Goal: Information Seeking & Learning: Find specific fact

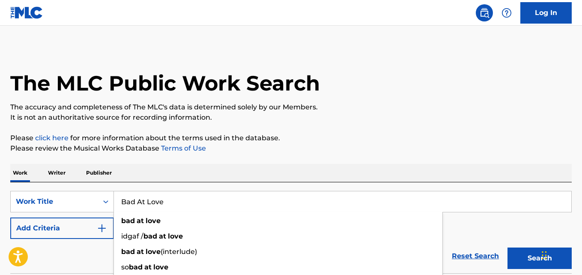
click at [153, 189] on div "SearchWithCriteria577ab31b-b140-42ed-ad04-f29557255124 Work Title Bad At Love b…" at bounding box center [291, 227] width 562 height 91
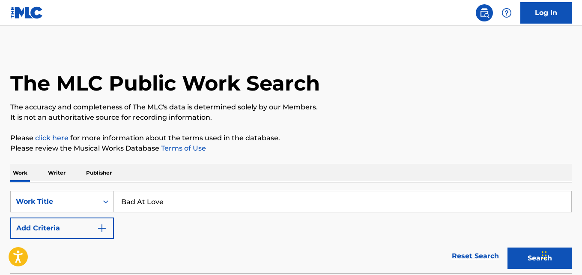
click at [87, 224] on button "Add Criteria" at bounding box center [62, 227] width 104 height 21
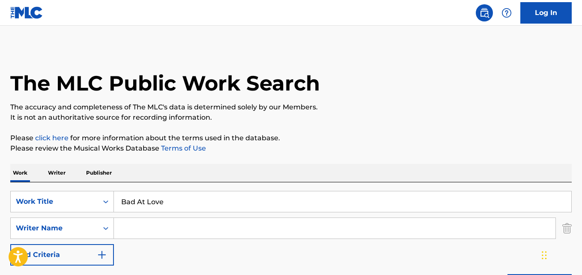
click at [196, 236] on input "Search Form" at bounding box center [335, 228] width 442 height 21
paste input "[PERSON_NAME]"
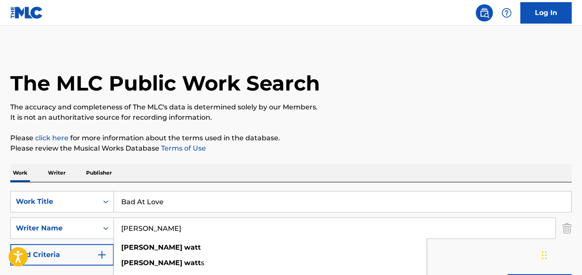
click at [194, 191] on div "Bad At Love" at bounding box center [343, 201] width 458 height 21
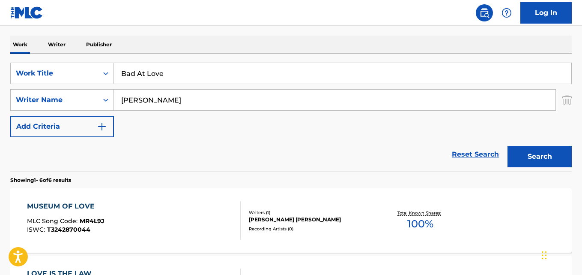
scroll to position [129, 0]
click at [151, 101] on input "Andrew Watt" at bounding box center [335, 99] width 442 height 21
click at [150, 101] on input "Andrew Watt" at bounding box center [335, 99] width 442 height 21
drag, startPoint x: 150, startPoint y: 101, endPoint x: 91, endPoint y: 147, distance: 74.7
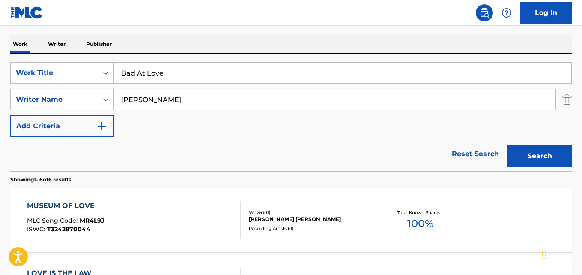
click at [91, 147] on div "Reset Search Search" at bounding box center [291, 154] width 562 height 34
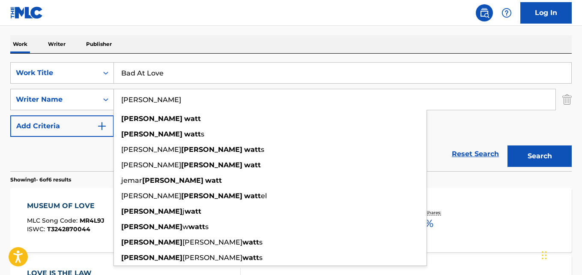
drag, startPoint x: 153, startPoint y: 97, endPoint x: 93, endPoint y: 94, distance: 60.9
click at [93, 94] on div "SearchWithCriteriafbd83571-ef35-4b43-8216-d56958abf57e Writer Name Andrew Watt …" at bounding box center [291, 99] width 562 height 21
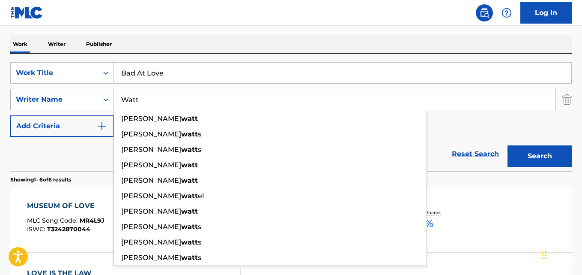
type input "Watt"
click at [508, 145] on button "Search" at bounding box center [540, 155] width 64 height 21
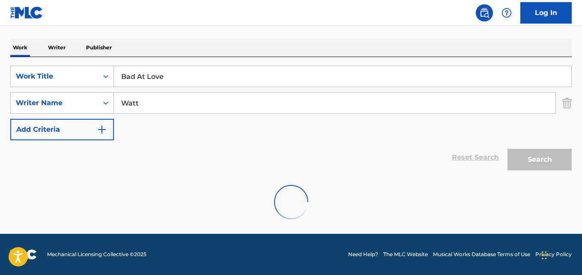
scroll to position [125, 0]
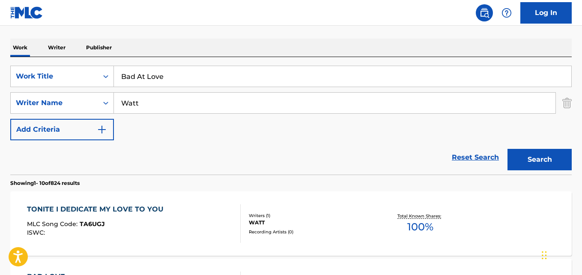
click at [156, 47] on div "Work Writer Publisher" at bounding box center [291, 48] width 562 height 18
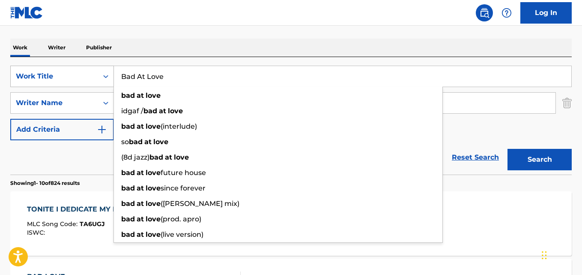
drag, startPoint x: 189, startPoint y: 68, endPoint x: 96, endPoint y: 66, distance: 92.6
click at [96, 66] on div "SearchWithCriteria577ab31b-b140-42ed-ad04-f29557255124 Work Title Bad At Love b…" at bounding box center [291, 76] width 562 height 21
paste input "What I Miss Most"
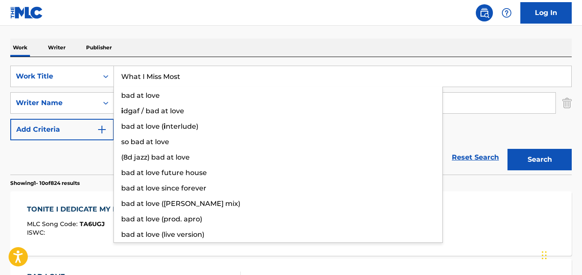
type input "What I Miss Most"
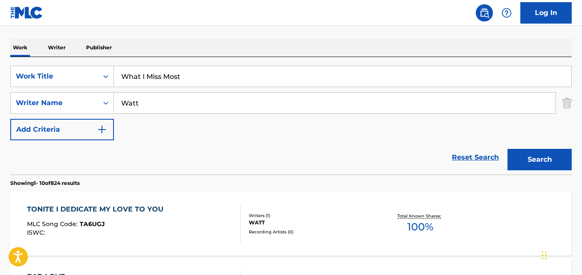
click at [87, 161] on div "Reset Search Search" at bounding box center [291, 157] width 562 height 34
drag, startPoint x: 174, startPoint y: 111, endPoint x: 103, endPoint y: 106, distance: 71.3
click at [103, 106] on div "SearchWithCriteriafbd83571-ef35-4b43-8216-d56958abf57e Writer Name Watt" at bounding box center [291, 102] width 562 height 21
click at [180, 95] on input "Search Form" at bounding box center [335, 103] width 442 height 21
paste input "Cover Team Orchestra"
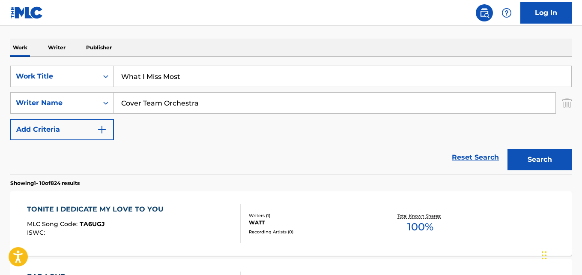
click at [508, 149] on button "Search" at bounding box center [540, 159] width 64 height 21
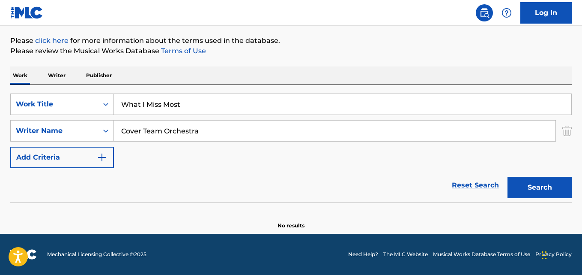
scroll to position [97, 0]
drag, startPoint x: 223, startPoint y: 126, endPoint x: 0, endPoint y: 116, distance: 223.0
click at [0, 116] on div "The MLC Public Work Search The accuracy and completeness of The MLC's data is d…" at bounding box center [291, 89] width 582 height 279
click at [554, 196] on button "Search" at bounding box center [540, 187] width 64 height 21
drag, startPoint x: 184, startPoint y: 137, endPoint x: 87, endPoint y: 137, distance: 96.4
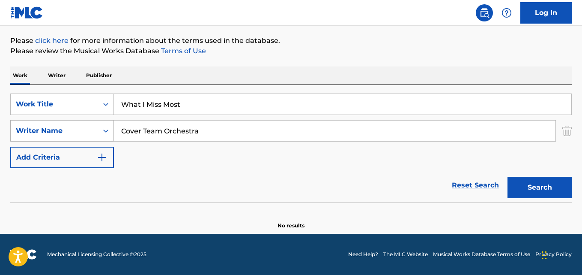
click at [87, 137] on div "SearchWithCriteriafbd83571-ef35-4b43-8216-d56958abf57e Writer Name Cover Team O…" at bounding box center [291, 130] width 562 height 21
paste input "Etterlene Jordan"
type input "Etterlene Jordan"
click at [508, 177] on button "Search" at bounding box center [540, 187] width 64 height 21
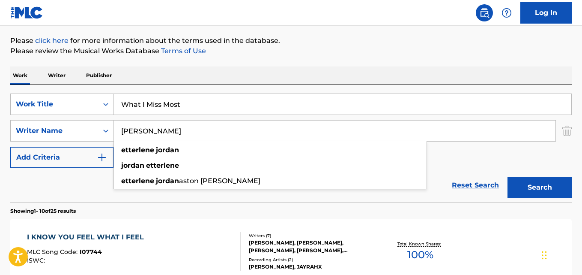
click at [326, 76] on div "Work Writer Publisher" at bounding box center [291, 75] width 562 height 18
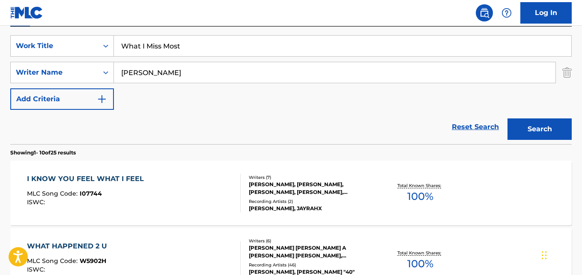
scroll to position [140, 0]
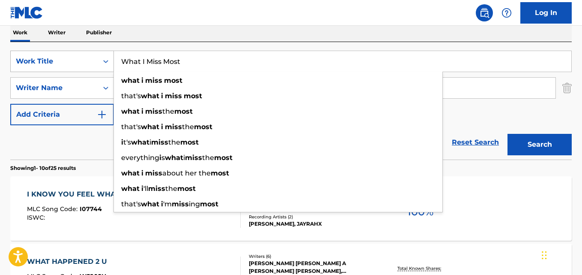
drag, startPoint x: 221, startPoint y: 58, endPoint x: 81, endPoint y: 56, distance: 140.1
click at [81, 56] on div "SearchWithCriteria577ab31b-b140-42ed-ad04-f29557255124 Work Title What I Miss M…" at bounding box center [291, 61] width 562 height 21
paste input "Bad At Love"
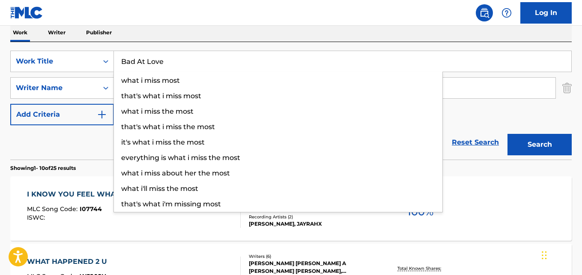
type input "Bad At Love"
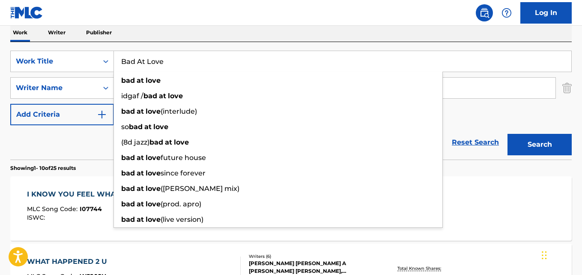
click at [72, 130] on div "Reset Search Search" at bounding box center [291, 142] width 562 height 34
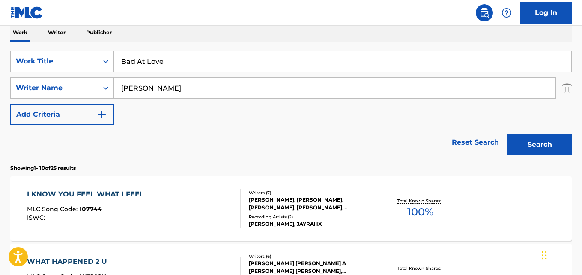
click at [183, 99] on div "SearchWithCriteria577ab31b-b140-42ed-ad04-f29557255124 Work Title Bad At Love S…" at bounding box center [291, 88] width 562 height 75
drag, startPoint x: 186, startPoint y: 92, endPoint x: 89, endPoint y: 77, distance: 98.9
click at [89, 77] on div "SearchWithCriteria577ab31b-b140-42ed-ad04-f29557255124 Work Title Bad At Love S…" at bounding box center [291, 88] width 562 height 75
paste input "Kyrre Gorvell-Dahll"
click at [508, 134] on button "Search" at bounding box center [540, 144] width 64 height 21
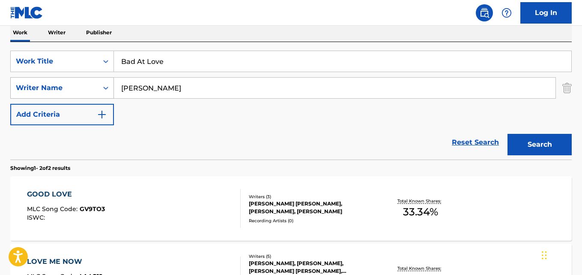
drag, startPoint x: 171, startPoint y: 83, endPoint x: 57, endPoint y: 80, distance: 113.6
click at [57, 80] on div "SearchWithCriteriafbd83571-ef35-4b43-8216-d56958abf57e Writer Name Kyrre Gorvel…" at bounding box center [291, 87] width 562 height 21
type input "Dahll"
click at [508, 134] on button "Search" at bounding box center [540, 144] width 64 height 21
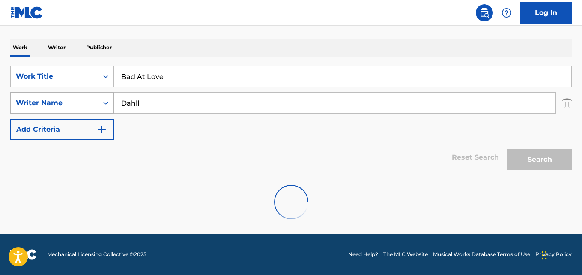
scroll to position [125, 0]
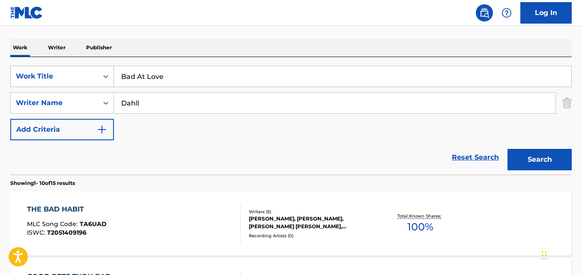
drag, startPoint x: 207, startPoint y: 71, endPoint x: 94, endPoint y: 74, distance: 112.3
click at [97, 74] on div "SearchWithCriteria577ab31b-b140-42ed-ad04-f29557255124 Work Title Bad At Love" at bounding box center [291, 76] width 562 height 21
paste input "Graffiti"
type input "Graffiti"
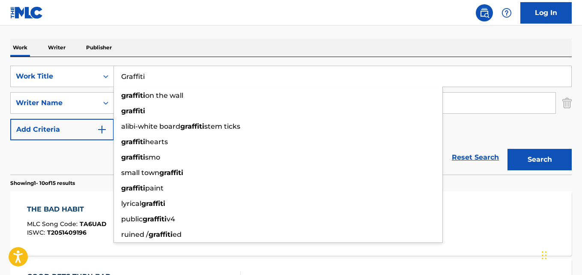
click at [84, 155] on div "Reset Search Search" at bounding box center [291, 157] width 562 height 34
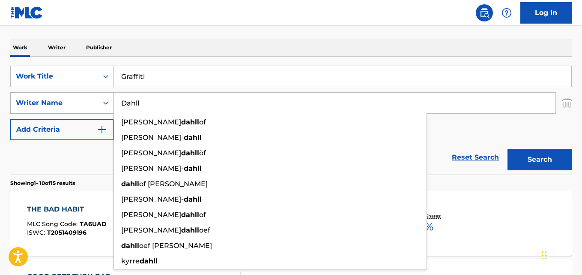
drag, startPoint x: 173, startPoint y: 107, endPoint x: 73, endPoint y: 107, distance: 99.8
click at [73, 107] on div "SearchWithCriteriafbd83571-ef35-4b43-8216-d56958abf57e Writer Name Dahll einar …" at bounding box center [291, 102] width 562 height 21
paste input "Etterlene Jordan"
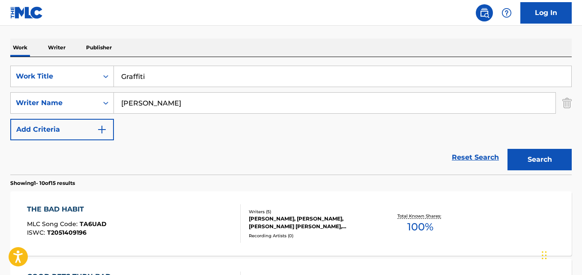
click at [489, 167] on div "Reset Search Search" at bounding box center [291, 157] width 562 height 34
click at [506, 156] on div "Search" at bounding box center [537, 157] width 69 height 34
click at [526, 162] on button "Search" at bounding box center [540, 159] width 64 height 21
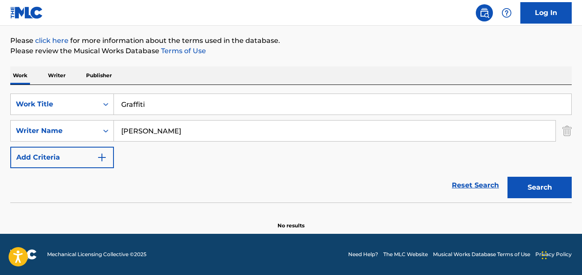
scroll to position [97, 0]
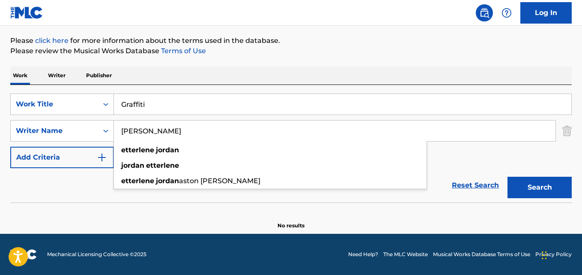
drag, startPoint x: 157, startPoint y: 131, endPoint x: 38, endPoint y: 115, distance: 119.7
click at [38, 115] on div "SearchWithCriteria577ab31b-b140-42ed-ad04-f29557255124 Work Title Graffiti Sear…" at bounding box center [291, 130] width 562 height 75
click at [508, 177] on button "Search" at bounding box center [540, 187] width 64 height 21
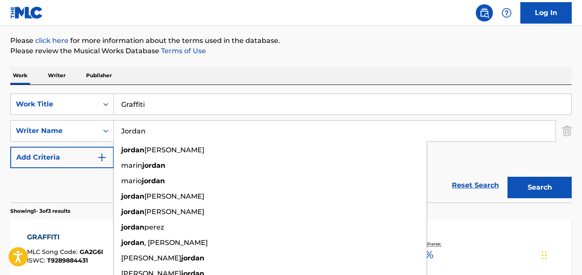
click at [78, 185] on div "Reset Search Search" at bounding box center [291, 185] width 562 height 34
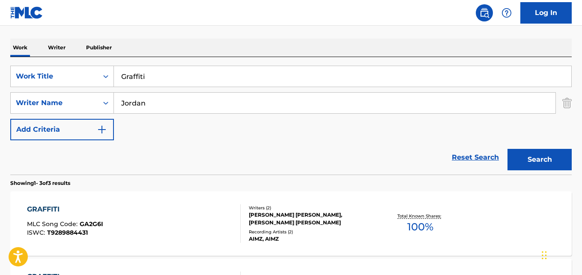
scroll to position [140, 0]
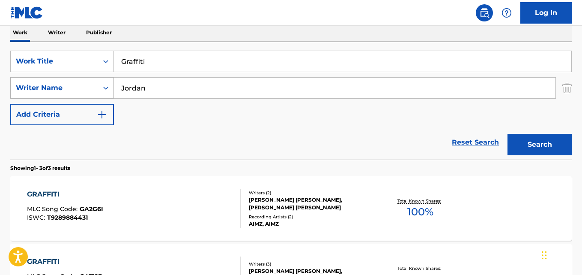
drag, startPoint x: 183, startPoint y: 84, endPoint x: 84, endPoint y: 84, distance: 98.5
click at [84, 84] on div "SearchWithCriteriafbd83571-ef35-4b43-8216-d56958abf57e Writer Name Jordan" at bounding box center [291, 87] width 562 height 21
paste input "Andrew Watt"
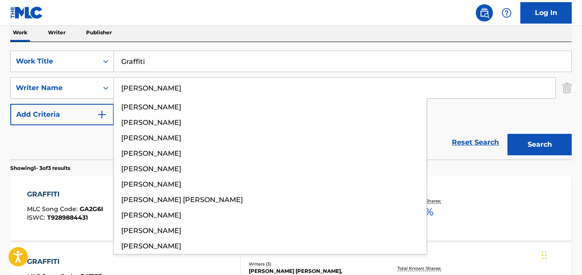
type input "Andrew Watt"
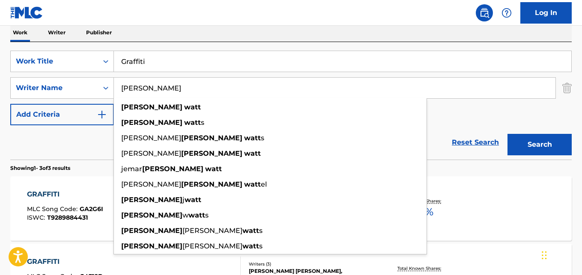
click at [437, 108] on div "SearchWithCriteria577ab31b-b140-42ed-ad04-f29557255124 Work Title Graffiti Sear…" at bounding box center [291, 88] width 562 height 75
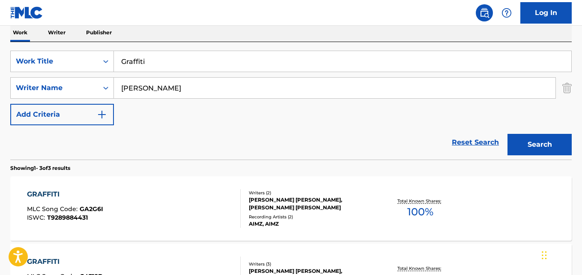
click at [537, 144] on button "Search" at bounding box center [540, 144] width 64 height 21
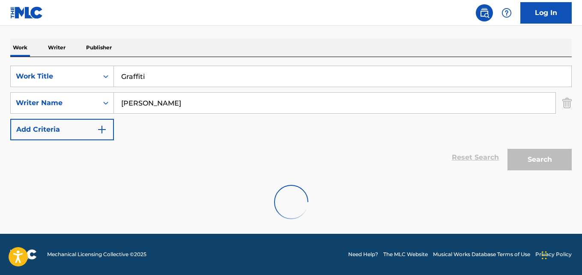
scroll to position [97, 0]
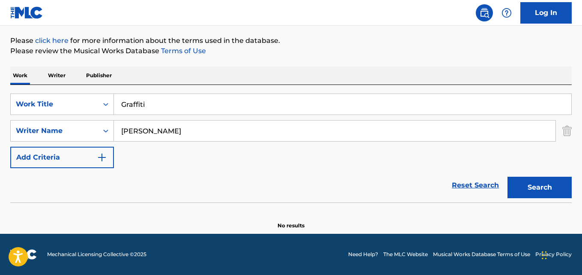
click at [224, 126] on input "Andrew Watt" at bounding box center [335, 130] width 442 height 21
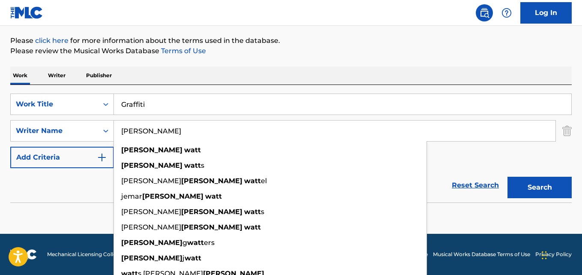
click at [531, 188] on button "Search" at bounding box center [540, 187] width 64 height 21
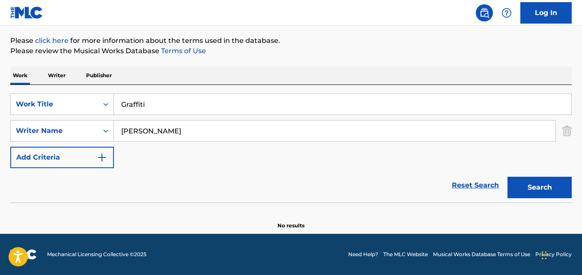
click at [537, 183] on button "Search" at bounding box center [540, 187] width 64 height 21
click at [196, 164] on div "SearchWithCriteria577ab31b-b140-42ed-ad04-f29557255124 Work Title Graffiti Sear…" at bounding box center [291, 130] width 562 height 75
drag, startPoint x: 95, startPoint y: 109, endPoint x: 31, endPoint y: 109, distance: 64.3
click at [31, 109] on div "SearchWithCriteria577ab31b-b140-42ed-ad04-f29557255124 Work Title Graffiti" at bounding box center [291, 103] width 562 height 21
paste input "Live It Up"
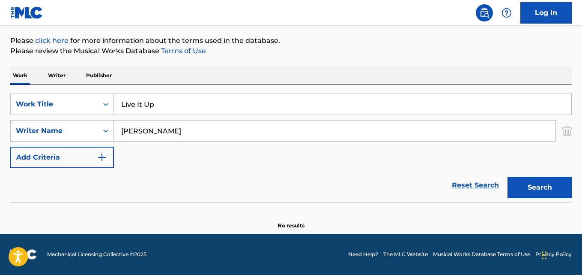
type input "Live It Up"
click at [86, 196] on div "Reset Search Search" at bounding box center [291, 185] width 562 height 34
drag, startPoint x: 193, startPoint y: 132, endPoint x: 73, endPoint y: 121, distance: 120.0
click at [73, 121] on div "SearchWithCriteriafbd83571-ef35-4b43-8216-d56958abf57e Writer Name Andrew Watt" at bounding box center [291, 130] width 562 height 21
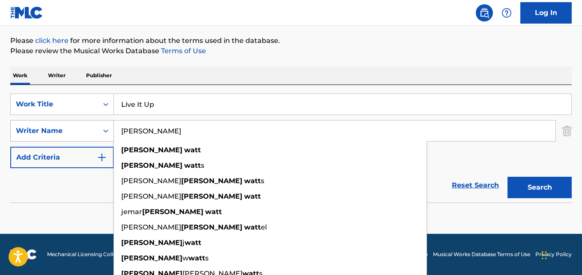
paste input "Etterlene Jordan"
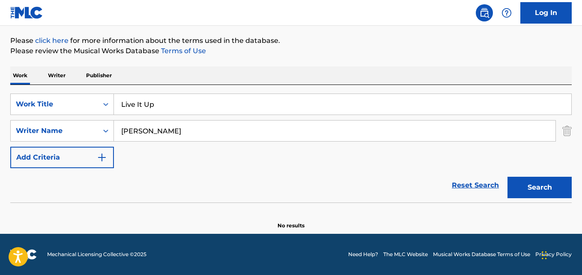
click at [538, 190] on button "Search" at bounding box center [540, 187] width 64 height 21
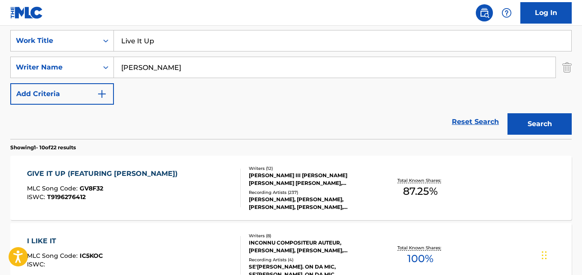
scroll to position [160, 0]
drag, startPoint x: 218, startPoint y: 69, endPoint x: 107, endPoint y: 60, distance: 111.8
click at [107, 60] on div "SearchWithCriteriafbd83571-ef35-4b43-8216-d56958abf57e Writer Name Etterlene Jo…" at bounding box center [291, 67] width 562 height 21
click at [265, 114] on div "Reset Search Search" at bounding box center [291, 122] width 562 height 34
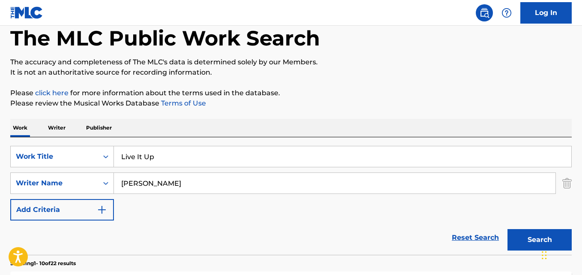
scroll to position [0, 0]
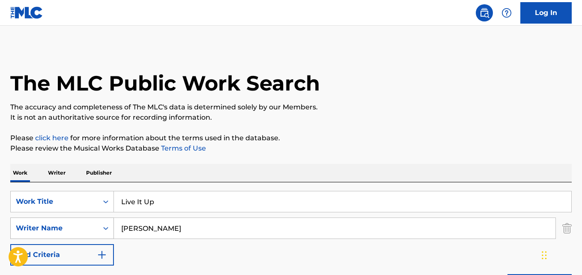
drag, startPoint x: 201, startPoint y: 233, endPoint x: 49, endPoint y: 233, distance: 151.2
click at [49, 233] on div "SearchWithCriteriafbd83571-ef35-4b43-8216-d56958abf57e Writer Name Etterlene Jo…" at bounding box center [291, 227] width 562 height 21
paste input "Irwi"
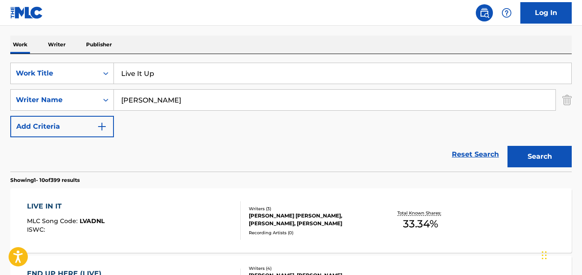
scroll to position [129, 0]
click at [277, 147] on div "Reset Search Search" at bounding box center [291, 154] width 562 height 34
drag, startPoint x: 182, startPoint y: 99, endPoint x: 93, endPoint y: 96, distance: 89.2
click at [93, 96] on div "SearchWithCriteriafbd83571-ef35-4b43-8216-d56958abf57e Writer Name Irwin" at bounding box center [291, 99] width 562 height 21
paste input "Baptiste"
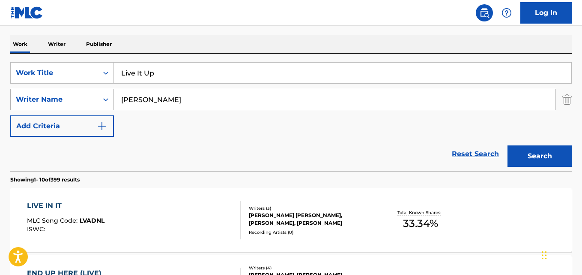
type input "Baptiste"
click at [508, 145] on button "Search" at bounding box center [540, 155] width 64 height 21
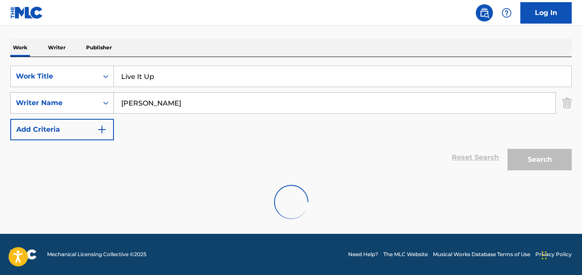
scroll to position [125, 0]
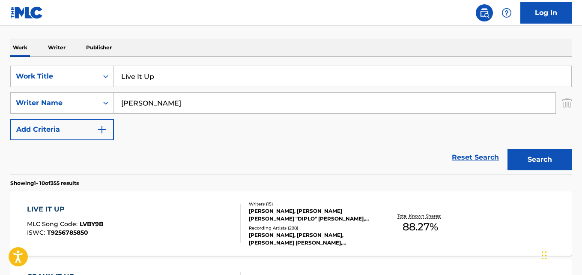
click at [221, 45] on div "Work Writer Publisher" at bounding box center [291, 48] width 562 height 18
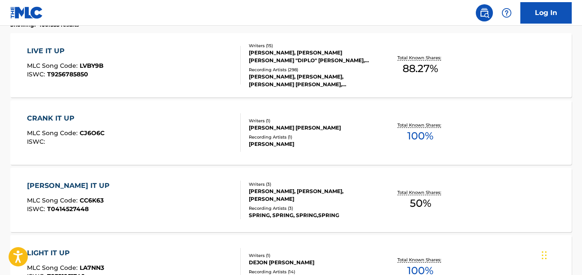
scroll to position [296, 0]
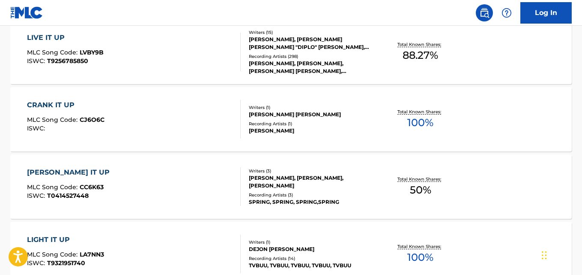
click at [291, 83] on div "LIVE IT UP MLC Song Code : LVBY9B ISWC : T9256785850 Writers ( 15 ) MARTY JAMES…" at bounding box center [291, 52] width 562 height 64
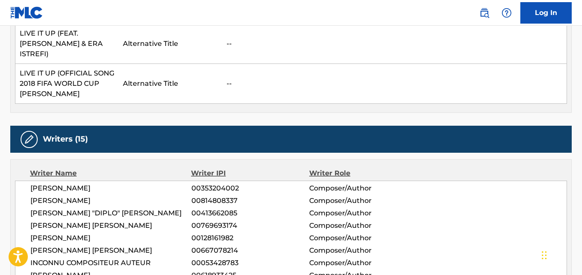
scroll to position [471, 0]
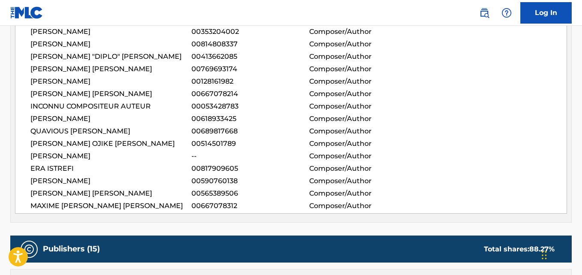
click at [57, 163] on span "ERA ISTREFI" at bounding box center [110, 168] width 161 height 10
copy span "ISTREFI"
click at [99, 151] on span "JEAN BAPTISTE KOUAME" at bounding box center [110, 156] width 161 height 10
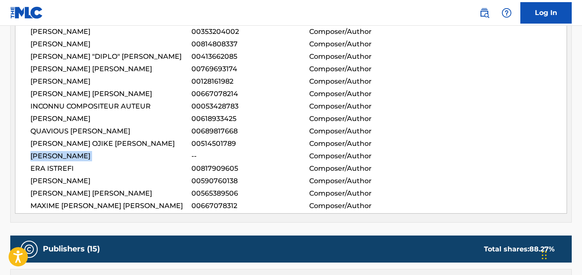
click at [99, 151] on span "JEAN BAPTISTE KOUAME" at bounding box center [110, 156] width 161 height 10
click at [106, 152] on div "MARTY JAMES GARTON 00353204002 Composer/Author NICK RIVERA CAMINERO 00814808337…" at bounding box center [291, 118] width 552 height 189
click at [104, 151] on span "JEAN BAPTISTE KOUAME" at bounding box center [110, 156] width 161 height 10
copy span "KOUAME"
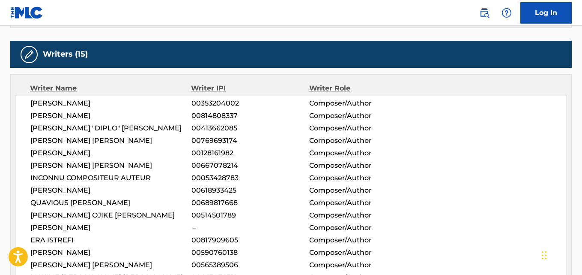
scroll to position [386, 0]
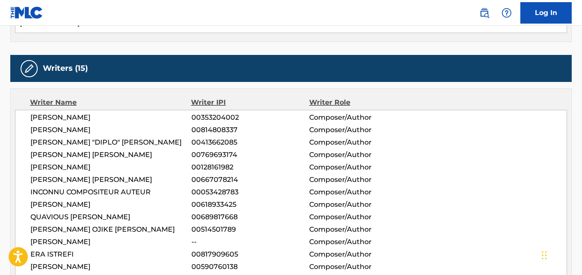
click at [120, 150] on span "JUAN DIEGO MEDINA VELEZ" at bounding box center [110, 155] width 161 height 10
copy span "VELEZ"
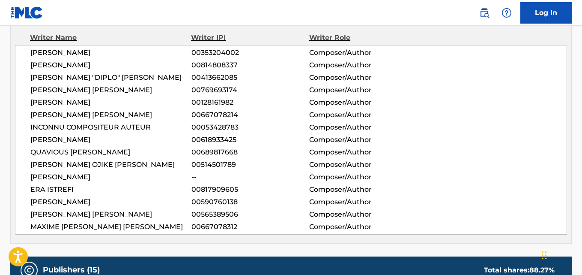
scroll to position [407, 0]
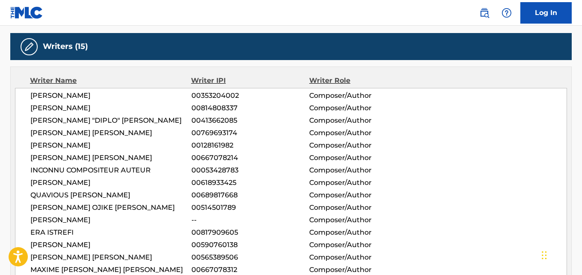
click at [144, 153] on span "CLEMENT MARIE JACQUES PICARD" at bounding box center [110, 158] width 161 height 10
copy span "PICARD"
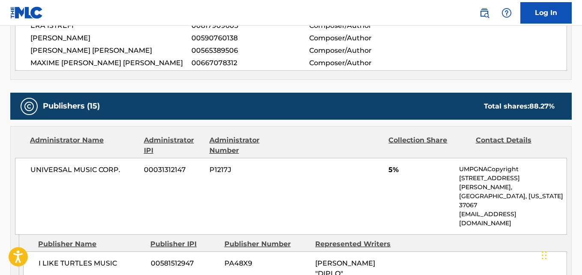
scroll to position [665, 0]
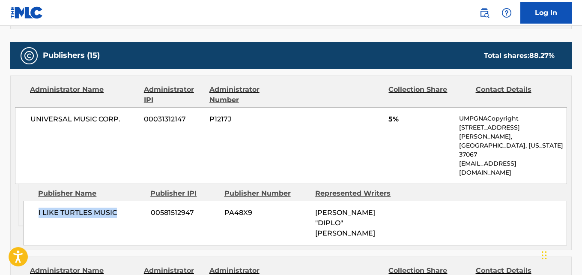
drag, startPoint x: 36, startPoint y: 178, endPoint x: 119, endPoint y: 178, distance: 83.1
click at [119, 201] on div "I LIKE TURTLES MUSIC 00581512947 PA48X9 THOMAS "DIPLO" WESLEY PENTZ" at bounding box center [295, 223] width 544 height 45
copy span "I LIKE TURTLES MUSIC"
click at [389, 114] on span "5%" at bounding box center [421, 119] width 64 height 10
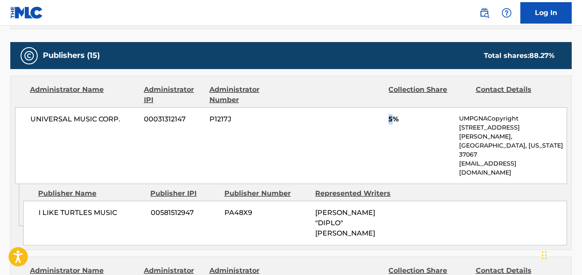
copy span "5"
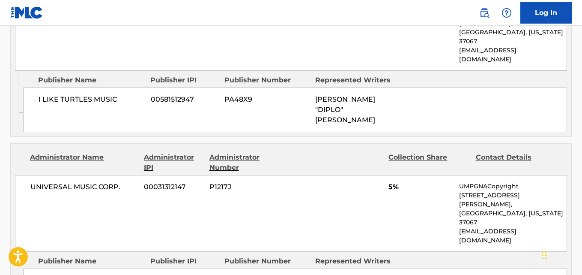
scroll to position [793, 0]
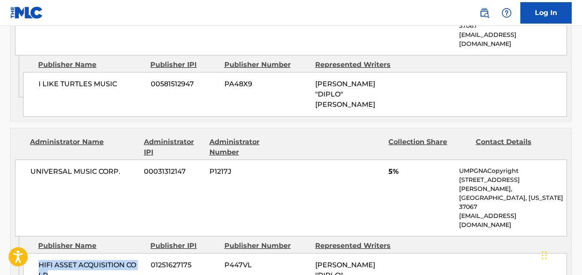
drag, startPoint x: 39, startPoint y: 190, endPoint x: 81, endPoint y: 210, distance: 46.8
click at [81, 253] on div "HIFI ASSET ACQUISITION CO LP 01251627175 P447VL THOMAS "DIPLO" WESLEY PENTZ" at bounding box center [295, 275] width 544 height 45
copy span "HIFI ASSET ACQUISITION CO LP"
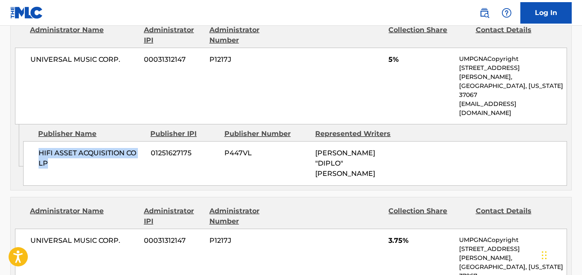
scroll to position [922, 0]
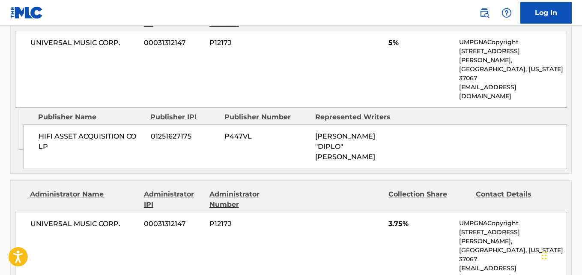
drag, startPoint x: 29, startPoint y: 204, endPoint x: 128, endPoint y: 209, distance: 99.1
copy span "HUNCHO YRN MUSIC"
click at [281, 212] on div "UNIVERSAL MUSIC CORP. 00031312147 P1217J 3.75% UMPGNACopyright 1550 W. McEwen D…" at bounding box center [291, 250] width 552 height 77
click at [332, 212] on div "UNIVERSAL MUSIC CORP. 00031312147 P1217J 3.75% UMPGNACopyright 1550 W. McEwen D…" at bounding box center [291, 250] width 552 height 77
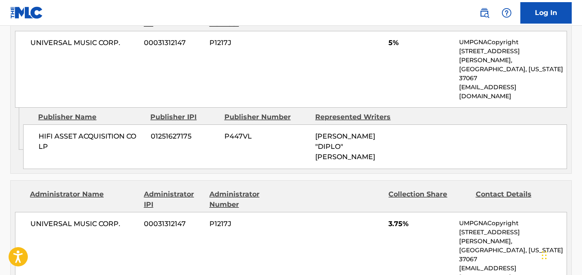
drag, startPoint x: 41, startPoint y: 206, endPoint x: 126, endPoint y: 212, distance: 84.6
copy span "HUNCHO YRN MUSIC"
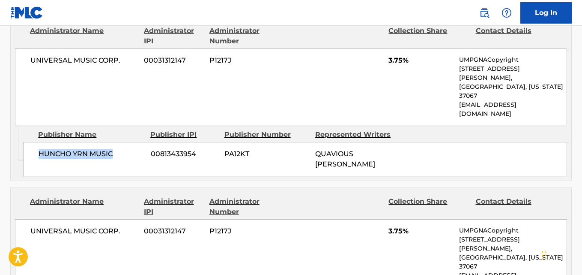
scroll to position [1093, 0]
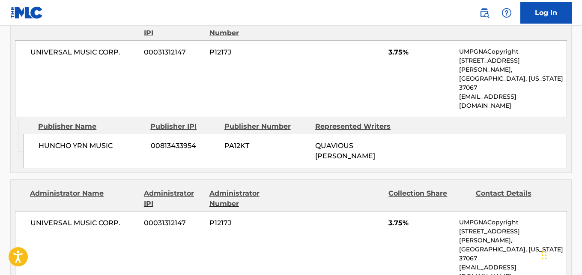
drag, startPoint x: 36, startPoint y: 179, endPoint x: 144, endPoint y: 190, distance: 108.1
copy span "QUALITY CONTROL QC PRO"
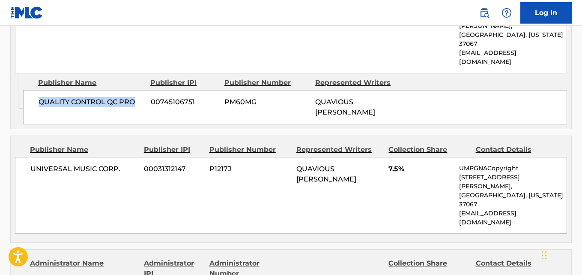
scroll to position [1221, 0]
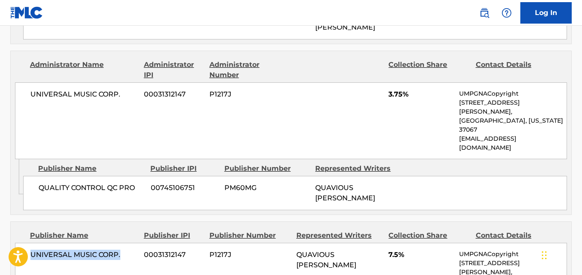
drag, startPoint x: 31, startPoint y: 117, endPoint x: 141, endPoint y: 119, distance: 109.7
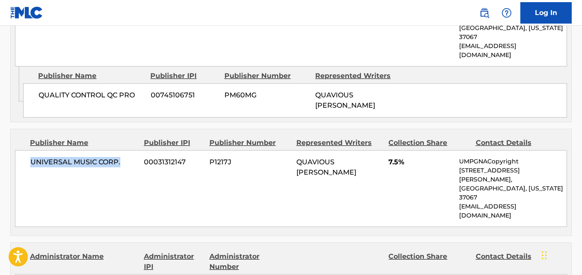
scroll to position [1350, 0]
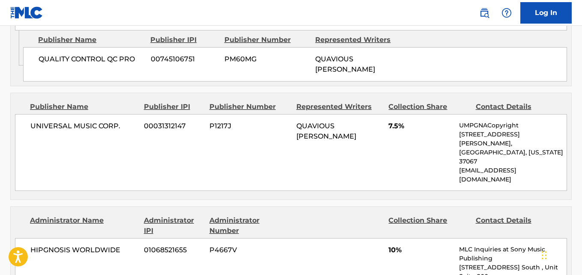
drag, startPoint x: 38, startPoint y: 189, endPoint x: 141, endPoint y: 190, distance: 102.8
click at [389, 245] on span "10%" at bounding box center [421, 250] width 64 height 10
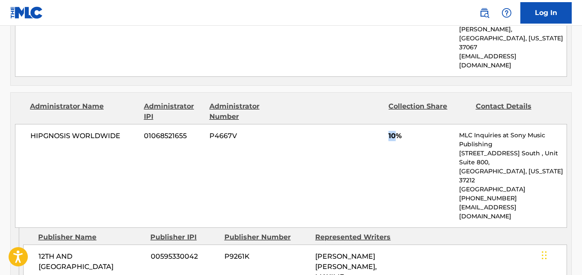
scroll to position [1479, 0]
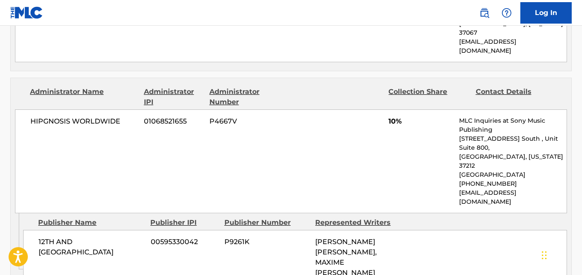
drag, startPoint x: 41, startPoint y: 213, endPoint x: 112, endPoint y: 218, distance: 71.3
drag, startPoint x: 37, startPoint y: 215, endPoint x: 114, endPoint y: 215, distance: 77.5
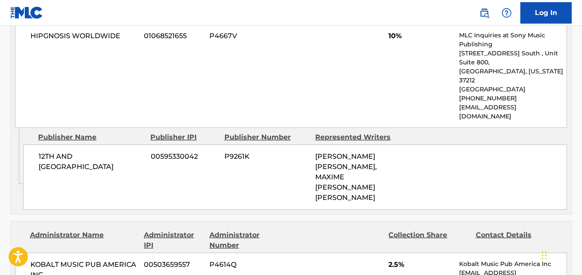
scroll to position [1564, 0]
click at [389, 252] on div "KOBALT MUSIC PUB AMERICA INC 00503659557 P4614Q 2.5% Kobalt Music Pub America I…" at bounding box center [291, 272] width 552 height 41
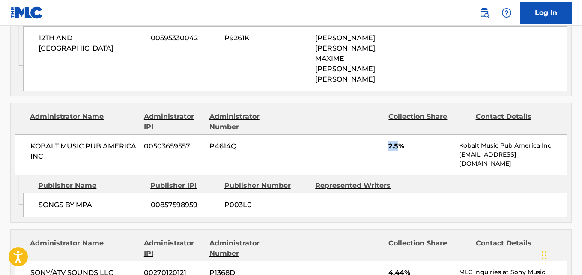
scroll to position [1693, 0]
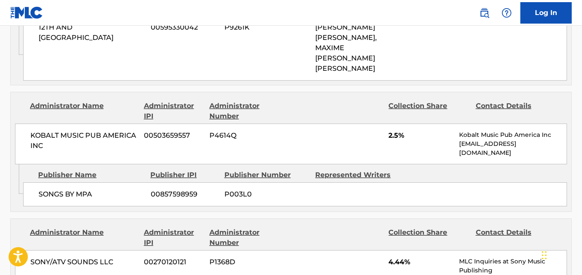
drag, startPoint x: 36, startPoint y: 169, endPoint x: 129, endPoint y: 192, distance: 95.7
click at [393, 257] on span "4.44%" at bounding box center [421, 262] width 64 height 10
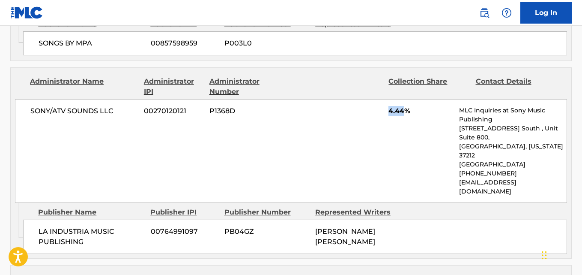
scroll to position [1864, 0]
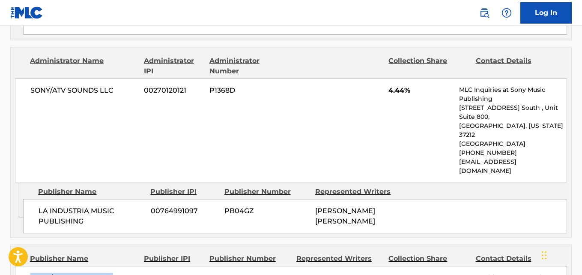
drag, startPoint x: 29, startPoint y: 70, endPoint x: 137, endPoint y: 70, distance: 108.0
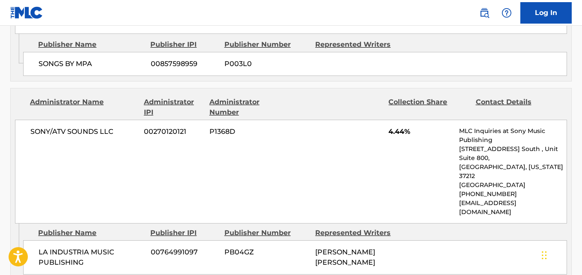
scroll to position [1821, 0]
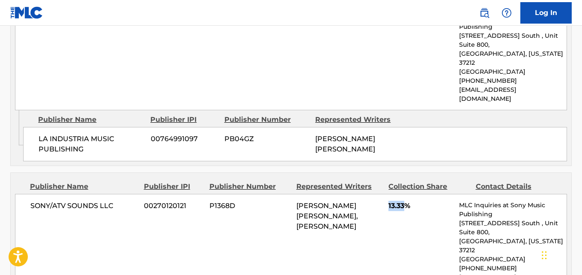
scroll to position [1950, 0]
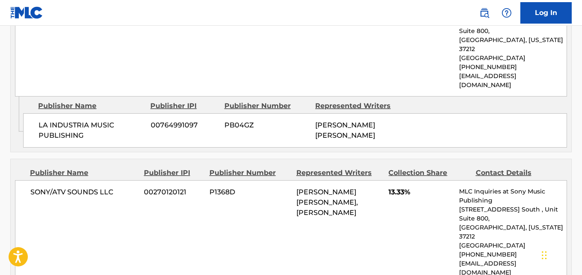
drag, startPoint x: 41, startPoint y: 194, endPoint x: 133, endPoint y: 195, distance: 92.6
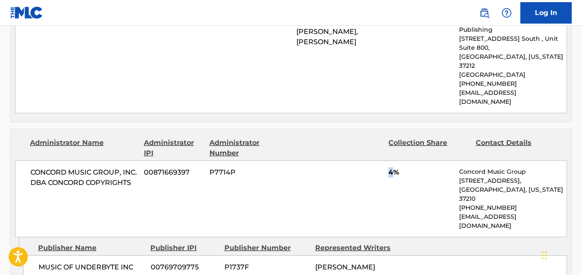
scroll to position [2121, 0]
drag, startPoint x: 36, startPoint y: 170, endPoint x: 130, endPoint y: 188, distance: 96.0
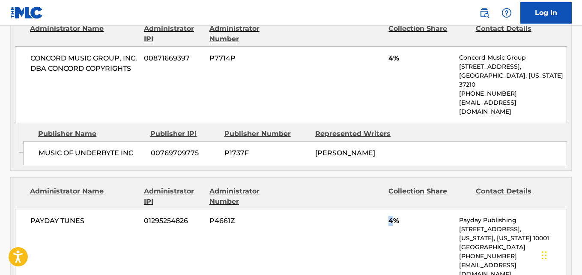
scroll to position [2250, 0]
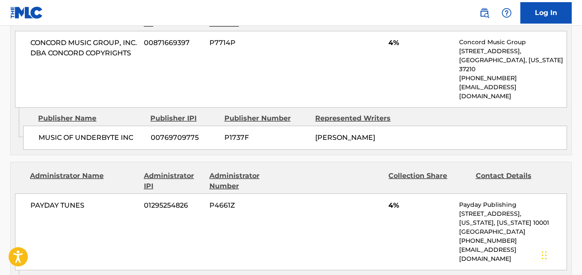
drag, startPoint x: 33, startPoint y: 200, endPoint x: 131, endPoint y: 203, distance: 97.7
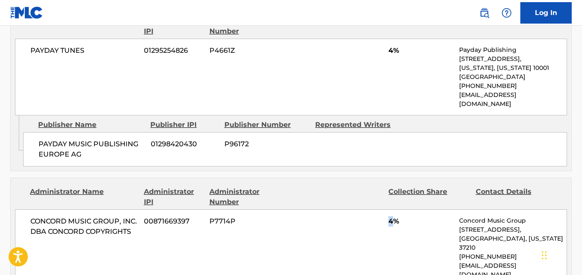
scroll to position [2421, 0]
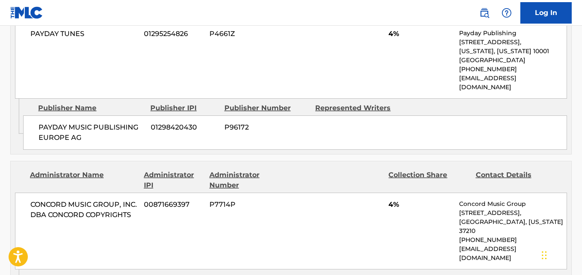
drag, startPoint x: 37, startPoint y: 177, endPoint x: 121, endPoint y: 192, distance: 84.9
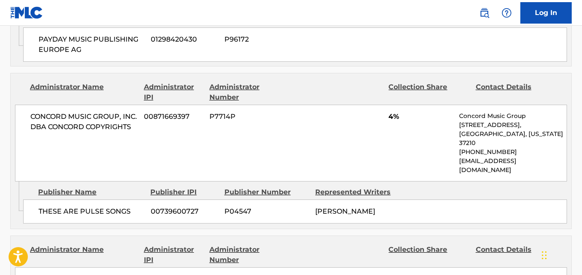
scroll to position [2593, 0]
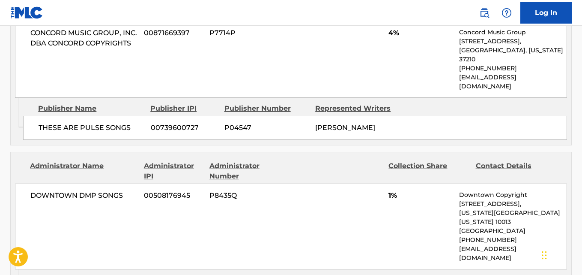
drag, startPoint x: 22, startPoint y: 71, endPoint x: 98, endPoint y: 72, distance: 75.4
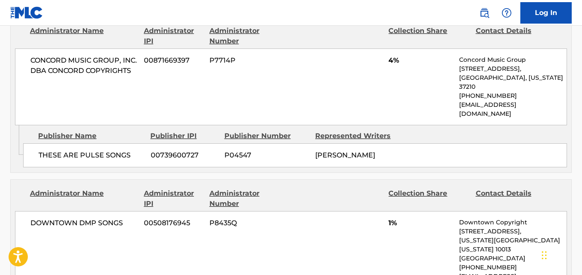
scroll to position [2550, 0]
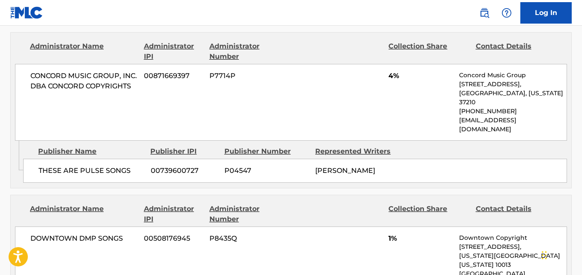
drag, startPoint x: 30, startPoint y: 121, endPoint x: 102, endPoint y: 121, distance: 71.1
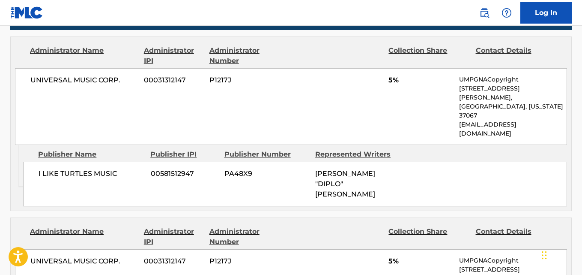
scroll to position [739, 0]
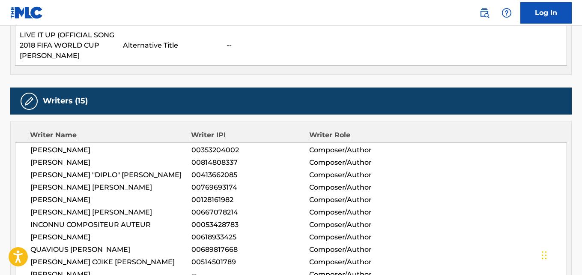
scroll to position [353, 0]
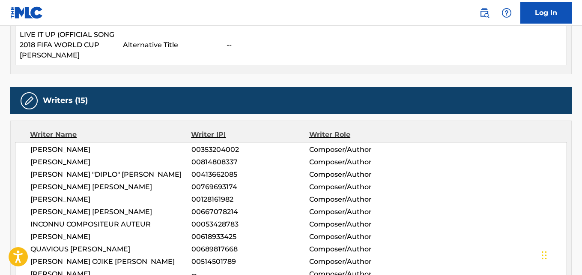
click at [178, 182] on span "JUAN DIEGO MEDINA VELEZ" at bounding box center [110, 187] width 161 height 10
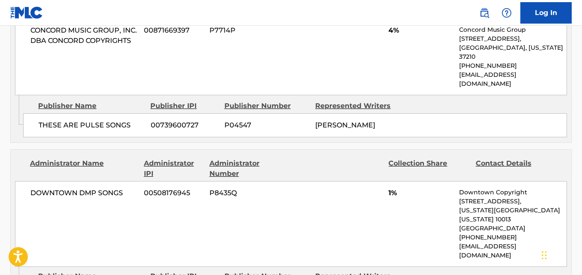
scroll to position [2529, 0]
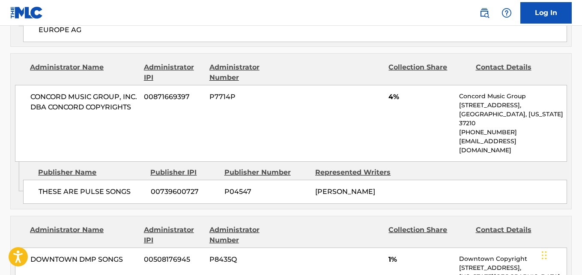
drag, startPoint x: 28, startPoint y: 198, endPoint x: 114, endPoint y: 203, distance: 85.8
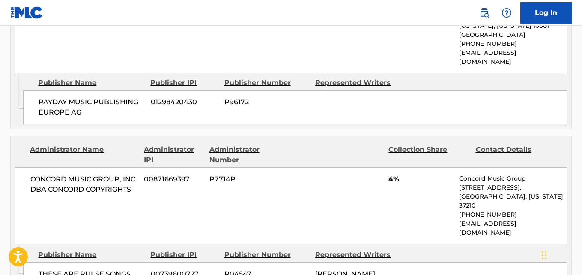
scroll to position [2443, 0]
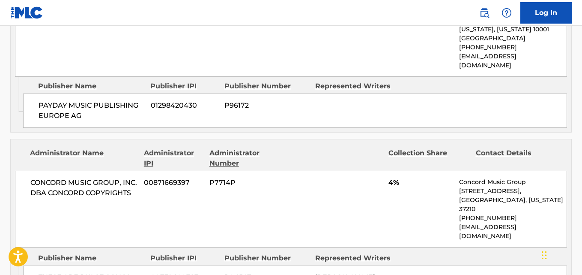
drag, startPoint x: 30, startPoint y: 75, endPoint x: 129, endPoint y: 73, distance: 99.0
drag, startPoint x: 37, startPoint y: 153, endPoint x: 120, endPoint y: 171, distance: 85.5
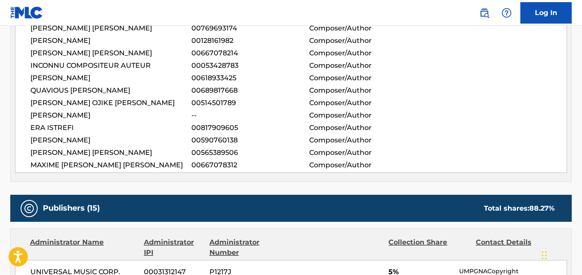
scroll to position [562, 0]
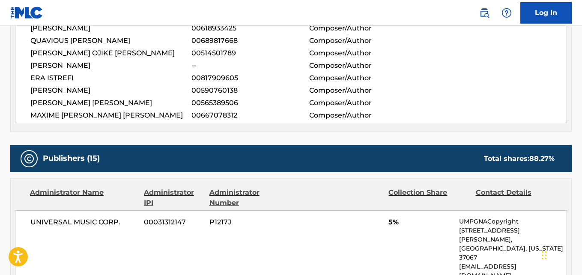
click at [465, 99] on div "MARTY JAMES GARTON 00353204002 Composer/Author NICK RIVERA CAMINERO 00814808337…" at bounding box center [291, 28] width 552 height 189
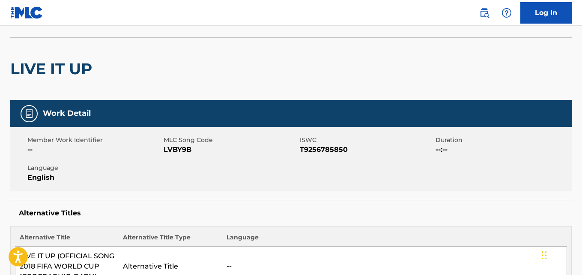
scroll to position [0, 0]
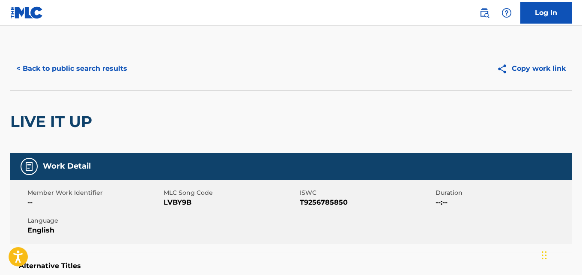
click at [86, 71] on button "< Back to public search results" at bounding box center [71, 68] width 123 height 21
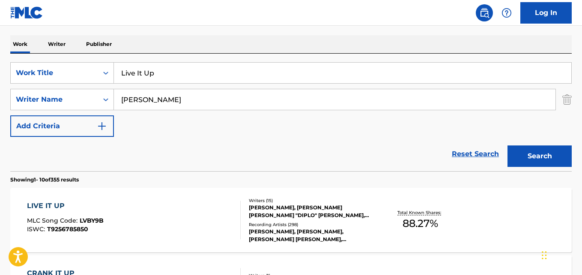
click at [475, 156] on link "Reset Search" at bounding box center [476, 153] width 56 height 19
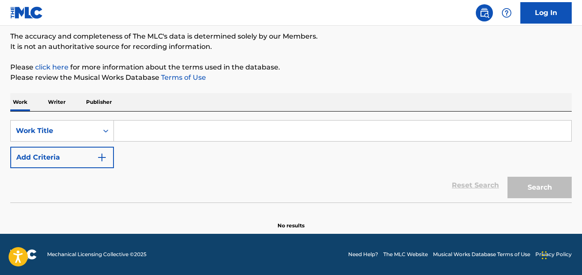
click at [159, 126] on input "Search Form" at bounding box center [343, 130] width 458 height 21
paste input "Youngblood"
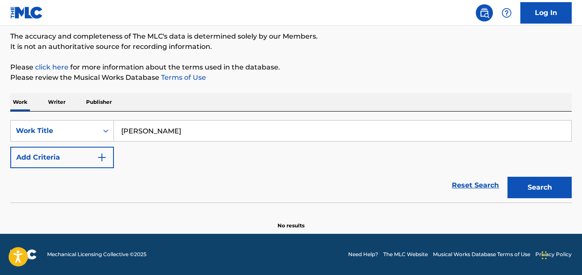
type input "Youngblood"
click at [253, 97] on div "Work Writer Publisher" at bounding box center [291, 102] width 562 height 18
click at [108, 148] on button "Add Criteria" at bounding box center [62, 157] width 104 height 21
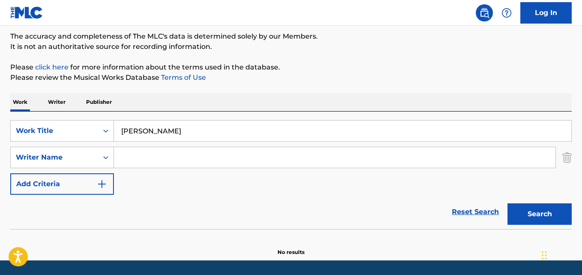
click at [170, 158] on input "Search Form" at bounding box center [335, 157] width 442 height 21
type input "Tamposi"
click at [508, 203] on button "Search" at bounding box center [540, 213] width 64 height 21
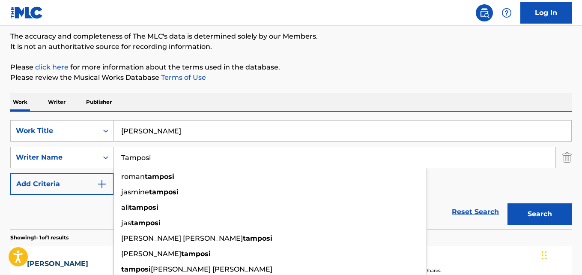
click at [170, 165] on input "Tamposi" at bounding box center [335, 157] width 442 height 21
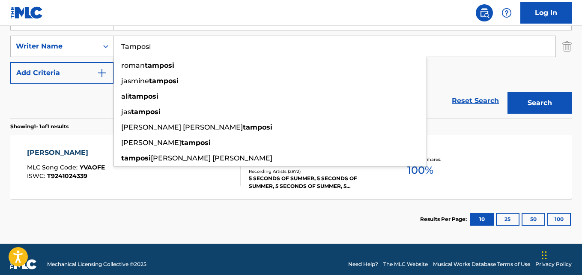
scroll to position [192, 0]
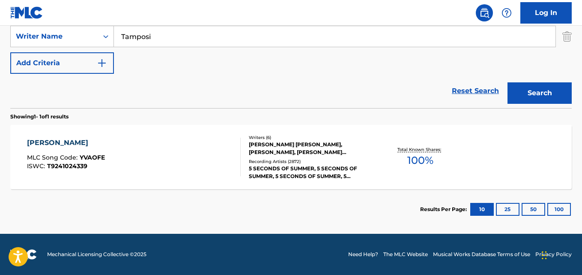
click at [450, 60] on div "SearchWithCriteria577ab31b-b140-42ed-ad04-f29557255124 Work Title Youngblood Se…" at bounding box center [291, 36] width 562 height 75
click at [54, 146] on div "YOUNGBLOOD" at bounding box center [66, 143] width 78 height 10
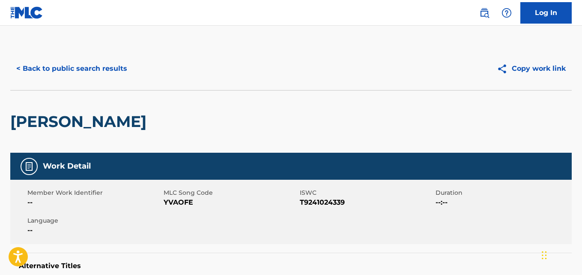
click at [317, 134] on div "YOUNGBLOOD" at bounding box center [291, 121] width 562 height 63
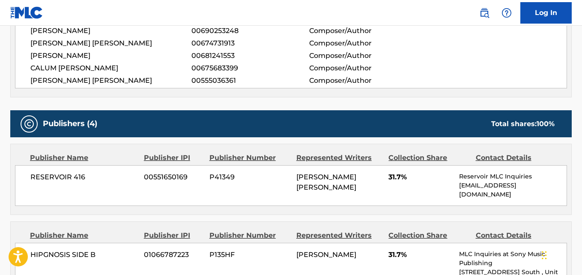
scroll to position [471, 0]
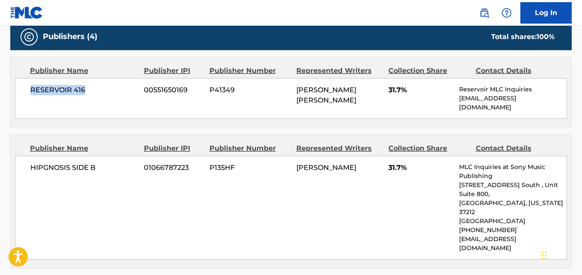
drag, startPoint x: 26, startPoint y: 94, endPoint x: 93, endPoint y: 98, distance: 66.9
click at [93, 98] on div "RESERVOIR 416 00551650169 P41349 ALEXANDRA LEAH TAMPOSI 31.7% Reservoir MLC Inq…" at bounding box center [291, 98] width 552 height 41
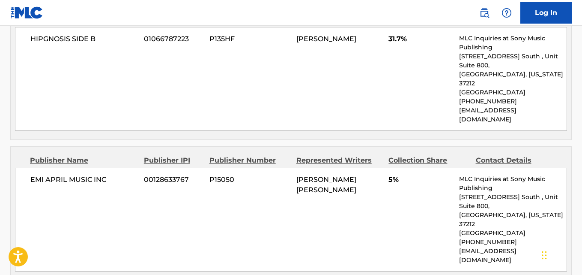
scroll to position [514, 0]
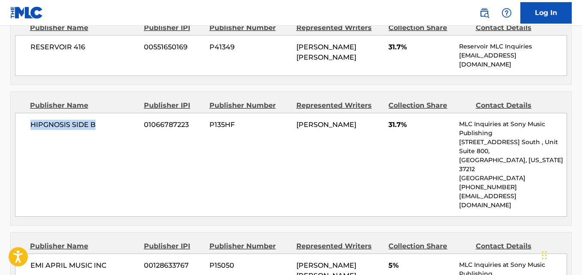
drag, startPoint x: 27, startPoint y: 121, endPoint x: 114, endPoint y: 122, distance: 86.6
click at [114, 122] on div "HIPGNOSIS SIDE B 01066787223 P135HF ANDREW WOTMAN 31.7% MLC Inquiries at Sony M…" at bounding box center [291, 165] width 552 height 104
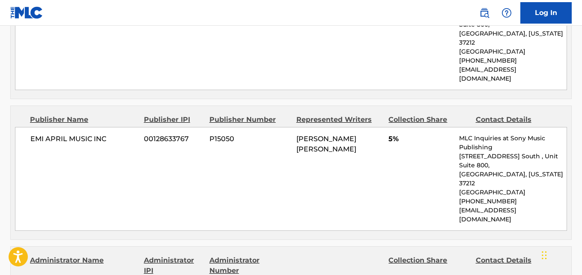
scroll to position [643, 0]
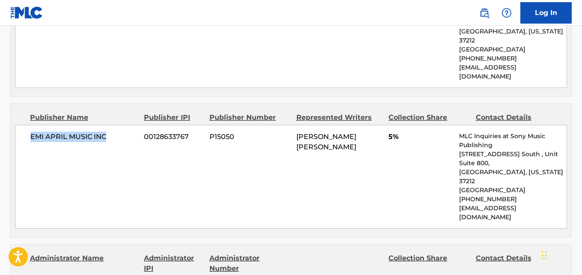
drag, startPoint x: 33, startPoint y: 114, endPoint x: 117, endPoint y: 117, distance: 84.0
click at [117, 132] on span "EMI APRIL MUSIC INC" at bounding box center [83, 137] width 107 height 10
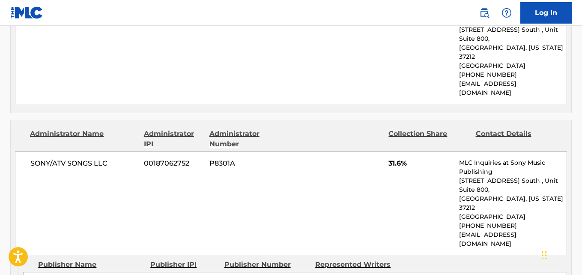
scroll to position [771, 0]
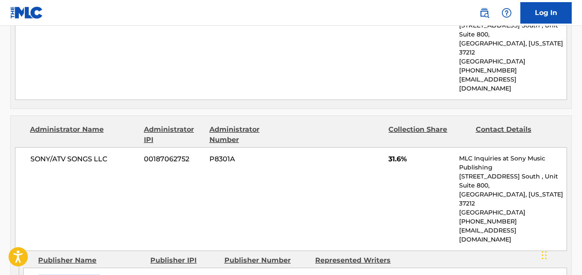
drag, startPoint x: 37, startPoint y: 219, endPoint x: 144, endPoint y: 229, distance: 108.0
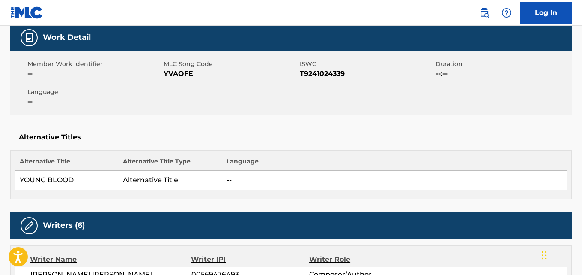
scroll to position [0, 0]
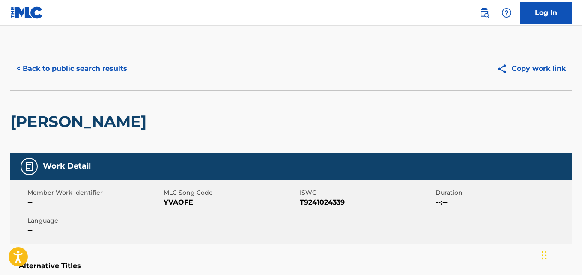
click at [105, 63] on button "< Back to public search results" at bounding box center [71, 68] width 123 height 21
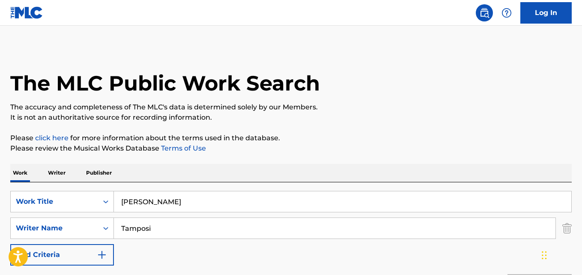
scroll to position [143, 0]
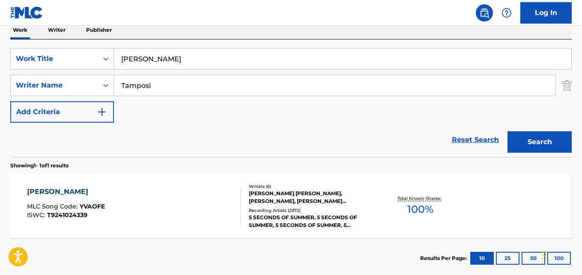
drag, startPoint x: 235, startPoint y: 58, endPoint x: 114, endPoint y: 57, distance: 120.8
click at [115, 57] on input "Youngblood" at bounding box center [343, 58] width 458 height 21
paste input "What I Miss Most"
type input "What I Miss Most"
drag, startPoint x: 171, startPoint y: 80, endPoint x: 103, endPoint y: 80, distance: 67.7
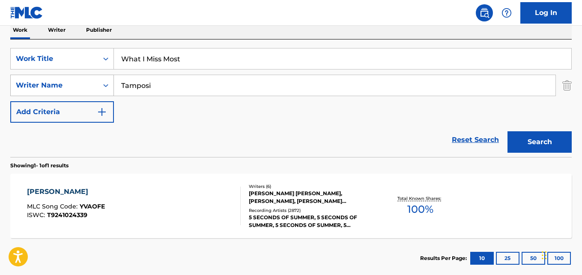
click at [103, 80] on div "SearchWithCriteriafbd83571-ef35-4b43-8216-d56958abf57e Writer Name Tamposi" at bounding box center [291, 85] width 562 height 21
paste input "Tamposi"
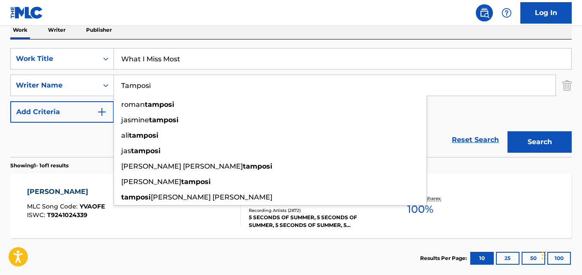
click at [529, 141] on button "Search" at bounding box center [540, 141] width 64 height 21
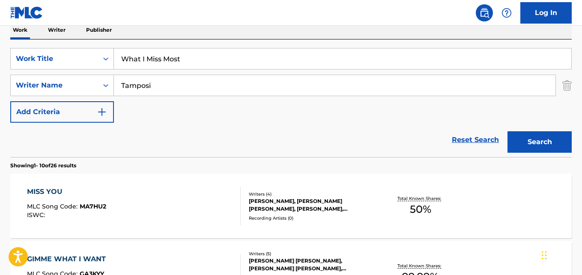
click at [292, 137] on div "Reset Search Search" at bounding box center [291, 140] width 562 height 34
drag, startPoint x: 179, startPoint y: 81, endPoint x: 117, endPoint y: 82, distance: 61.7
click at [117, 82] on input "Tamposi" at bounding box center [335, 85] width 442 height 21
paste input "Watt"
click at [532, 135] on button "Search" at bounding box center [540, 141] width 64 height 21
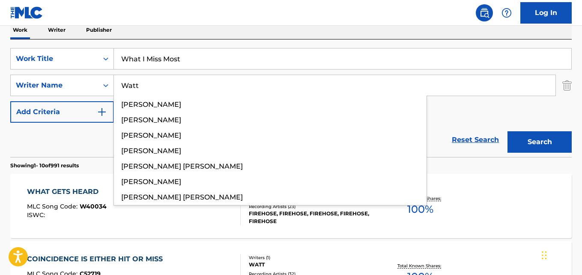
drag, startPoint x: 176, startPoint y: 90, endPoint x: 122, endPoint y: 87, distance: 54.5
click at [122, 87] on input "Watt" at bounding box center [335, 85] width 442 height 21
paste input "Reynolds"
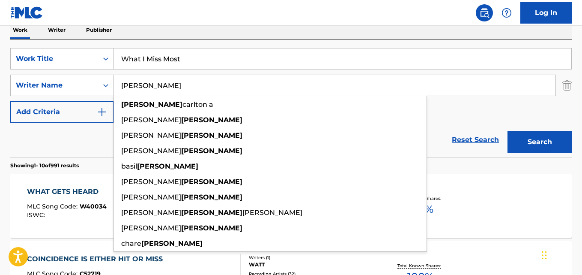
click at [523, 131] on button "Search" at bounding box center [540, 141] width 64 height 21
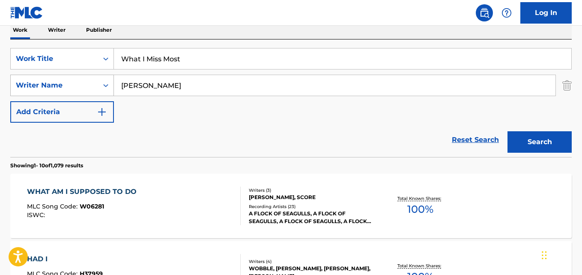
drag, startPoint x: 189, startPoint y: 90, endPoint x: 83, endPoint y: 79, distance: 106.4
click at [83, 79] on div "SearchWithCriteriafbd83571-ef35-4b43-8216-d56958abf57e Writer Name Reynolds" at bounding box center [291, 85] width 562 height 21
paste input "Sermon"
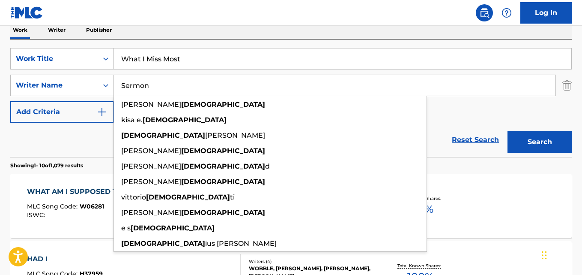
type input "Sermon"
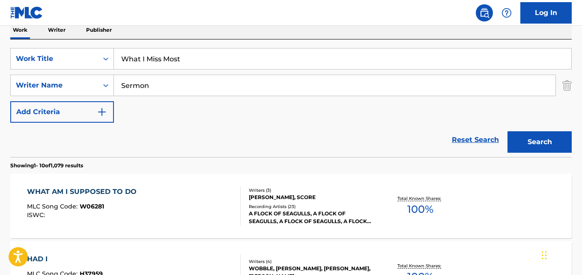
click at [515, 135] on button "Search" at bounding box center [540, 141] width 64 height 21
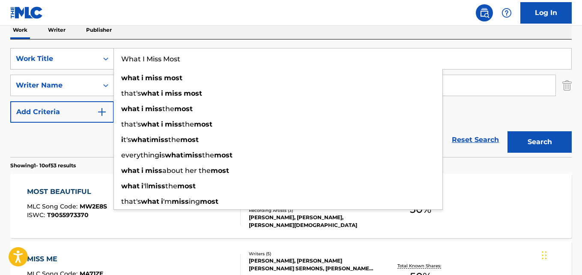
drag, startPoint x: 199, startPoint y: 67, endPoint x: 93, endPoint y: 65, distance: 106.7
click at [93, 65] on div "SearchWithCriteria577ab31b-b140-42ed-ad04-f29557255124 Work Title What I Miss M…" at bounding box center [291, 58] width 562 height 21
paste input "Graffiti"
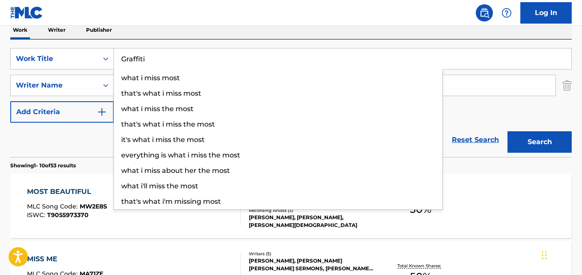
type input "Graffiti"
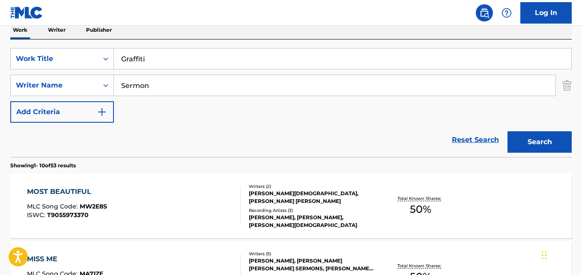
click at [514, 146] on button "Search" at bounding box center [540, 141] width 64 height 21
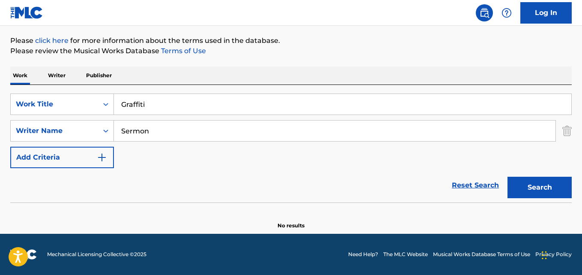
scroll to position [97, 0]
drag, startPoint x: 150, startPoint y: 126, endPoint x: 98, endPoint y: 128, distance: 51.4
click at [98, 128] on div "SearchWithCriteriafbd83571-ef35-4b43-8216-d56958abf57e Writer Name Sermon" at bounding box center [291, 130] width 562 height 21
paste input "Ali Tamposi"
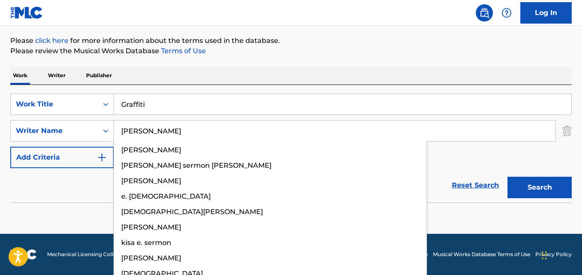
click at [532, 192] on button "Search" at bounding box center [540, 187] width 64 height 21
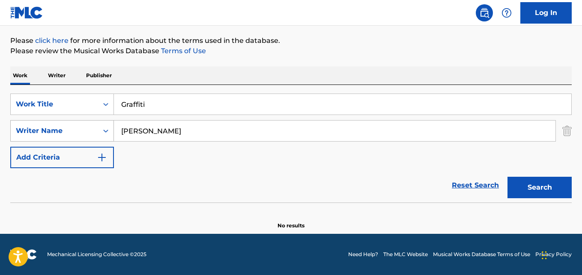
drag, startPoint x: 187, startPoint y: 136, endPoint x: 82, endPoint y: 136, distance: 105.0
click at [82, 136] on div "SearchWithCriteriafbd83571-ef35-4b43-8216-d56958abf57e Writer Name Ali Tamposi" at bounding box center [291, 130] width 562 height 21
paste input "Platzman"
type input "Platzman"
click at [546, 188] on button "Search" at bounding box center [540, 187] width 64 height 21
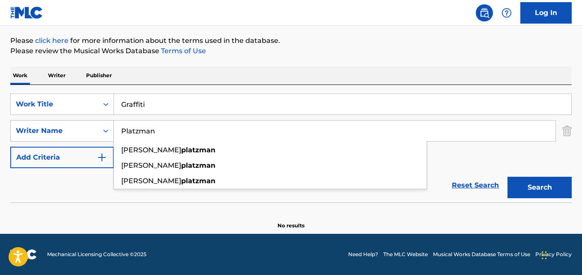
click at [81, 125] on div "SearchWithCriteriafbd83571-ef35-4b43-8216-d56958abf57e Writer Name Platzman dan…" at bounding box center [291, 130] width 562 height 21
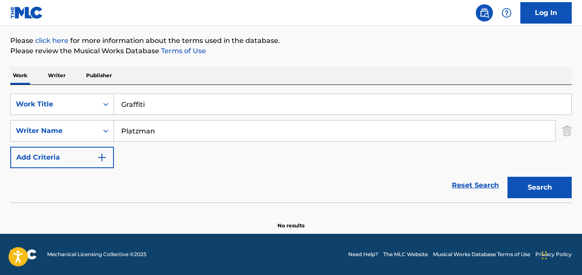
click at [553, 181] on button "Search" at bounding box center [540, 187] width 64 height 21
drag, startPoint x: 192, startPoint y: 101, endPoint x: 81, endPoint y: 109, distance: 111.3
click at [81, 109] on div "SearchWithCriteria577ab31b-b140-42ed-ad04-f29557255124 Work Title Graffiti" at bounding box center [291, 103] width 562 height 21
paste input "Do Right"
type input "Do Right"
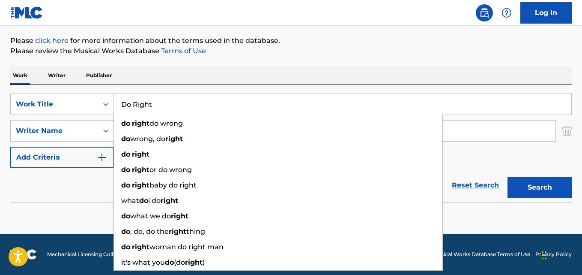
click at [54, 192] on div "Reset Search Search" at bounding box center [291, 185] width 562 height 34
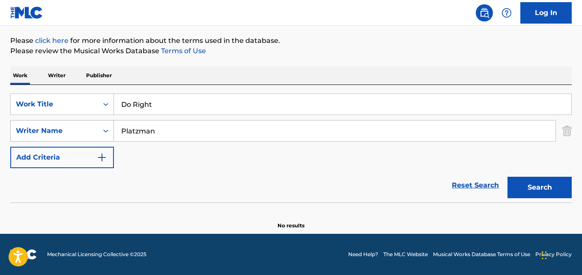
drag, startPoint x: 181, startPoint y: 136, endPoint x: 57, endPoint y: 136, distance: 124.2
click at [57, 136] on div "SearchWithCriteriafbd83571-ef35-4b43-8216-d56958abf57e Writer Name Platzman" at bounding box center [291, 130] width 562 height 21
paste input "JOSEPH WENCESLAO"
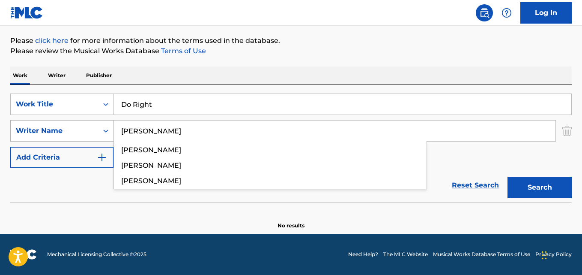
type input "JOSEPH WENCESLAO"
click at [508, 177] on button "Search" at bounding box center [540, 187] width 64 height 21
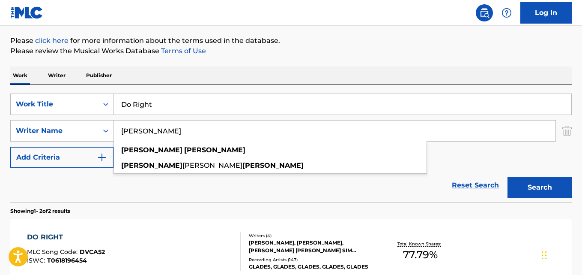
drag, startPoint x: 267, startPoint y: 129, endPoint x: 99, endPoint y: 116, distance: 168.5
click at [99, 116] on div "SearchWithCriteria577ab31b-b140-42ed-ad04-f29557255124 Work Title Do Right Sear…" at bounding box center [291, 130] width 562 height 75
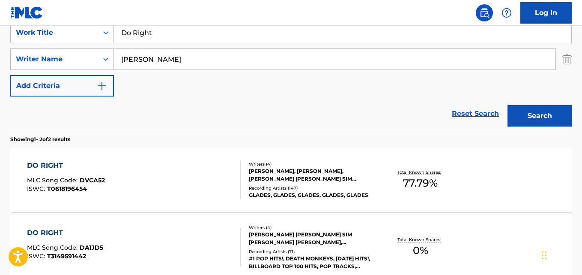
scroll to position [183, 0]
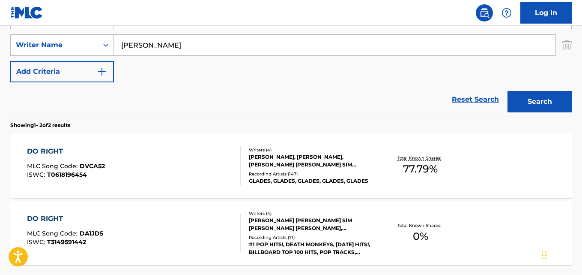
click at [280, 162] on div "CAMERON ROBERTSON, JOSEPH CARL WENCESLAO, KARINA JANE SIM WYKES, AMY ROSE ALLEN" at bounding box center [311, 160] width 125 height 15
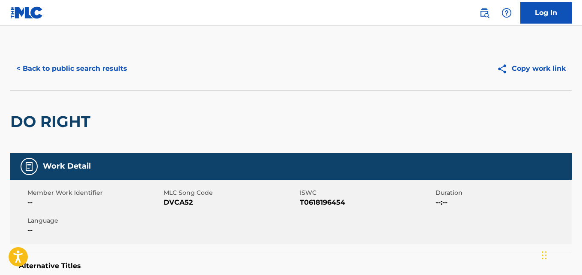
scroll to position [251, 0]
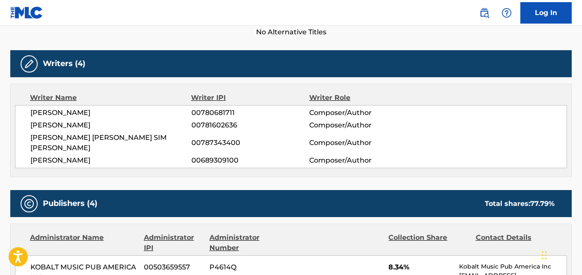
click at [90, 155] on span "AMY ROSE ALLEN" at bounding box center [110, 160] width 161 height 10
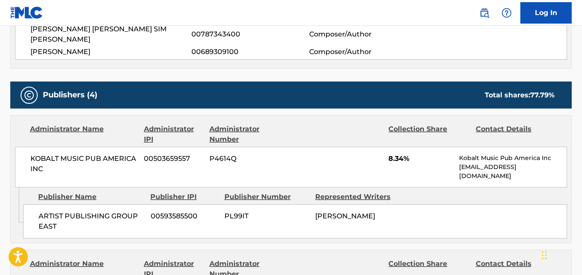
scroll to position [380, 0]
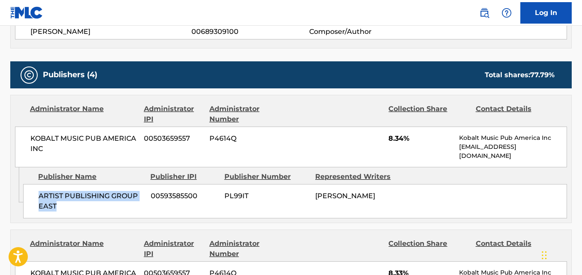
drag, startPoint x: 39, startPoint y: 187, endPoint x: 95, endPoint y: 205, distance: 58.4
click at [95, 205] on div "ARTIST PUBLISHING GROUP EAST 00593585500 PL99IT AMY ROSE ALLEN" at bounding box center [295, 201] width 544 height 34
click at [395, 133] on span "8.34%" at bounding box center [421, 138] width 64 height 10
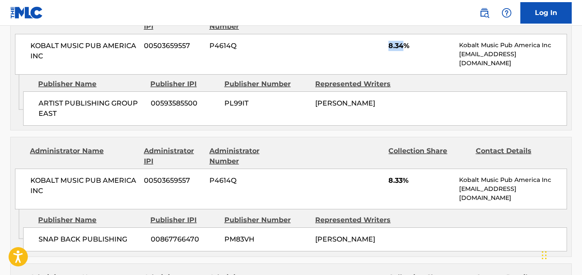
scroll to position [509, 0]
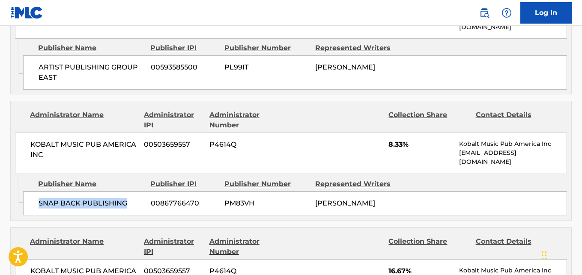
drag, startPoint x: 36, startPoint y: 198, endPoint x: 130, endPoint y: 198, distance: 94.7
click at [130, 198] on div "SNAP BACK PUBLISHING 00867766470 PM83VH AMY ROSE ALLEN" at bounding box center [295, 203] width 544 height 24
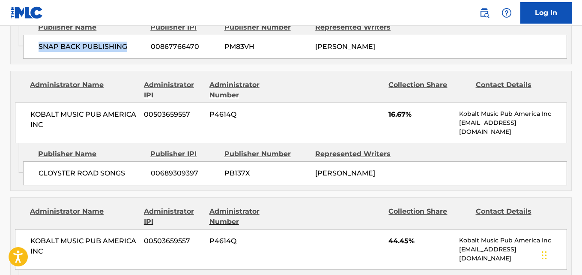
scroll to position [680, 0]
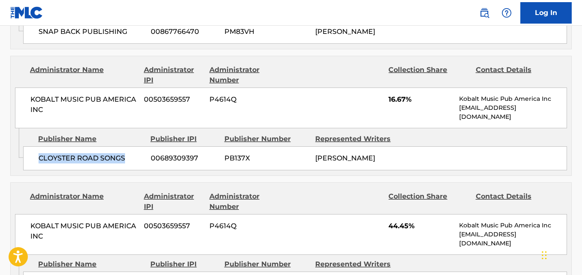
drag, startPoint x: 36, startPoint y: 147, endPoint x: 130, endPoint y: 147, distance: 94.3
click at [130, 147] on div "CLOYSTER ROAD SONGS 00689309397 PB137X AMY ROSE ALLEN" at bounding box center [295, 158] width 544 height 24
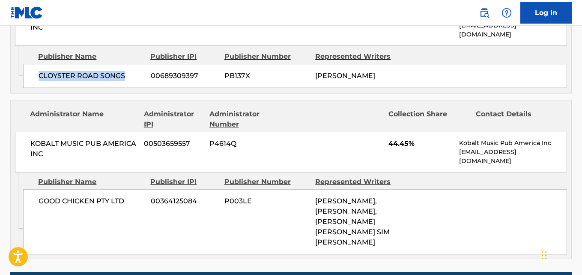
scroll to position [766, 0]
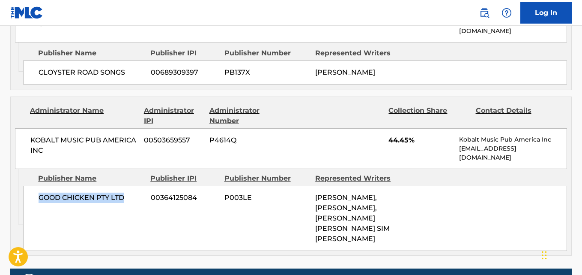
drag, startPoint x: 29, startPoint y: 194, endPoint x: 123, endPoint y: 193, distance: 94.7
click at [123, 193] on div "GOOD CHICKEN PTY LTD 00364125084 P003LE CAMERON ROBERTSON, JOSEPH CARL WENCESLA…" at bounding box center [295, 218] width 544 height 65
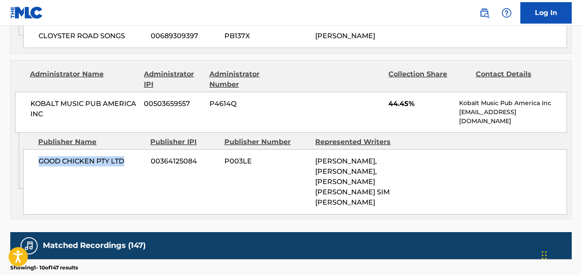
scroll to position [851, 0]
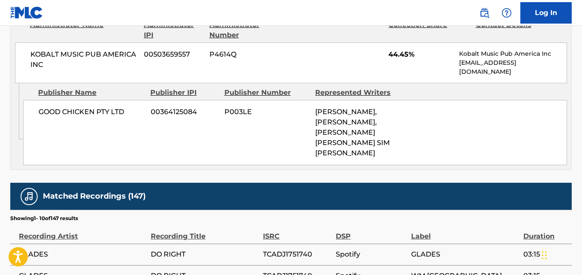
click at [395, 49] on span "44.45%" at bounding box center [421, 54] width 64 height 10
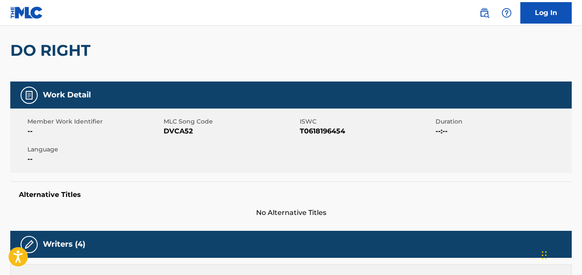
scroll to position [0, 0]
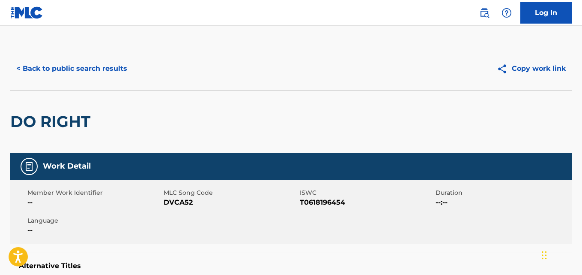
click at [108, 63] on button "< Back to public search results" at bounding box center [71, 68] width 123 height 21
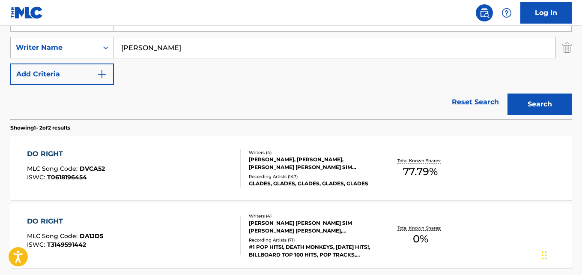
scroll to position [97, 0]
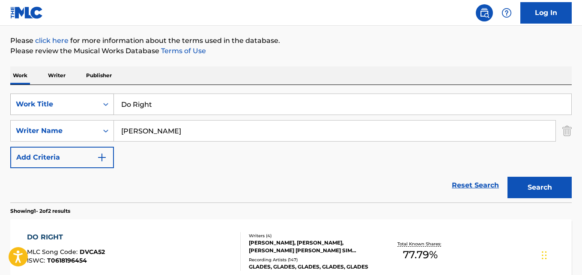
drag, startPoint x: 112, startPoint y: 105, endPoint x: 78, endPoint y: 105, distance: 33.4
click at [78, 105] on div "SearchWithCriteria577ab31b-b140-42ed-ad04-f29557255124 Work Title Do Right" at bounding box center [291, 103] width 562 height 21
paste input "Keep On"
type input "Keep On"
click at [534, 183] on button "Search" at bounding box center [540, 187] width 64 height 21
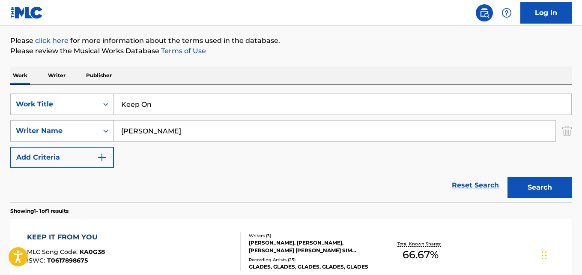
drag, startPoint x: 225, startPoint y: 127, endPoint x: 79, endPoint y: 128, distance: 145.2
click at [79, 128] on div "SearchWithCriteriafbd83571-ef35-4b43-8216-d56958abf57e Writer Name JOSEPH WENCE…" at bounding box center [291, 130] width 562 height 21
paste input "Kyrre Gorvell-Dahll"
click at [508, 177] on button "Search" at bounding box center [540, 187] width 64 height 21
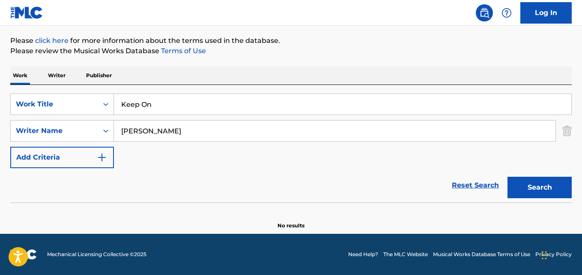
drag, startPoint x: 139, startPoint y: 132, endPoint x: 269, endPoint y: 132, distance: 130.7
click at [269, 132] on input "Kyrre Gorvell-Dahll" at bounding box center [335, 130] width 442 height 21
click at [508, 177] on button "Search" at bounding box center [540, 187] width 64 height 21
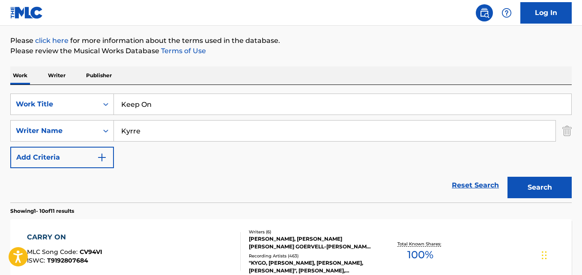
click at [78, 186] on div "Reset Search Search" at bounding box center [291, 185] width 562 height 34
click at [90, 131] on div "SearchWithCriteriafbd83571-ef35-4b43-8216-d56958abf57e Writer Name Kyrre" at bounding box center [291, 130] width 562 height 21
paste input "Andrew Watt"
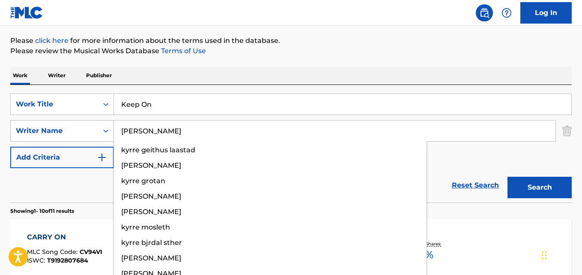
click at [508, 177] on button "Search" at bounding box center [540, 187] width 64 height 21
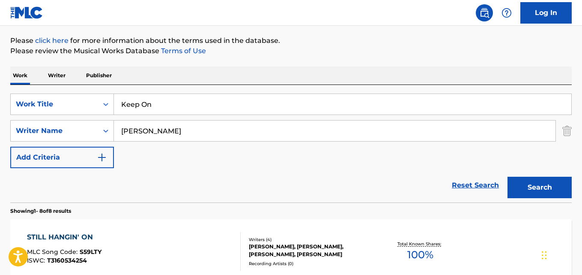
click at [310, 67] on div "Work Writer Publisher" at bounding box center [291, 75] width 562 height 18
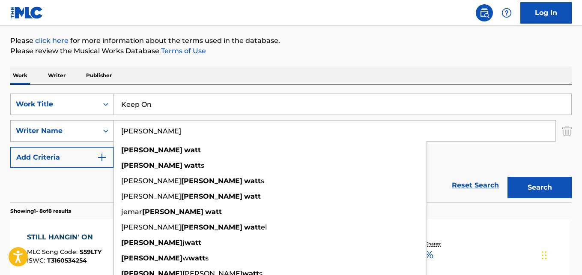
drag, startPoint x: 182, startPoint y: 138, endPoint x: 80, endPoint y: 134, distance: 102.1
click at [80, 134] on div "SearchWithCriteriafbd83571-ef35-4b43-8216-d56958abf57e Writer Name Andrew Watt …" at bounding box center [291, 130] width 562 height 21
click at [508, 177] on button "Search" at bounding box center [540, 187] width 64 height 21
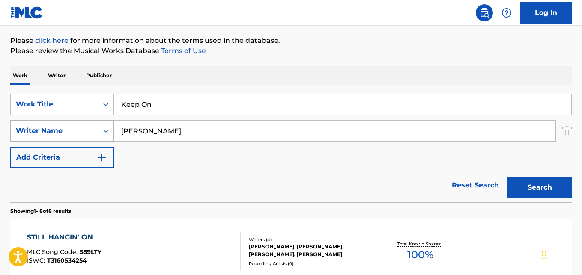
drag, startPoint x: 189, startPoint y: 130, endPoint x: 98, endPoint y: 130, distance: 90.8
click at [98, 130] on div "SearchWithCriteriafbd83571-ef35-4b43-8216-d56958abf57e Writer Name Andrew Watt" at bounding box center [291, 130] width 562 height 21
paste input "li Tamposi"
click at [557, 186] on button "Search" at bounding box center [540, 187] width 64 height 21
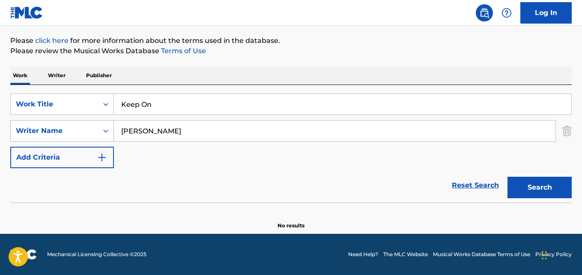
drag, startPoint x: 132, startPoint y: 132, endPoint x: 95, endPoint y: 132, distance: 36.8
click at [95, 132] on div "SearchWithCriteriafbd83571-ef35-4b43-8216-d56958abf57e Writer Name Ali Tamposi" at bounding box center [291, 130] width 562 height 21
click at [508, 177] on button "Search" at bounding box center [540, 187] width 64 height 21
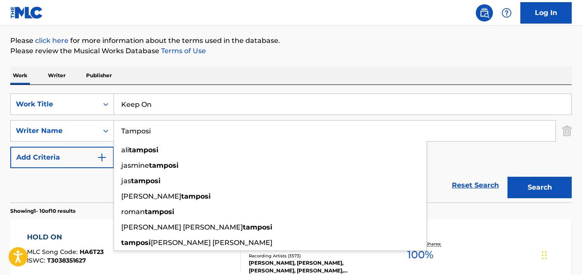
click at [297, 88] on div "SearchWithCriteria577ab31b-b140-42ed-ad04-f29557255124 Work Title Keep On Searc…" at bounding box center [291, 143] width 562 height 117
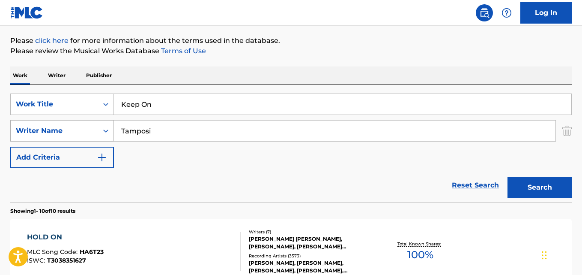
drag, startPoint x: 176, startPoint y: 129, endPoint x: 85, endPoint y: 131, distance: 90.8
click at [85, 131] on div "SearchWithCriteriafbd83571-ef35-4b43-8216-d56958abf57e Writer Name Tamposi" at bounding box center [291, 130] width 562 height 21
paste input "Asa Taccone"
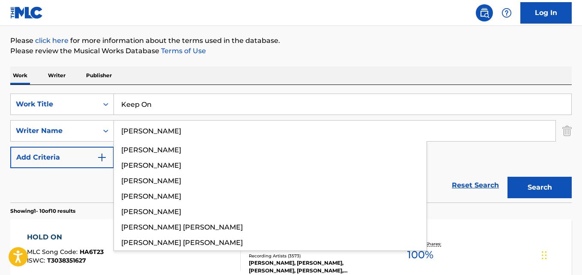
type input "Asa Taccone"
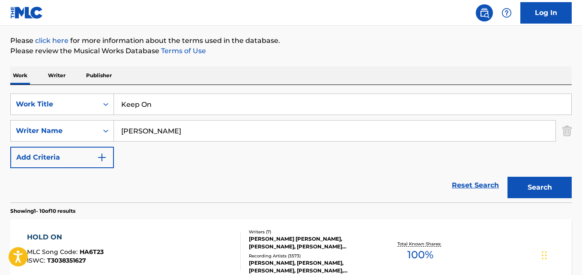
drag, startPoint x: 579, startPoint y: 196, endPoint x: 563, endPoint y: 192, distance: 17.4
click at [544, 186] on button "Search" at bounding box center [540, 187] width 64 height 21
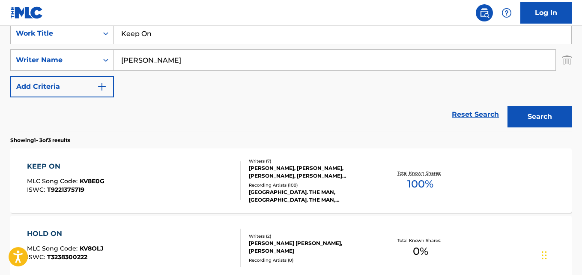
scroll to position [183, 0]
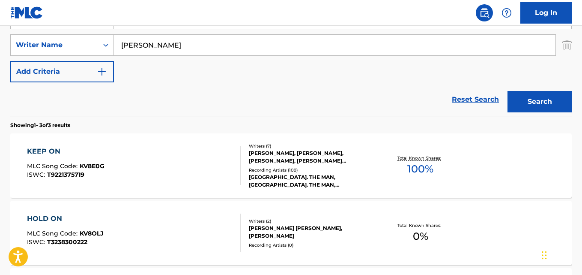
click at [59, 167] on span "MLC Song Code :" at bounding box center [53, 166] width 53 height 8
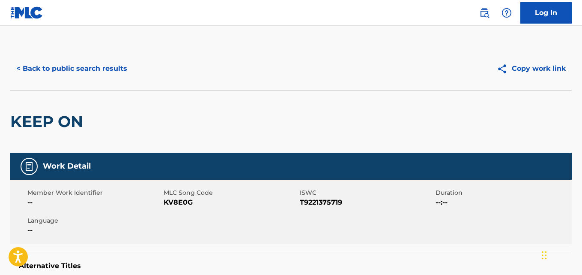
scroll to position [289, 0]
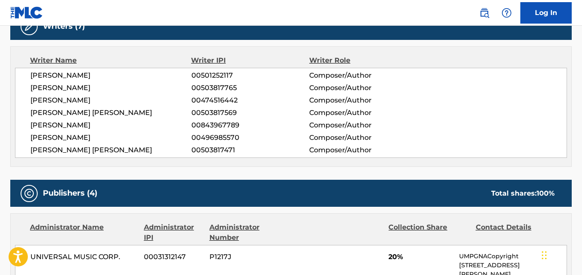
click at [103, 150] on span "JOHN BALDWIN GOURLEY" at bounding box center [110, 150] width 161 height 10
click at [98, 94] on div "KYLE O'QUIN 00501252117 Composer/Author ZACHARY CAROTHERS 00503817765 Composer/…" at bounding box center [291, 113] width 552 height 90
click at [97, 93] on div "KYLE O'QUIN 00501252117 Composer/Author ZACHARY CAROTHERS 00503817765 Composer/…" at bounding box center [291, 113] width 552 height 90
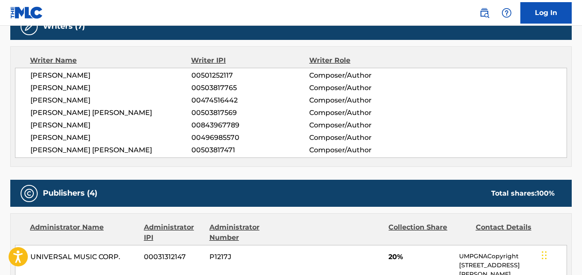
scroll to position [417, 0]
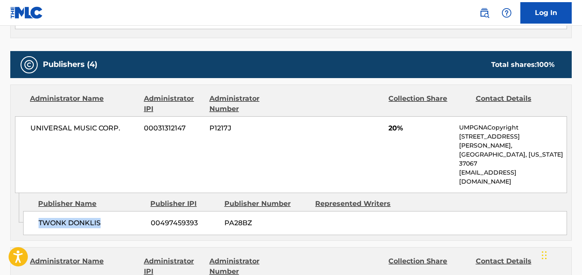
drag, startPoint x: 35, startPoint y: 194, endPoint x: 123, endPoint y: 198, distance: 88.4
click at [123, 211] on div "TWONK DONKLIS 00497459393 PA28BZ" at bounding box center [295, 223] width 544 height 24
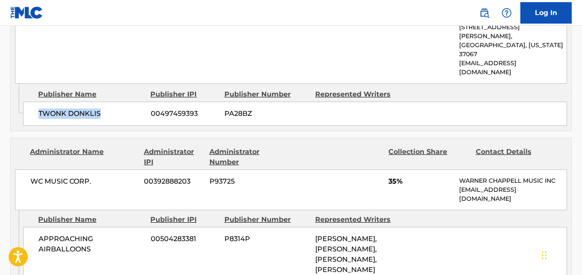
scroll to position [546, 0]
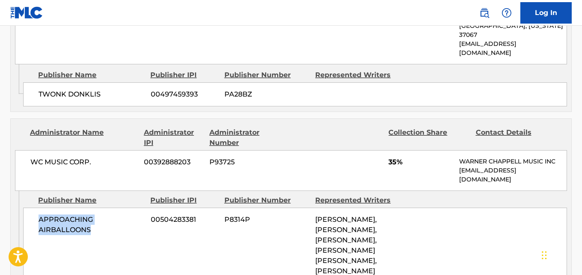
drag, startPoint x: 41, startPoint y: 195, endPoint x: 105, endPoint y: 201, distance: 65.0
click at [105, 214] on span "APPROACHING AIRBALLOONS" at bounding box center [92, 224] width 106 height 21
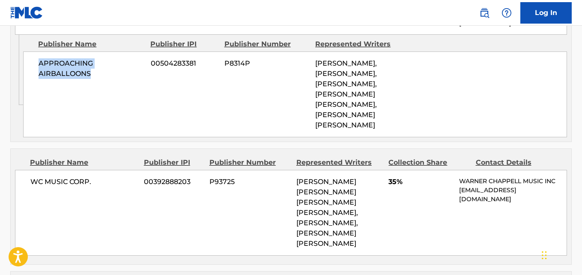
scroll to position [717, 0]
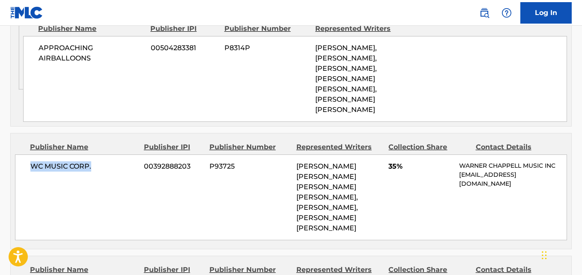
drag, startPoint x: 28, startPoint y: 122, endPoint x: 109, endPoint y: 124, distance: 81.0
click at [109, 154] on div "WC MUSIC CORP. 00392888203 P93725 JASON WADE SECHRIST, ZACHARY CAROTHERS, ERIC …" at bounding box center [291, 197] width 552 height 86
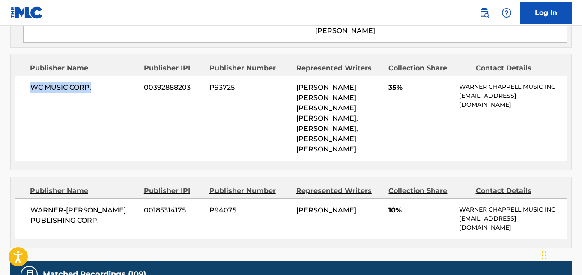
scroll to position [803, 0]
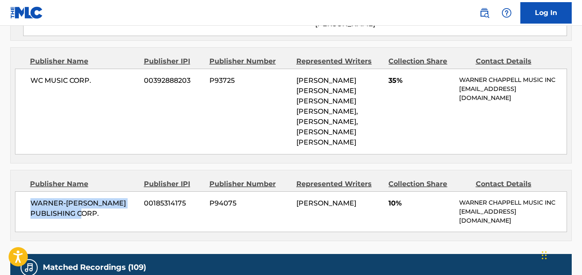
drag, startPoint x: 28, startPoint y: 143, endPoint x: 132, endPoint y: 159, distance: 105.7
click at [132, 191] on div "WARNER-TAMERLANE PUBLISHING CORP. 00185314175 P94075 KYLE O'QUIN 10% WARNER CHA…" at bounding box center [291, 211] width 552 height 41
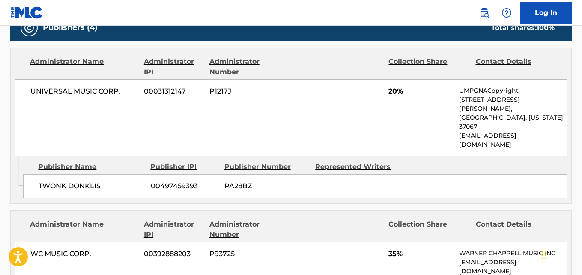
scroll to position [546, 0]
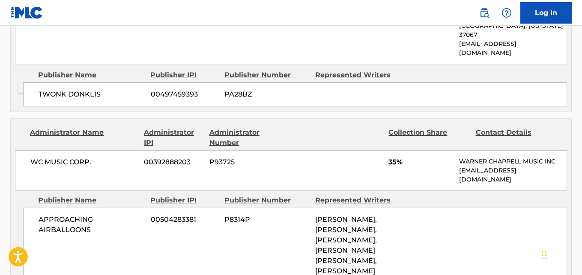
click at [344, 150] on div "WC MUSIC CORP. 00392888203 P93725 35% WARNER CHAPPELL MUSIC INC MLC_Inquiries@w…" at bounding box center [291, 170] width 552 height 41
click at [367, 127] on div at bounding box center [339, 137] width 86 height 21
click at [254, 150] on div "WC MUSIC CORP. 00392888203 P93725 35% WARNER CHAPPELL MUSIC INC MLC_Inquiries@w…" at bounding box center [291, 170] width 552 height 41
click at [308, 150] on div "WC MUSIC CORP. 00392888203 P93725 35% WARNER CHAPPELL MUSIC INC MLC_Inquiries@w…" at bounding box center [291, 170] width 552 height 41
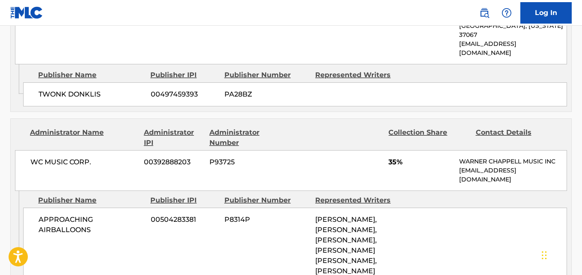
click at [344, 153] on div "WC MUSIC CORP. 00392888203 P93725 35% WARNER CHAPPELL MUSIC INC MLC_Inquiries@w…" at bounding box center [291, 170] width 552 height 41
click at [341, 150] on div "WC MUSIC CORP. 00392888203 P93725 35% WARNER CHAPPELL MUSIC INC MLC_Inquiries@w…" at bounding box center [291, 170] width 552 height 41
click at [338, 150] on div "WC MUSIC CORP. 00392888203 P93725 35% WARNER CHAPPELL MUSIC INC MLC_Inquiries@w…" at bounding box center [291, 170] width 552 height 41
click at [271, 87] on div "Publishers (4) Total shares: 100 % Administrator Name Administrator IPI Adminis…" at bounding box center [291, 209] width 562 height 575
click at [278, 119] on div "Administrator Name Administrator IPI Administrator Number Collection Share Cont…" at bounding box center [291, 155] width 561 height 72
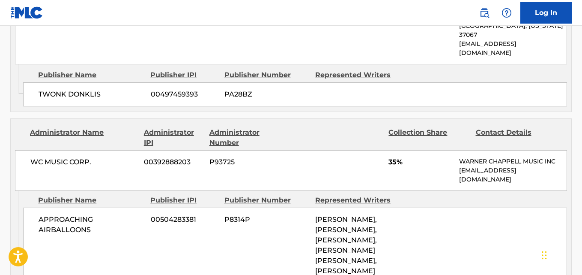
drag, startPoint x: 310, startPoint y: 176, endPoint x: 312, endPoint y: 152, distance: 23.6
click at [310, 195] on div "Publisher Name Publisher IPI Publisher Number Represented Writers" at bounding box center [295, 200] width 544 height 10
click at [312, 152] on div "WC MUSIC CORP. 00392888203 P93725 35% WARNER CHAPPELL MUSIC INC MLC_Inquiries@w…" at bounding box center [291, 170] width 552 height 41
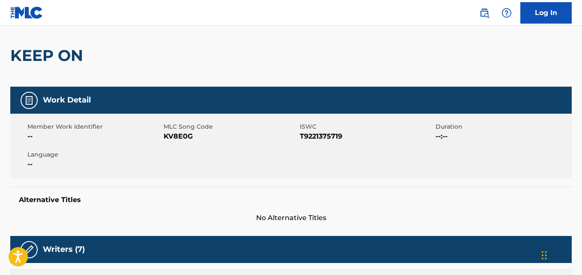
scroll to position [0, 0]
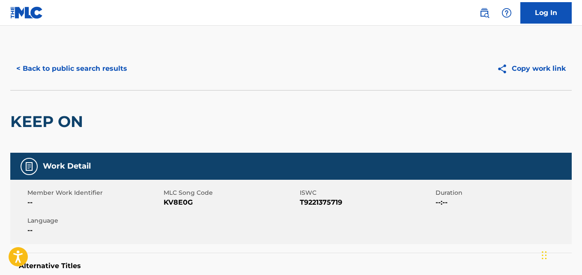
click at [106, 68] on button "< Back to public search results" at bounding box center [71, 68] width 123 height 21
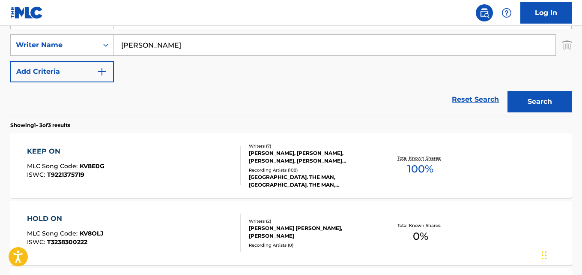
click at [454, 97] on link "Reset Search" at bounding box center [476, 99] width 56 height 19
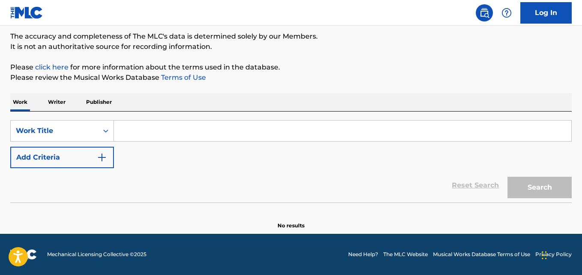
scroll to position [71, 0]
click at [323, 162] on div "SearchWithCriteria577ab31b-b140-42ed-ad04-f29557255124 Work Title Add Criteria" at bounding box center [291, 144] width 562 height 48
click at [315, 106] on div "Work Writer Publisher" at bounding box center [291, 102] width 562 height 18
click at [321, 94] on div "Work Writer Publisher" at bounding box center [291, 102] width 562 height 18
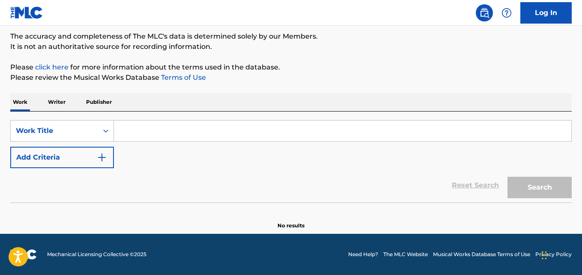
click at [321, 94] on div "Work Writer Publisher" at bounding box center [291, 102] width 562 height 18
click at [208, 129] on input "Search Form" at bounding box center [343, 130] width 458 height 21
paste input "Gone Girl"
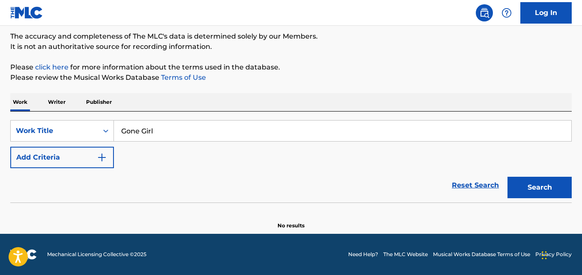
type input "Gone Girl"
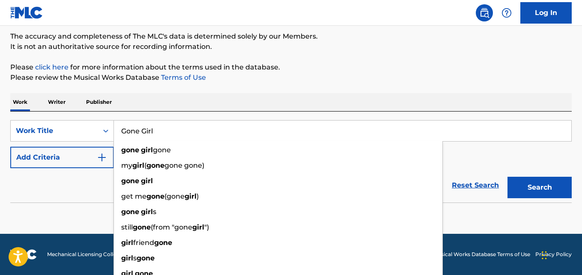
click at [92, 150] on button "Add Criteria" at bounding box center [62, 157] width 104 height 21
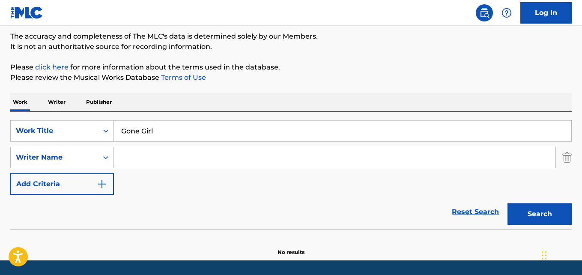
click at [116, 151] on input "Search Form" at bounding box center [335, 157] width 442 height 21
paste input "Golden Jones"
type input "Golden Jones"
click at [533, 201] on div "Search" at bounding box center [537, 212] width 69 height 34
click at [531, 210] on button "Search" at bounding box center [540, 213] width 64 height 21
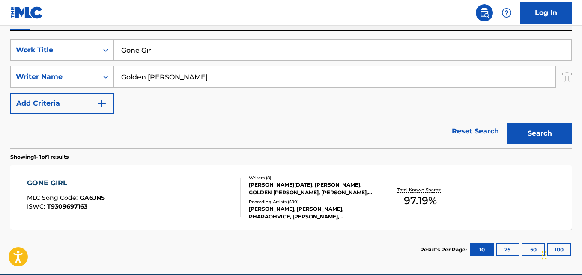
scroll to position [156, 0]
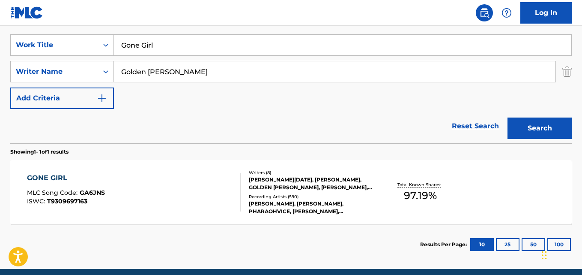
click at [274, 183] on div "EDGARD NOEL HERRERA, MICHAEL IAN OLMO, GOLDEN LANDIS VON JONES, NICHOLAS MIRA, …" at bounding box center [311, 183] width 125 height 15
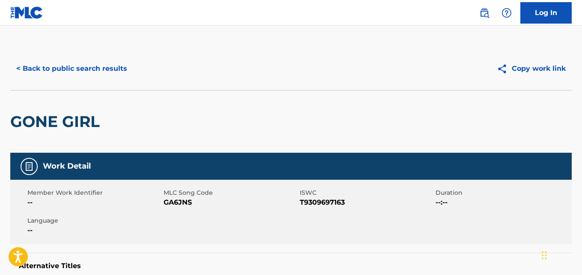
click at [88, 79] on div "< Back to public search results Copy work link" at bounding box center [291, 68] width 562 height 43
click at [89, 70] on button "< Back to public search results" at bounding box center [71, 68] width 123 height 21
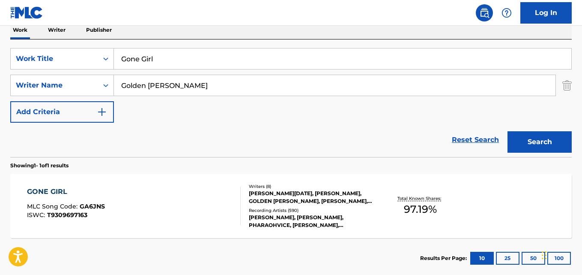
click at [462, 144] on link "Reset Search" at bounding box center [476, 139] width 56 height 19
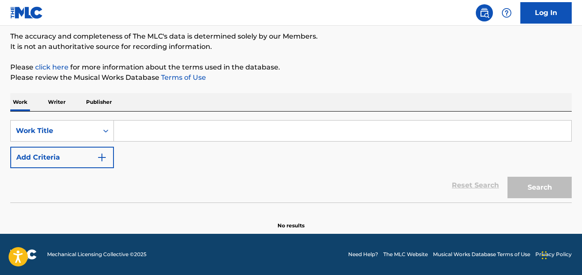
drag, startPoint x: 395, startPoint y: 144, endPoint x: 388, endPoint y: 153, distance: 11.7
click at [393, 146] on div "SearchWithCriteria577ab31b-b140-42ed-ad04-f29557255124 Work Title Add Criteria" at bounding box center [291, 144] width 562 height 48
click at [380, 163] on div "SearchWithCriteria577ab31b-b140-42ed-ad04-f29557255124 Work Title Add Criteria" at bounding box center [291, 144] width 562 height 48
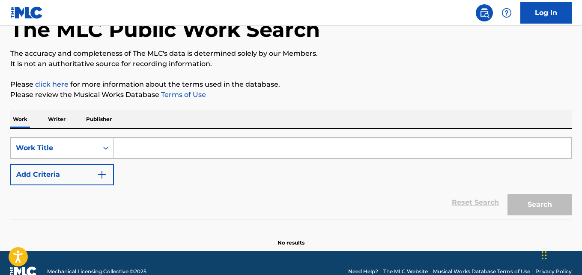
click at [281, 190] on div "Reset Search Search" at bounding box center [291, 202] width 562 height 34
click at [208, 151] on input "Search Form" at bounding box center [343, 148] width 458 height 21
paste input "Love Overdose"
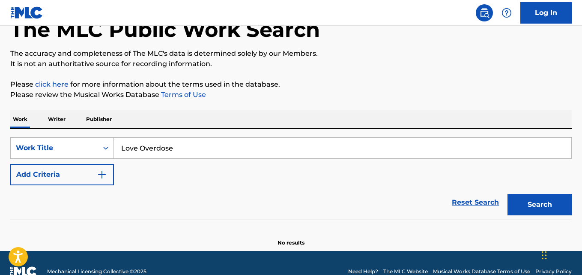
type input "Love Overdose"
click at [76, 179] on button "Add Criteria" at bounding box center [62, 174] width 104 height 21
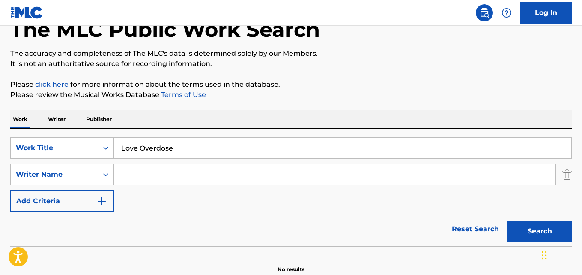
click at [143, 179] on input "Search Form" at bounding box center [335, 174] width 442 height 21
paste input "Cooper McVay"
click at [537, 240] on button "Search" at bounding box center [540, 230] width 64 height 21
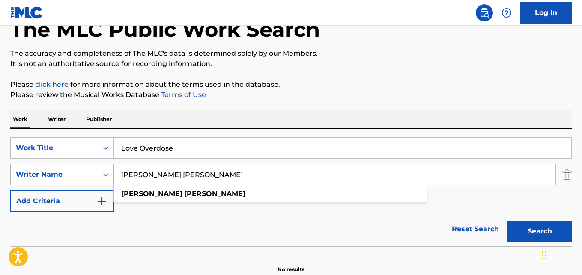
drag, startPoint x: 180, startPoint y: 177, endPoint x: 95, endPoint y: 174, distance: 85.3
click at [95, 174] on div "SearchWithCriteriafbd83571-ef35-4b43-8216-d56958abf57e Writer Name Cooper McVay…" at bounding box center [291, 174] width 562 height 21
paste input "Nick Mira"
click at [543, 224] on button "Search" at bounding box center [540, 230] width 64 height 21
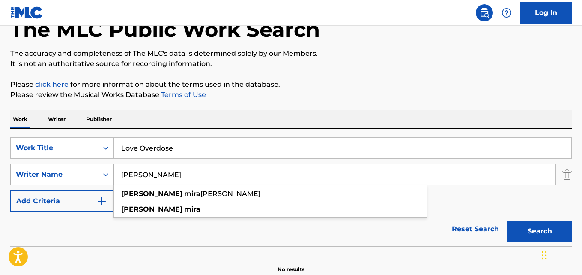
drag, startPoint x: 164, startPoint y: 178, endPoint x: 100, endPoint y: 175, distance: 63.9
click at [100, 175] on div "SearchWithCriteriafbd83571-ef35-4b43-8216-d56958abf57e Writer Name Nick Mira ni…" at bounding box center [291, 174] width 562 height 21
paste input "Guaydacan"
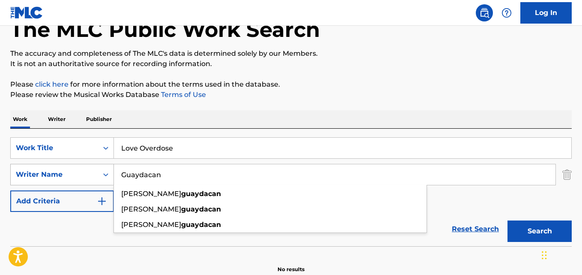
click at [508, 220] on button "Search" at bounding box center [540, 230] width 64 height 21
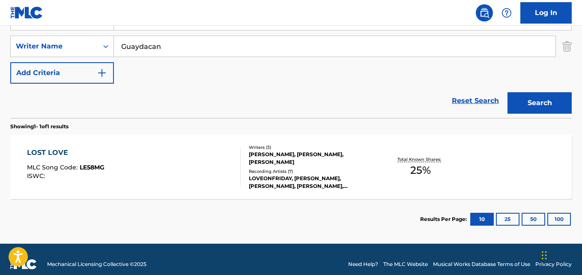
scroll to position [182, 0]
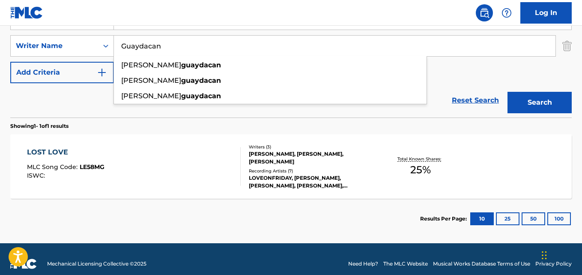
click at [85, 109] on div "Reset Search Search" at bounding box center [291, 100] width 562 height 34
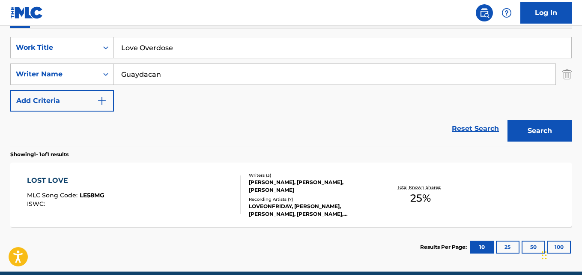
scroll to position [139, 0]
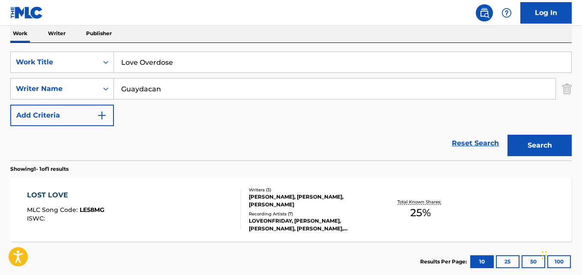
drag, startPoint x: 192, startPoint y: 85, endPoint x: 68, endPoint y: 83, distance: 124.3
click at [68, 83] on div "SearchWithCriteriafbd83571-ef35-4b43-8216-d56958abf57e Writer Name Guaydacan" at bounding box center [291, 88] width 562 height 21
paste input "onzalez"
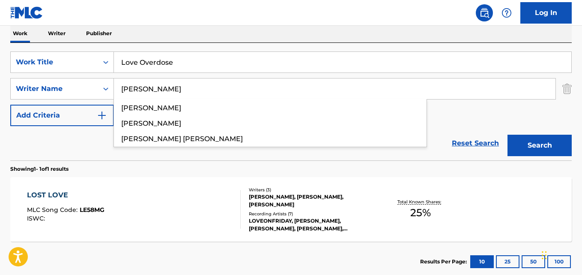
type input "Gonzalez"
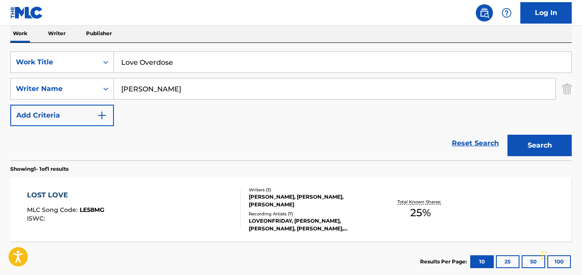
click at [548, 151] on button "Search" at bounding box center [540, 145] width 64 height 21
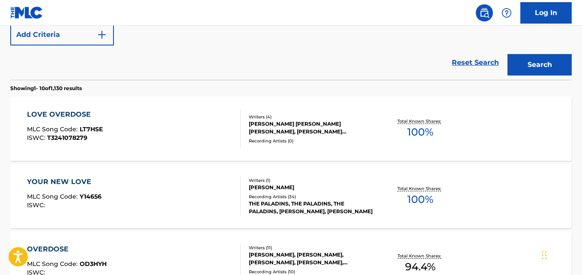
scroll to position [225, 0]
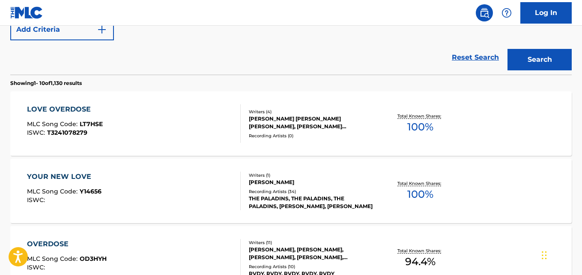
click at [251, 118] on div "GUILLERMO CARLOS GONZALEZ FERNANDEZ, ALVARO BARCENA SUAREZ, SERGIO LUIS RODRIGU…" at bounding box center [311, 122] width 125 height 15
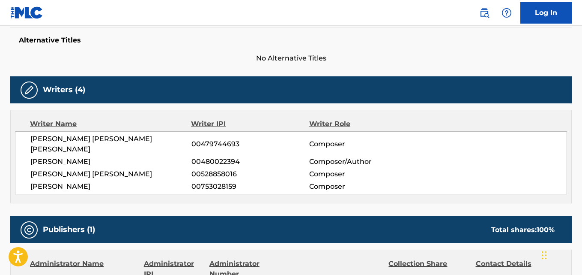
scroll to position [300, 0]
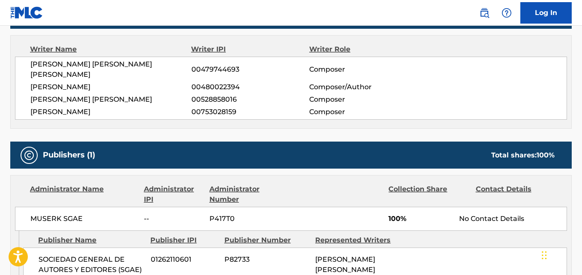
click at [132, 114] on span "SAMUEL RODRIGUEZ SUAREZ" at bounding box center [110, 112] width 161 height 10
click at [130, 67] on span "GUILLERMO CARLOS GONZALEZ FERNANDEZ" at bounding box center [110, 69] width 161 height 21
click at [62, 77] on span "GUILLERMO CARLOS GONZALEZ FERNANDEZ" at bounding box center [110, 69] width 161 height 21
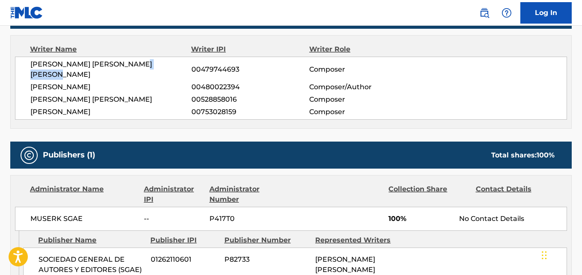
click at [62, 77] on span "GUILLERMO CARLOS GONZALEZ FERNANDEZ" at bounding box center [110, 69] width 161 height 21
click at [116, 89] on span "ALVARO BARCENA SUAREZ" at bounding box center [110, 87] width 161 height 10
click at [144, 100] on span "SERGIO LUIS RODRIGUEZ FERNANDEZ" at bounding box center [110, 99] width 161 height 10
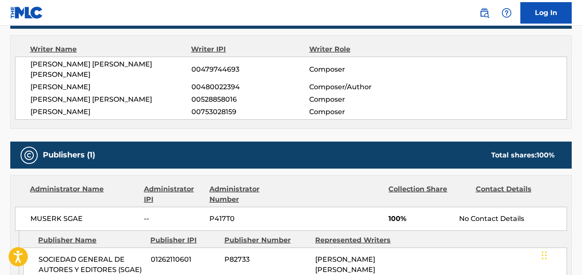
click at [41, 99] on span "SERGIO LUIS RODRIGUEZ FERNANDEZ" at bounding box center [110, 99] width 161 height 10
click at [41, 111] on span "SAMUEL RODRIGUEZ SUAREZ" at bounding box center [110, 112] width 161 height 10
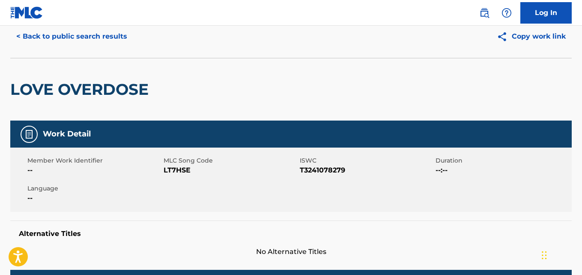
scroll to position [0, 0]
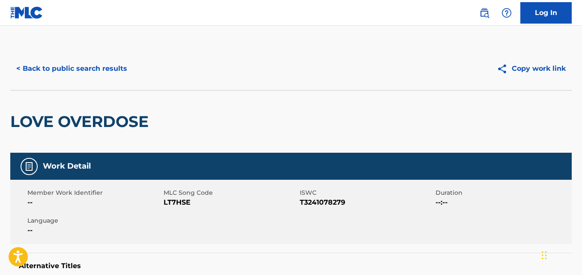
click at [113, 74] on button "< Back to public search results" at bounding box center [71, 68] width 123 height 21
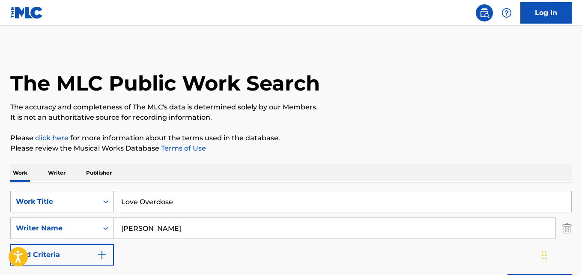
drag, startPoint x: 192, startPoint y: 198, endPoint x: 95, endPoint y: 195, distance: 97.7
click at [95, 195] on div "SearchWithCriteria577ab31b-b140-42ed-ad04-f29557255124 Work Title Love Overdose" at bounding box center [291, 201] width 562 height 21
paste input "Grateful"
type input "Grateful"
click at [152, 171] on div "Work Writer Publisher" at bounding box center [291, 173] width 562 height 18
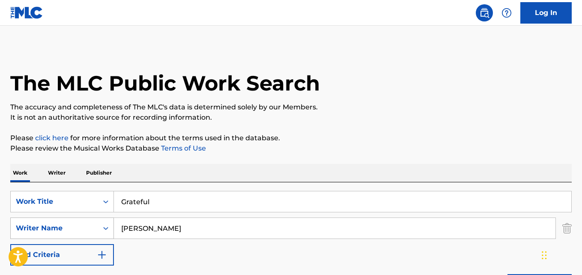
drag, startPoint x: 184, startPoint y: 233, endPoint x: 89, endPoint y: 231, distance: 95.6
click at [89, 231] on div "SearchWithCriteriafbd83571-ef35-4b43-8216-d56958abf57e Writer Name Gonzalez" at bounding box center [291, 227] width 562 height 21
paste input "Joseph William Harrison II"
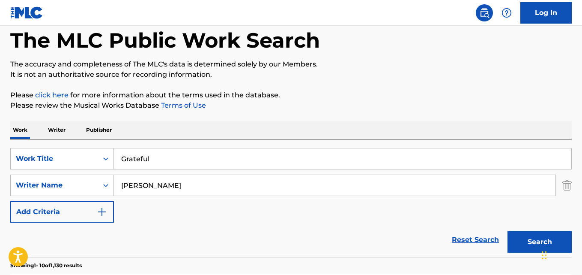
click at [515, 237] on button "Search" at bounding box center [540, 241] width 64 height 21
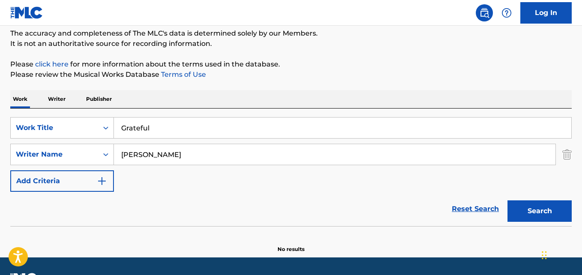
scroll to position [97, 0]
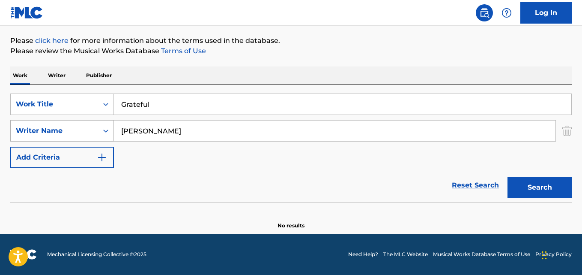
drag, startPoint x: 177, startPoint y: 131, endPoint x: 60, endPoint y: 131, distance: 117.4
click at [60, 131] on div "SearchWithCriteriafbd83571-ef35-4b43-8216-d56958abf57e Writer Name Joseph Willi…" at bounding box center [291, 130] width 562 height 21
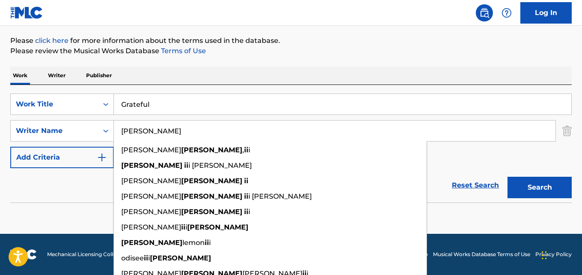
drag, startPoint x: 187, startPoint y: 133, endPoint x: 237, endPoint y: 135, distance: 49.3
click at [237, 135] on input "Harrison II" at bounding box center [335, 130] width 442 height 21
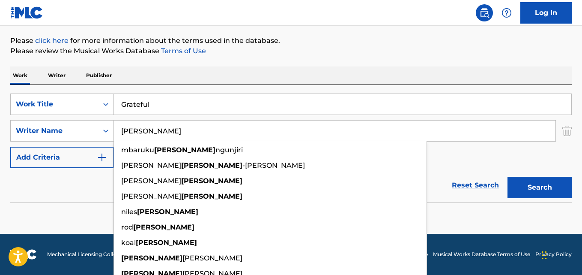
type input "Harrison"
click at [530, 187] on button "Search" at bounding box center [540, 187] width 64 height 21
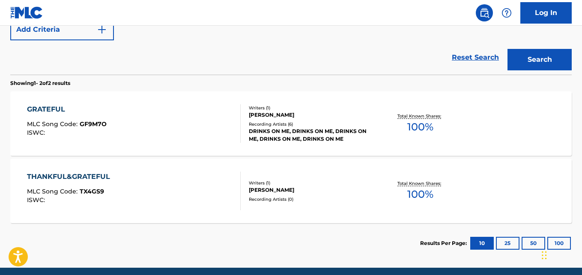
scroll to position [226, 0]
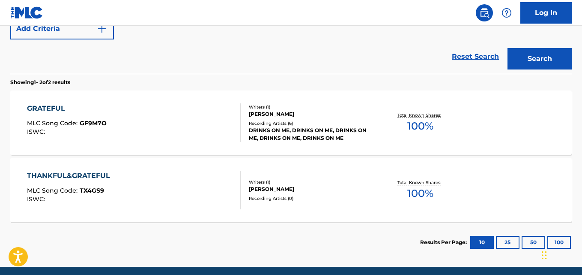
click at [257, 129] on div "DRINKS ON ME, DRINKS ON ME, DRINKS ON ME, DRINKS ON ME, DRINKS ON ME" at bounding box center [311, 133] width 125 height 15
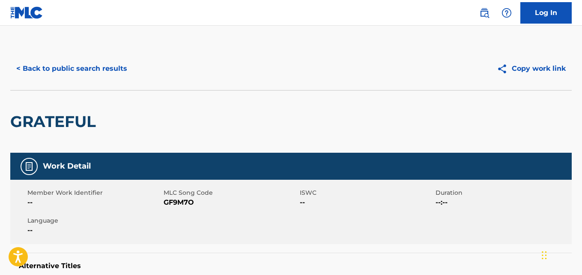
click at [108, 66] on button "< Back to public search results" at bounding box center [71, 68] width 123 height 21
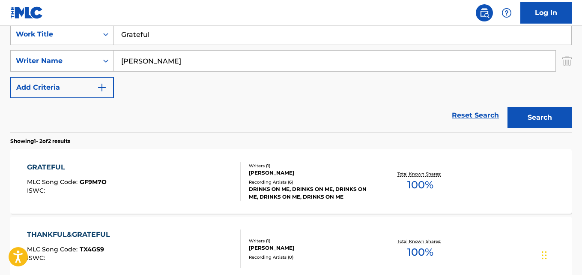
scroll to position [130, 0]
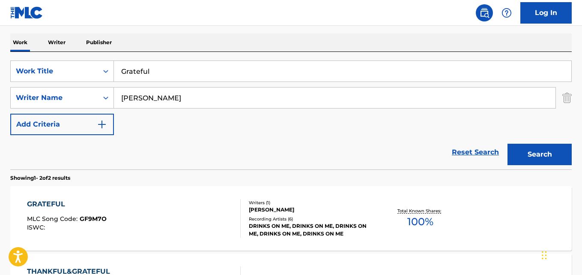
drag, startPoint x: 97, startPoint y: 69, endPoint x: 0, endPoint y: 66, distance: 96.9
click at [0, 66] on div "The MLC Public Work Search The accuracy and completeness of The MLC's data is d…" at bounding box center [291, 137] width 582 height 441
paste input "Way2faded"
type input "Way2faded"
drag, startPoint x: 188, startPoint y: 75, endPoint x: 39, endPoint y: 60, distance: 149.8
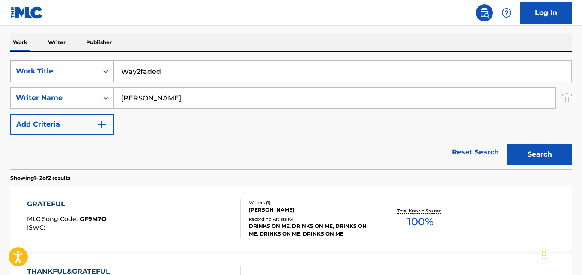
click at [39, 60] on div "SearchWithCriteria577ab31b-b140-42ed-ad04-f29557255124 Work Title Way2faded" at bounding box center [291, 70] width 562 height 21
drag, startPoint x: 169, startPoint y: 95, endPoint x: 107, endPoint y: 88, distance: 62.9
click at [107, 88] on div "SearchWithCriteriafbd83571-ef35-4b43-8216-d56958abf57e Writer Name Harrison" at bounding box center [291, 97] width 562 height 21
paste input "Ryan Bevolo"
click at [508, 144] on button "Search" at bounding box center [540, 154] width 64 height 21
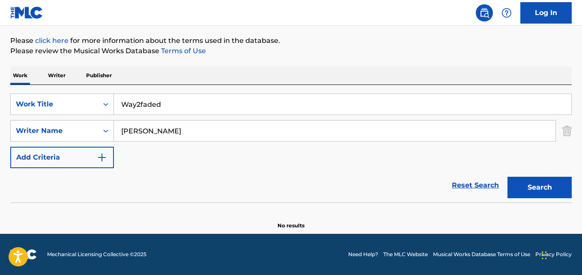
scroll to position [97, 0]
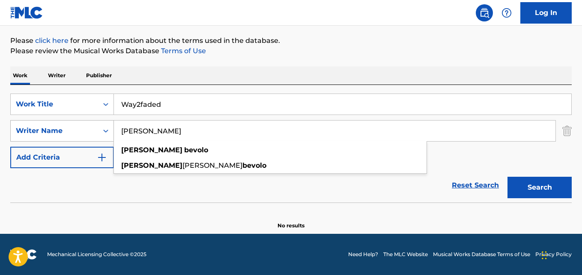
drag, startPoint x: 186, startPoint y: 132, endPoint x: 76, endPoint y: 132, distance: 110.1
click at [76, 132] on div "SearchWithCriteriafbd83571-ef35-4b43-8216-d56958abf57e Writer Name Ryan Bevolo …" at bounding box center [291, 130] width 562 height 21
paste input "Alex Zen"
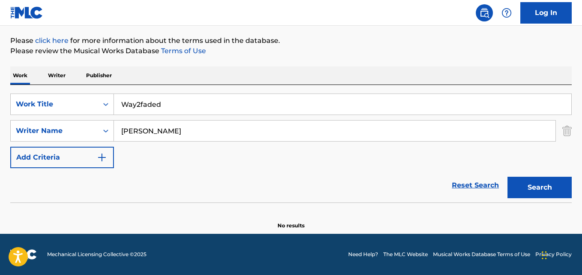
click at [514, 183] on button "Search" at bounding box center [540, 187] width 64 height 21
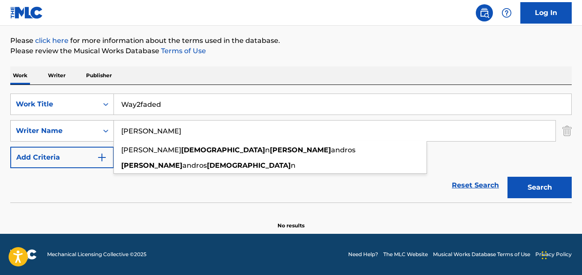
drag, startPoint x: 158, startPoint y: 126, endPoint x: 72, endPoint y: 126, distance: 86.5
click at [72, 126] on div "SearchWithCriteriafbd83571-ef35-4b43-8216-d56958abf57e Writer Name Alex Zeno ma…" at bounding box center [291, 130] width 562 height 21
paste input "Ryan Bevol"
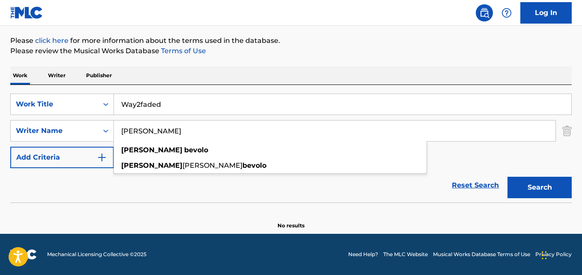
type input "Ryan Bevolo"
click at [528, 195] on button "Search" at bounding box center [540, 187] width 64 height 21
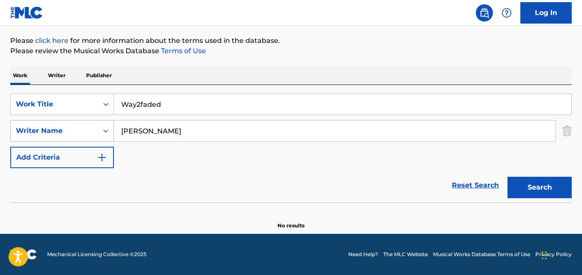
drag, startPoint x: 179, startPoint y: 135, endPoint x: 96, endPoint y: 132, distance: 83.2
click at [96, 132] on div "SearchWithCriteriafbd83571-ef35-4b43-8216-d56958abf57e Writer Name Ryan Bevolo" at bounding box center [291, 130] width 562 height 21
click at [96, 132] on div "Writer Name" at bounding box center [54, 131] width 87 height 16
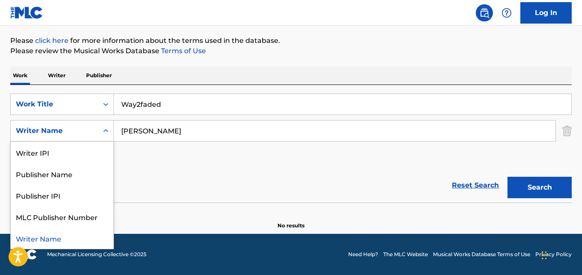
paste input "Search Form"
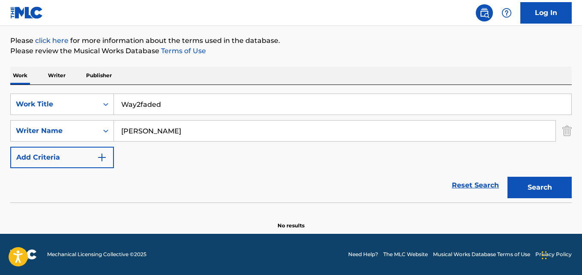
click at [514, 186] on button "Search" at bounding box center [540, 187] width 64 height 21
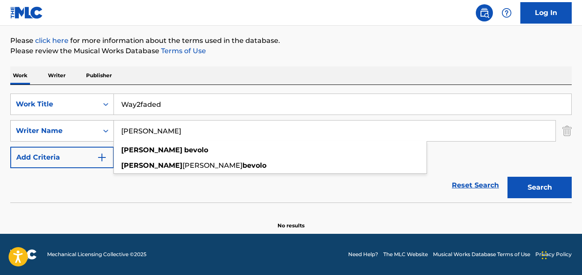
drag, startPoint x: 142, startPoint y: 132, endPoint x: 88, endPoint y: 131, distance: 54.0
click at [88, 131] on div "SearchWithCriteriafbd83571-ef35-4b43-8216-d56958abf57e Writer Name Ryan Bevolo …" at bounding box center [291, 130] width 562 height 21
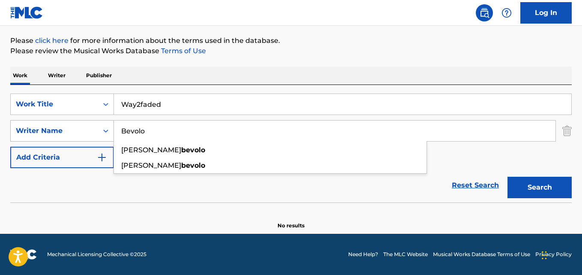
type input "Bevolo"
click at [508, 177] on button "Search" at bounding box center [540, 187] width 64 height 21
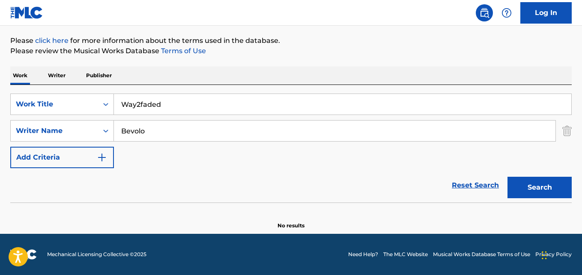
drag, startPoint x: 189, startPoint y: 104, endPoint x: 68, endPoint y: 119, distance: 122.6
click at [68, 119] on div "SearchWithCriteria577ab31b-b140-42ed-ad04-f29557255124 Work Title Way2faded Sea…" at bounding box center [291, 130] width 562 height 75
paste input "Otp"
type input "Otp"
drag, startPoint x: 158, startPoint y: 142, endPoint x: 63, endPoint y: 144, distance: 95.1
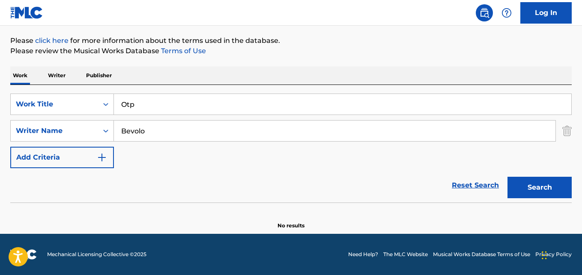
click at [63, 144] on div "SearchWithCriteria577ab31b-b140-42ed-ad04-f29557255124 Work Title Otp SearchWit…" at bounding box center [291, 130] width 562 height 75
click at [147, 139] on input "Bevolo" at bounding box center [335, 130] width 442 height 21
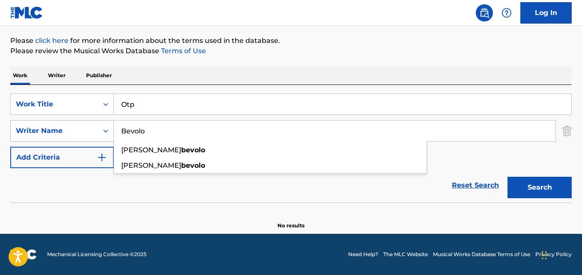
drag, startPoint x: 189, startPoint y: 131, endPoint x: 90, endPoint y: 131, distance: 99.4
click at [90, 131] on div "SearchWithCriteriafbd83571-ef35-4b43-8216-d56958abf57e Writer Name Bevolo ryan …" at bounding box center [291, 130] width 562 height 21
paste input "Anthony Medina"
click at [508, 177] on button "Search" at bounding box center [540, 187] width 64 height 21
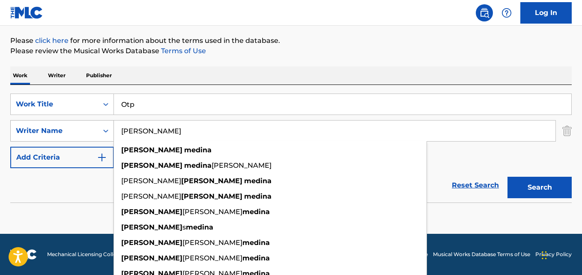
drag, startPoint x: 154, startPoint y: 129, endPoint x: 45, endPoint y: 129, distance: 109.3
click at [45, 129] on div "SearchWithCriteriafbd83571-ef35-4b43-8216-d56958abf57e Writer Name Anthony Medi…" at bounding box center [291, 130] width 562 height 21
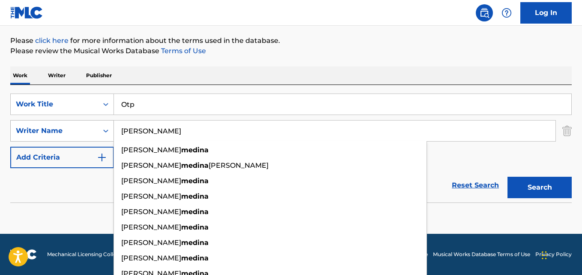
click at [508, 177] on button "Search" at bounding box center [540, 187] width 64 height 21
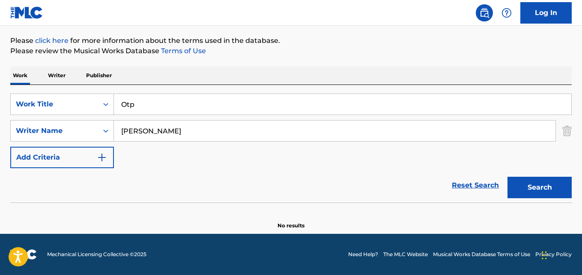
click at [438, 147] on div "SearchWithCriteria577ab31b-b140-42ed-ad04-f29557255124 Work Title Otp SearchWit…" at bounding box center [291, 130] width 562 height 75
click at [536, 177] on button "Search" at bounding box center [540, 187] width 64 height 21
click at [85, 134] on div "SearchWithCriteriafbd83571-ef35-4b43-8216-d56958abf57e Writer Name Medina" at bounding box center [291, 130] width 562 height 21
paste input "Anthony"
click at [508, 177] on button "Search" at bounding box center [540, 187] width 64 height 21
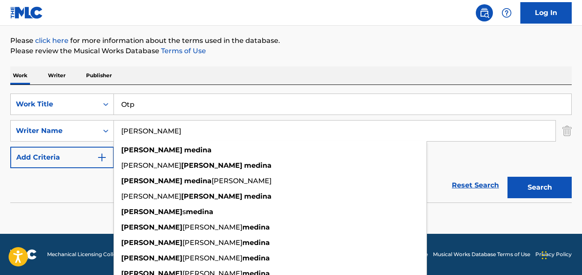
click at [256, 87] on div "SearchWithCriteria577ab31b-b140-42ed-ad04-f29557255124 Work Title Otp SearchWit…" at bounding box center [291, 143] width 562 height 117
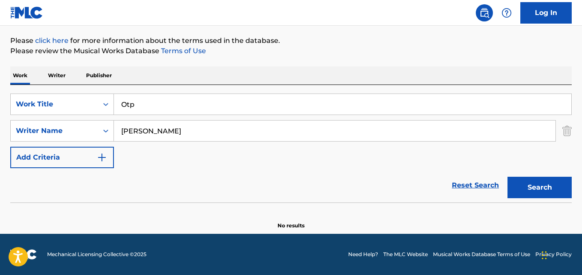
click at [540, 189] on button "Search" at bounding box center [540, 187] width 64 height 21
drag, startPoint x: 207, startPoint y: 123, endPoint x: 89, endPoint y: 126, distance: 117.8
click at [89, 126] on div "SearchWithCriteriafbd83571-ef35-4b43-8216-d56958abf57e Writer Name Anthony Medi…" at bounding box center [291, 130] width 562 height 21
paste input "Mir"
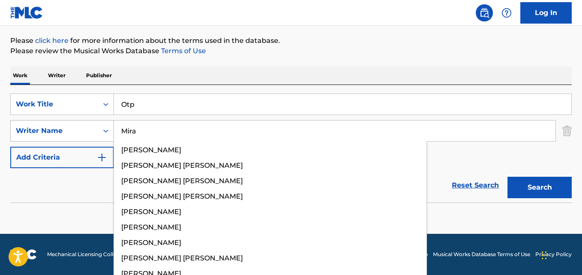
click at [508, 177] on button "Search" at bounding box center [540, 187] width 64 height 21
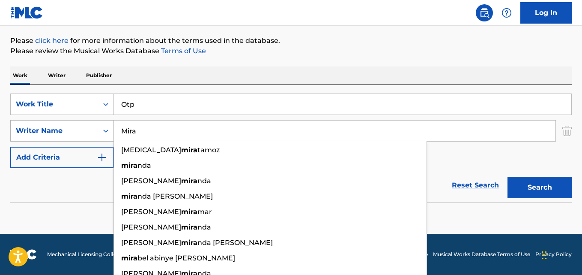
drag, startPoint x: 180, startPoint y: 132, endPoint x: 99, endPoint y: 132, distance: 81.0
click at [99, 132] on div "SearchWithCriteriafbd83571-ef35-4b43-8216-d56958abf57e Writer Name Mira yaz mir…" at bounding box center [291, 130] width 562 height 21
click at [508, 177] on button "Search" at bounding box center [540, 187] width 64 height 21
drag, startPoint x: 156, startPoint y: 123, endPoint x: 106, endPoint y: 125, distance: 49.7
click at [106, 125] on div "SearchWithCriteriafbd83571-ef35-4b43-8216-d56958abf57e Writer Name Mira yaz mir…" at bounding box center [291, 130] width 562 height 21
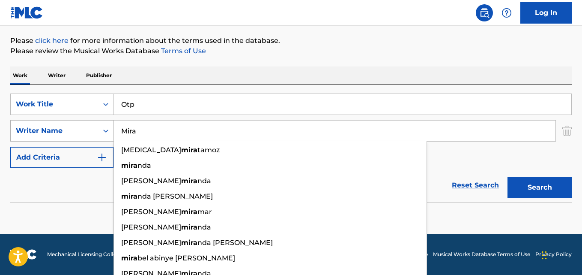
paste input "Emerson Myatt"
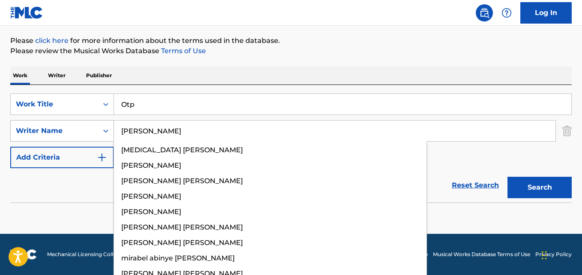
type input "Emerson Myatt"
click at [508, 177] on button "Search" at bounding box center [540, 187] width 64 height 21
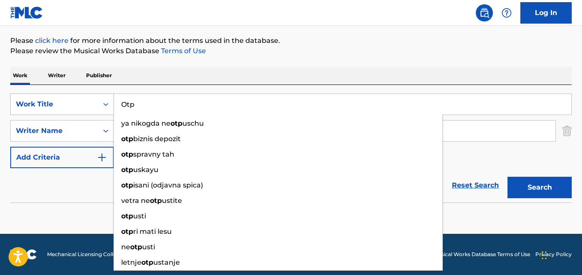
drag, startPoint x: 155, startPoint y: 114, endPoint x: 71, endPoint y: 109, distance: 84.1
click at [71, 109] on div "SearchWithCriteria577ab31b-b140-42ed-ad04-f29557255124 Work Title Otp ya nikogd…" at bounding box center [291, 103] width 562 height 21
paste input "Moh"
type input "Moh"
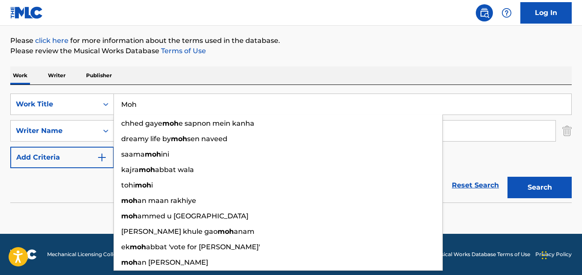
click at [75, 210] on section "No results" at bounding box center [291, 218] width 562 height 22
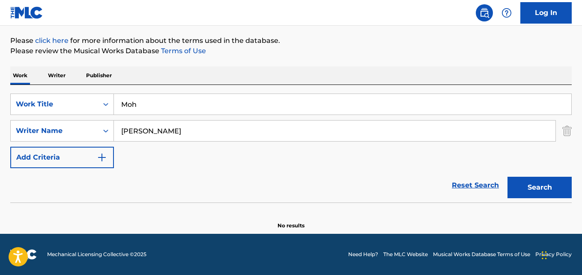
click at [533, 183] on button "Search" at bounding box center [540, 187] width 64 height 21
drag, startPoint x: 195, startPoint y: 134, endPoint x: 40, endPoint y: 137, distance: 155.5
click at [40, 137] on div "SearchWithCriteriafbd83571-ef35-4b43-8216-d56958abf57e Writer Name Emerson Myatt" at bounding box center [291, 130] width 562 height 21
drag, startPoint x: 170, startPoint y: 149, endPoint x: 159, endPoint y: 137, distance: 15.8
click at [168, 146] on div "SearchWithCriteria577ab31b-b140-42ed-ad04-f29557255124 Work Title Moh SearchWit…" at bounding box center [291, 130] width 562 height 75
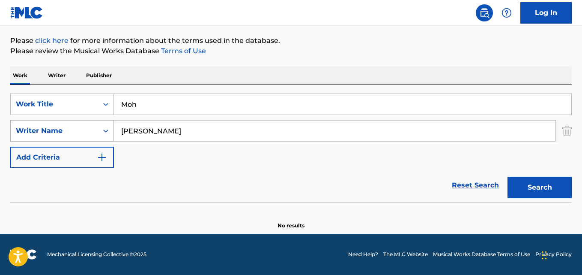
drag, startPoint x: 156, startPoint y: 132, endPoint x: 63, endPoint y: 132, distance: 92.1
click at [63, 132] on div "SearchWithCriteriafbd83571-ef35-4b43-8216-d56958abf57e Writer Name Emerson Myatt" at bounding box center [291, 130] width 562 height 21
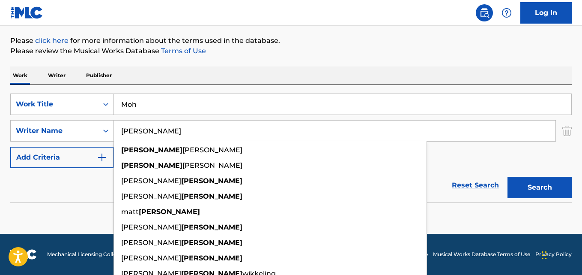
click at [172, 78] on div "Work Writer Publisher" at bounding box center [291, 75] width 562 height 18
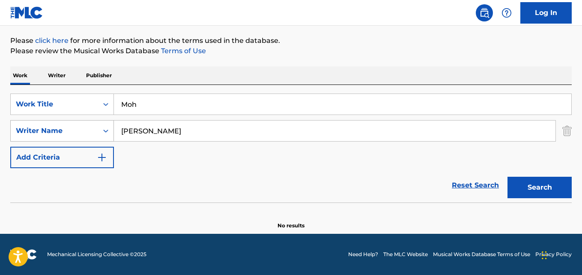
click at [112, 125] on div "SearchWithCriteriafbd83571-ef35-4b43-8216-d56958abf57e Writer Name Myatt" at bounding box center [291, 130] width 562 height 21
paste input "Emerson"
click at [508, 177] on button "Search" at bounding box center [540, 187] width 64 height 21
drag, startPoint x: 153, startPoint y: 131, endPoint x: 263, endPoint y: 131, distance: 109.7
click at [263, 131] on input "Emerson Myatt" at bounding box center [335, 130] width 442 height 21
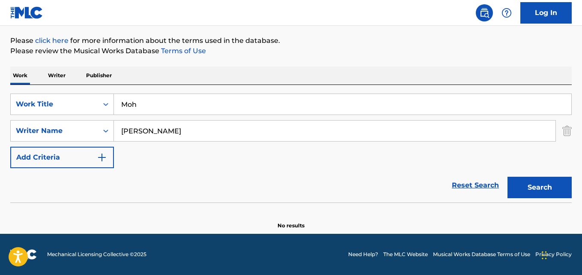
type input "Emerson"
click at [508, 177] on button "Search" at bounding box center [540, 187] width 64 height 21
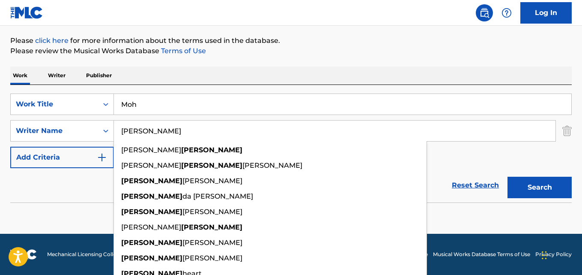
click at [469, 184] on link "Reset Search" at bounding box center [476, 185] width 56 height 19
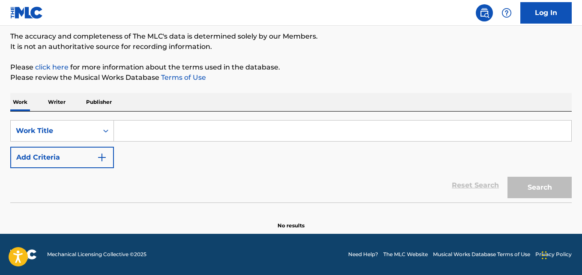
scroll to position [71, 0]
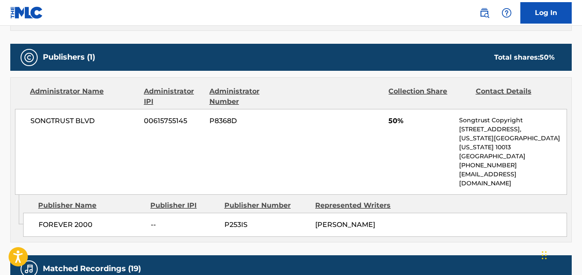
scroll to position [386, 0]
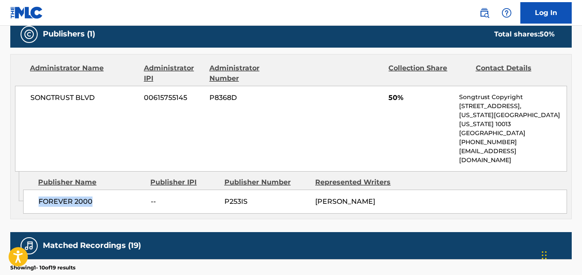
drag, startPoint x: 39, startPoint y: 181, endPoint x: 121, endPoint y: 185, distance: 82.4
click at [121, 196] on span "FOREVER 2000" at bounding box center [92, 201] width 106 height 10
copy span "FOREVER 2000"
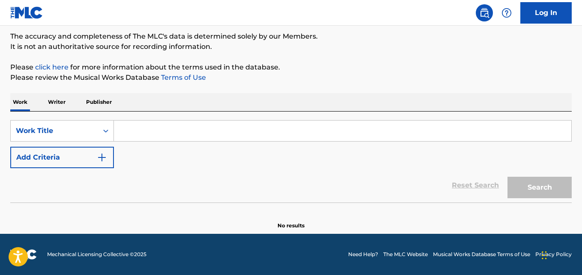
click at [150, 132] on input "Search Form" at bounding box center [343, 130] width 458 height 21
paste input "All Girls Are The Same"
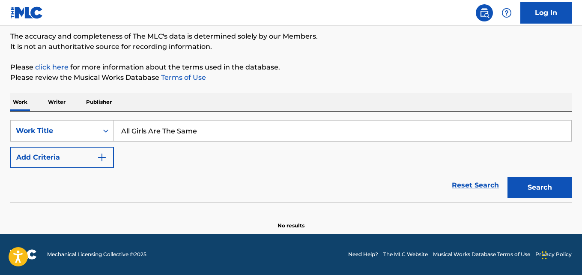
type input "All Girls Are The Same"
click at [39, 204] on section at bounding box center [291, 204] width 562 height 5
click at [62, 167] on button "Add Criteria" at bounding box center [62, 157] width 104 height 21
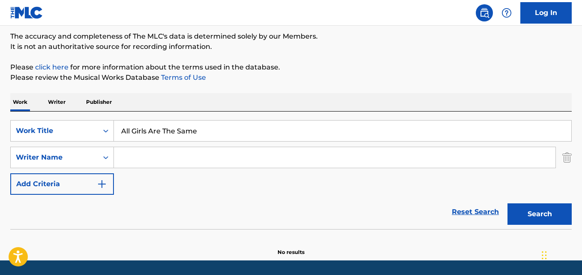
click at [119, 157] on input "Search Form" at bounding box center [335, 157] width 442 height 21
paste input "Frangipane"
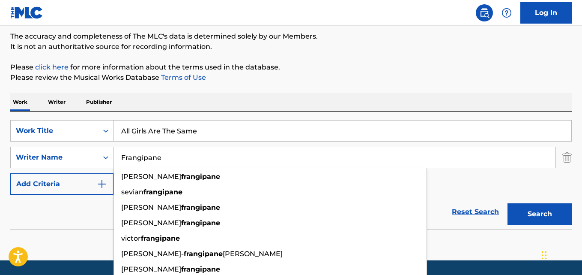
click at [508, 203] on button "Search" at bounding box center [540, 213] width 64 height 21
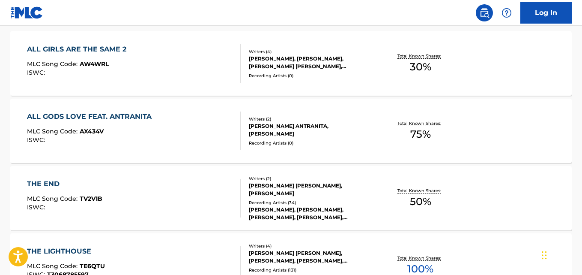
scroll to position [91, 0]
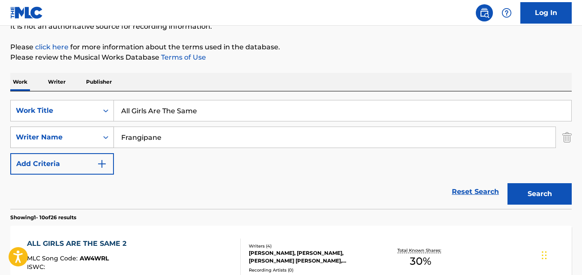
drag, startPoint x: 179, startPoint y: 141, endPoint x: 78, endPoint y: 141, distance: 100.7
click at [78, 141] on div "SearchWithCriteriafbd83571-ef35-4b43-8216-d56958abf57e Writer Name Frangipane" at bounding box center [291, 136] width 562 height 21
paste input "Allen"
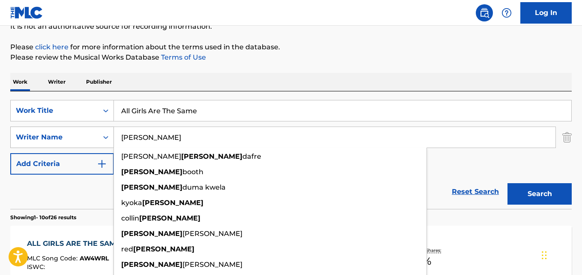
click at [508, 183] on button "Search" at bounding box center [540, 193] width 64 height 21
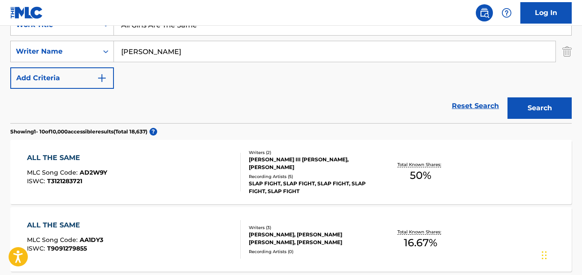
scroll to position [134, 0]
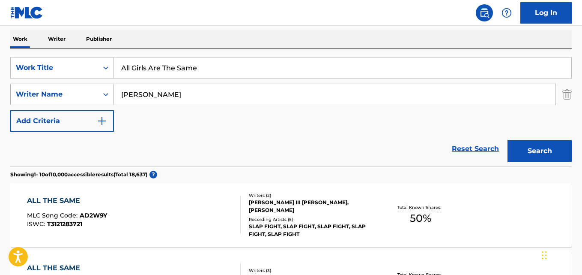
drag, startPoint x: 150, startPoint y: 100, endPoint x: 92, endPoint y: 100, distance: 58.3
click at [92, 100] on div "SearchWithCriteriafbd83571-ef35-4b43-8216-d56958abf57e Writer Name Allen" at bounding box center [291, 94] width 562 height 21
paste input "Frangipane"
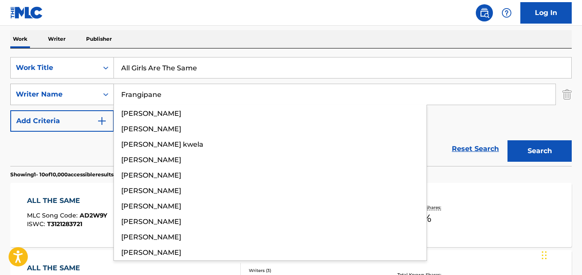
type input "Frangipane"
click at [508, 140] on button "Search" at bounding box center [540, 150] width 64 height 21
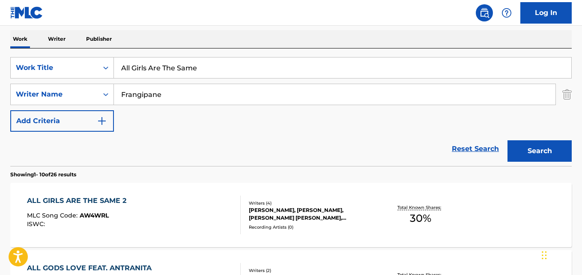
click at [116, 205] on div "ALL GIRLS ARE THE SAME 2" at bounding box center [79, 200] width 104 height 10
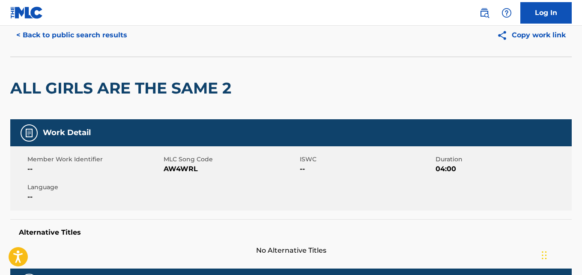
scroll to position [6, 0]
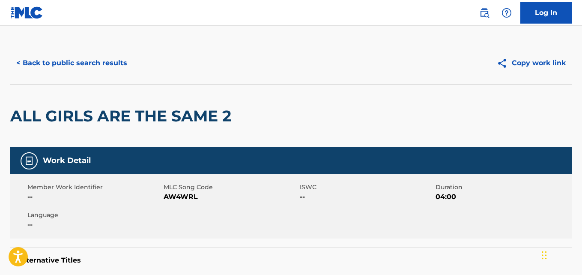
click at [139, 69] on div "< Back to public search results" at bounding box center [150, 62] width 281 height 21
click at [123, 66] on button "< Back to public search results" at bounding box center [71, 62] width 123 height 21
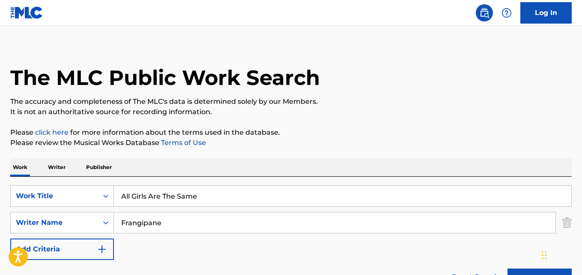
scroll to position [134, 0]
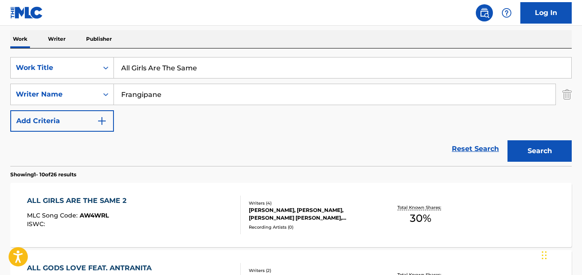
drag, startPoint x: 216, startPoint y: 70, endPoint x: 66, endPoint y: 78, distance: 150.2
click at [66, 78] on div "SearchWithCriteria577ab31b-b140-42ed-ad04-f29557255124 Work Title All Girls Are…" at bounding box center [291, 94] width 562 height 75
paste input "**studded Diamonds"
type input "**studded Diamonds"
drag, startPoint x: 126, startPoint y: 75, endPoint x: 81, endPoint y: 76, distance: 45.9
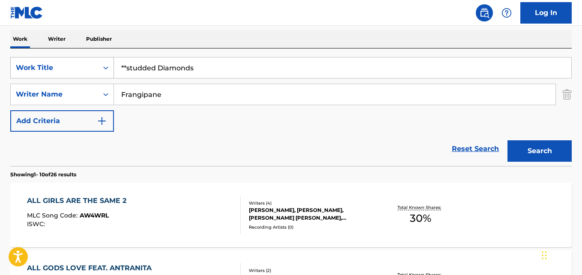
click at [81, 76] on div "SearchWithCriteria577ab31b-b140-42ed-ad04-f29557255124 Work Title **studded Dia…" at bounding box center [291, 67] width 562 height 21
drag, startPoint x: 134, startPoint y: 90, endPoint x: 112, endPoint y: 90, distance: 21.9
click at [112, 90] on div "SearchWithCriteriafbd83571-ef35-4b43-8216-d56958abf57e Writer Name Frangipane" at bounding box center [291, 94] width 562 height 21
paste input "Mira"
click at [537, 150] on button "Search" at bounding box center [540, 150] width 64 height 21
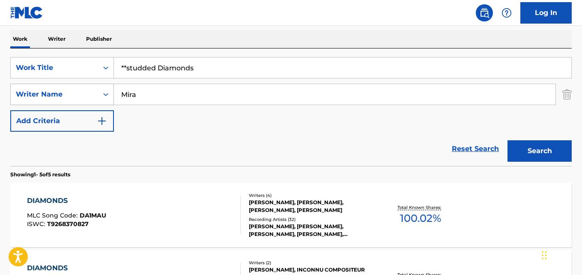
click at [58, 92] on div "SearchWithCriteriafbd83571-ef35-4b43-8216-d56958abf57e Writer Name Mira" at bounding box center [291, 94] width 562 height 21
paste input "lothar semicolon"
click at [368, 121] on div "SearchWithCriteria577ab31b-b140-42ed-ad04-f29557255124 Work Title **studded Dia…" at bounding box center [291, 94] width 562 height 75
click at [531, 149] on button "Search" at bounding box center [540, 150] width 64 height 21
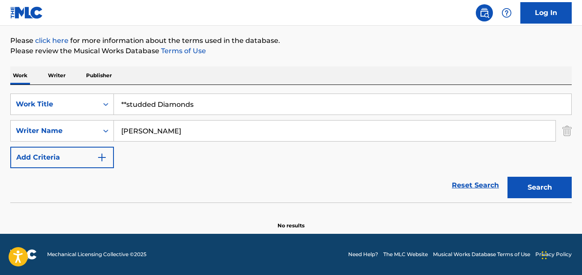
scroll to position [97, 0]
drag, startPoint x: 212, startPoint y: 134, endPoint x: 91, endPoint y: 136, distance: 120.8
click at [91, 136] on div "SearchWithCriteriafbd83571-ef35-4b43-8216-d56958abf57e Writer Name lothar semic…" at bounding box center [291, 130] width 562 height 21
paste input ","
drag, startPoint x: 125, startPoint y: 128, endPoint x: 89, endPoint y: 126, distance: 36.5
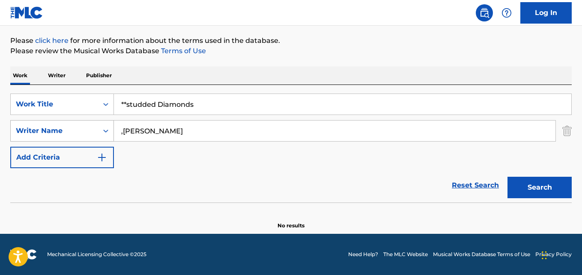
click at [89, 126] on div "SearchWithCriteriafbd83571-ef35-4b43-8216-d56958abf57e Writer Name ,lothar semi…" at bounding box center [291, 130] width 562 height 21
type input "Lothar semicolon"
click at [508, 177] on button "Search" at bounding box center [540, 187] width 64 height 21
drag, startPoint x: 128, startPoint y: 102, endPoint x: 305, endPoint y: 101, distance: 176.5
click at [305, 101] on input "**studded Diamonds" at bounding box center [343, 104] width 458 height 21
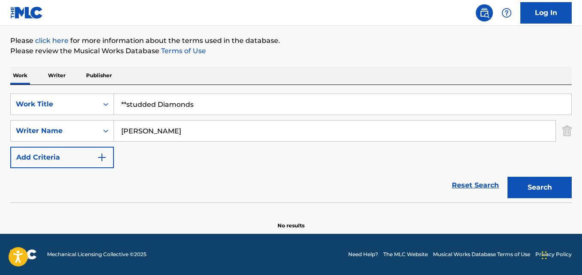
click at [219, 113] on input "**studded Diamonds" at bounding box center [343, 104] width 458 height 21
drag, startPoint x: 226, startPoint y: 105, endPoint x: 53, endPoint y: 103, distance: 173.1
click at [53, 103] on div "SearchWithCriteria577ab31b-b140-42ed-ad04-f29557255124 Work Title **studded Dia…" at bounding box center [291, 103] width 562 height 21
paste input "Search Form"
type input "studded Diamonds"
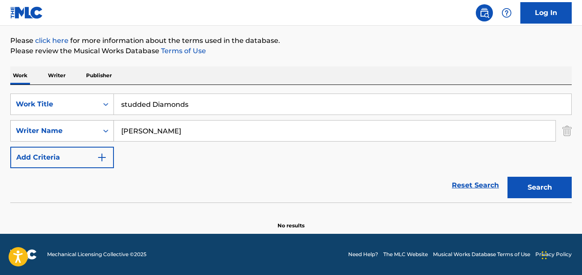
drag, startPoint x: 217, startPoint y: 137, endPoint x: 80, endPoint y: 133, distance: 137.1
click at [80, 133] on div "SearchWithCriteriafbd83571-ef35-4b43-8216-d56958abf57e Writer Name Lothar semic…" at bounding box center [291, 130] width 562 height 21
click at [508, 177] on button "Search" at bounding box center [540, 187] width 64 height 21
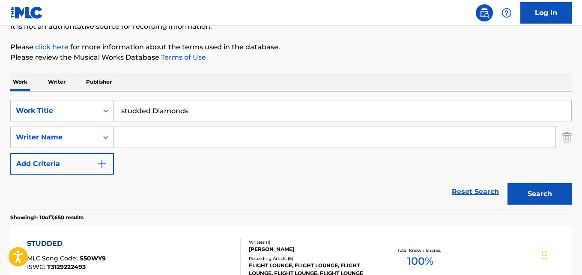
click at [58, 206] on div "Reset Search Search" at bounding box center [291, 191] width 562 height 34
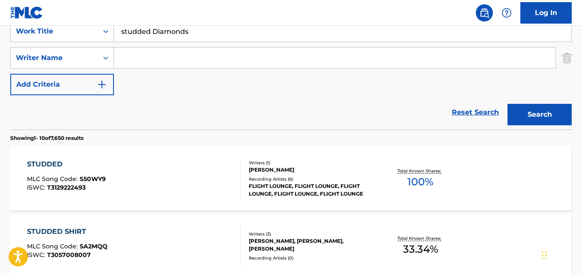
scroll to position [262, 0]
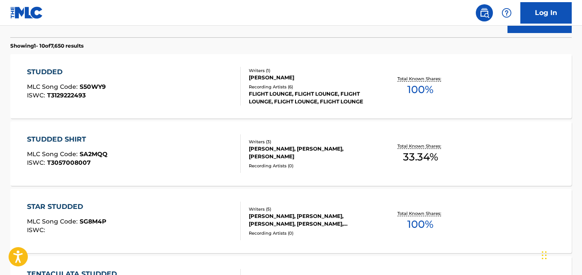
click at [52, 198] on div "STAR STUDDED MLC Song Code : SG8M4P ISWC : Writers ( 5 ) DEBRA LOU KILLINGS, DA…" at bounding box center [291, 221] width 562 height 64
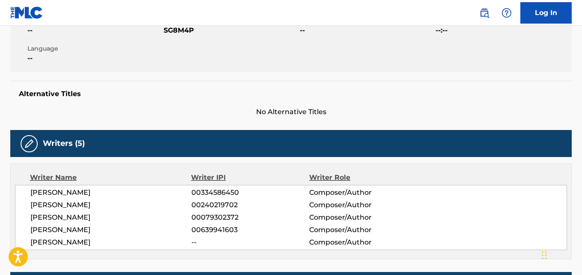
scroll to position [257, 0]
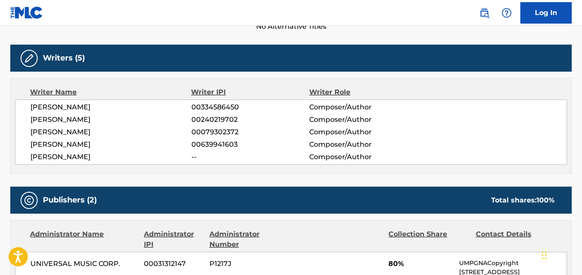
click at [294, 149] on span "00639941603" at bounding box center [251, 144] width 118 height 10
click at [295, 149] on span "00639941603" at bounding box center [251, 144] width 118 height 10
click at [299, 189] on div "Publishers (2) Total shares: 100 %" at bounding box center [291, 199] width 562 height 27
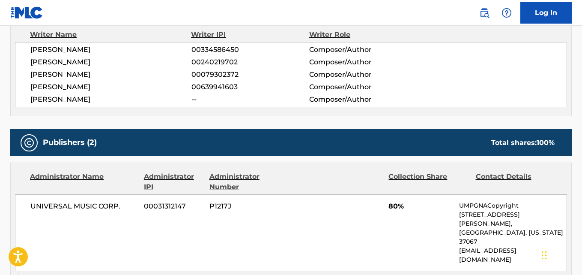
scroll to position [428, 0]
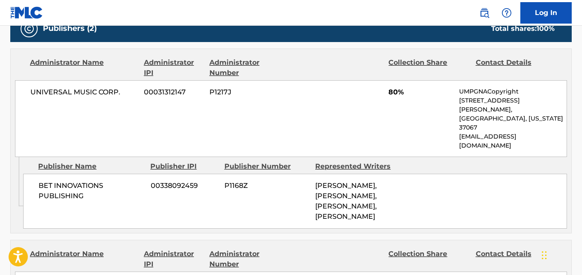
click at [328, 189] on span "DEBRA LOU KILLINGS, DOC POWELL, JOHN ROBERT, JAMES WRIGHT" at bounding box center [346, 200] width 62 height 39
click at [287, 161] on div "Publisher Number" at bounding box center [267, 166] width 85 height 10
click at [296, 203] on div "Admin Original Publisher Connecting Line Publisher Name Publisher IPI Publisher…" at bounding box center [291, 195] width 561 height 76
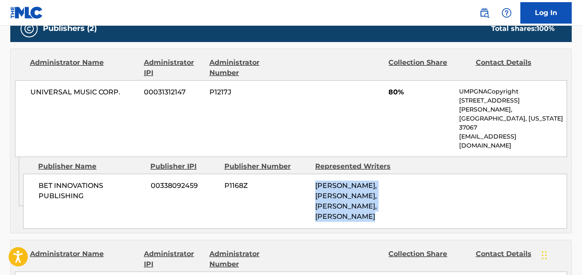
click at [296, 203] on div "Admin Original Publisher Connecting Line Publisher Name Publisher IPI Publisher…" at bounding box center [291, 195] width 561 height 76
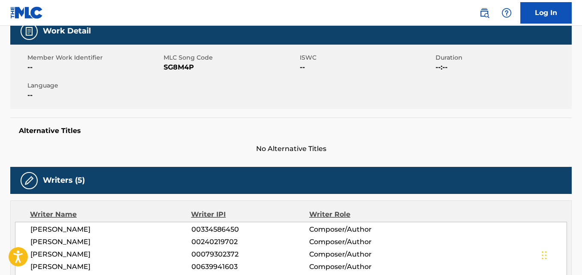
scroll to position [43, 0]
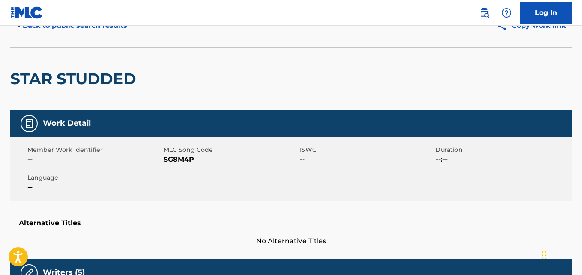
click at [119, 41] on div "< Back to public search results Copy work link" at bounding box center [291, 25] width 562 height 43
click at [118, 36] on button "< Back to public search results" at bounding box center [71, 25] width 123 height 21
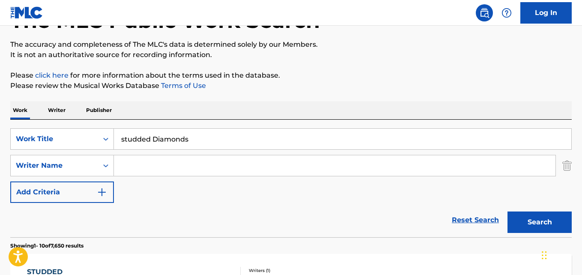
scroll to position [43, 0]
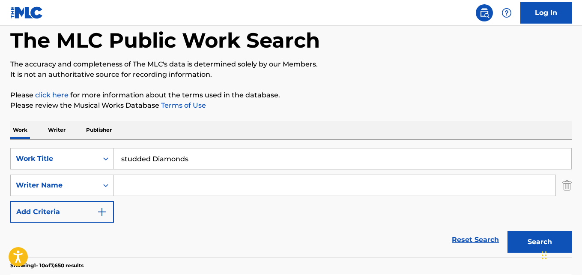
click at [462, 201] on div "SearchWithCriteria577ab31b-b140-42ed-ad04-f29557255124 Work Title studded Diamo…" at bounding box center [291, 185] width 562 height 75
click at [457, 236] on link "Reset Search" at bounding box center [476, 239] width 56 height 19
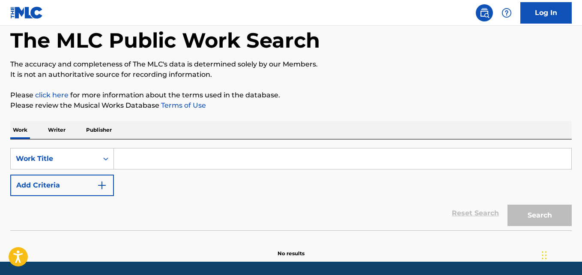
click at [157, 171] on div "SearchWithCriteria577ab31b-b140-42ed-ad04-f29557255124 Work Title Add Criteria" at bounding box center [291, 172] width 562 height 48
click at [157, 166] on input "Search Form" at bounding box center [343, 158] width 458 height 21
paste input "Aydan C Omoyi,Aydan C Omoyi,Aydan Emoji,Aydan Emoji"
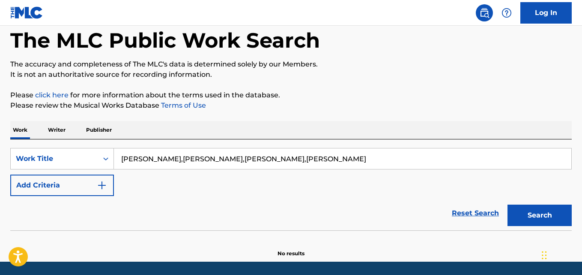
click at [103, 187] on img "Search Form" at bounding box center [102, 185] width 10 height 10
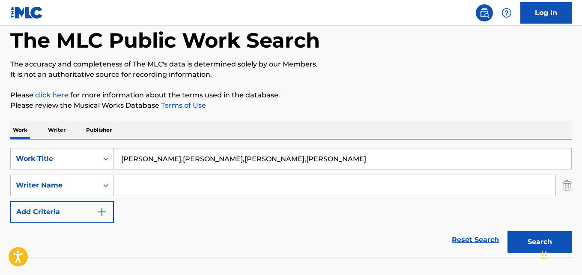
click at [132, 187] on input "Search Form" at bounding box center [335, 185] width 442 height 21
drag, startPoint x: 348, startPoint y: 164, endPoint x: 48, endPoint y: 161, distance: 300.3
click at [48, 161] on div "SearchWithCriteria577ab31b-b140-42ed-ad04-f29557255124 Work Title Aydan C Omoyi…" at bounding box center [291, 158] width 562 height 21
paste input "Zoom! Anthem"
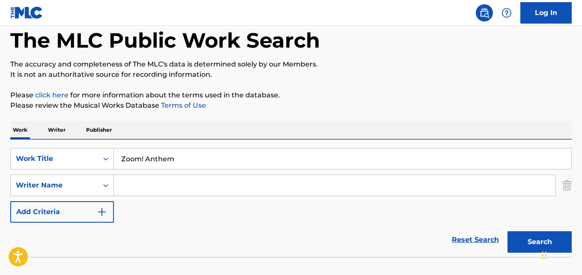
type input "Zoom! Anthem"
click at [169, 180] on input "Search Form" at bounding box center [335, 185] width 442 height 21
paste input "Aydan C Omoyi"
type input "Aydan C Omoyi"
click at [508, 231] on button "Search" at bounding box center [540, 241] width 64 height 21
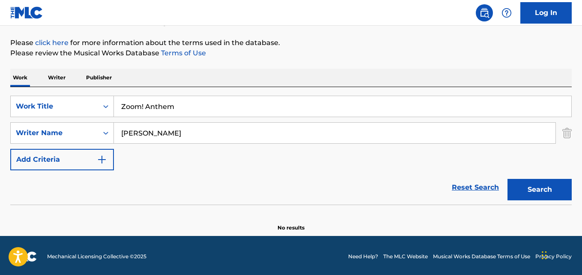
scroll to position [97, 0]
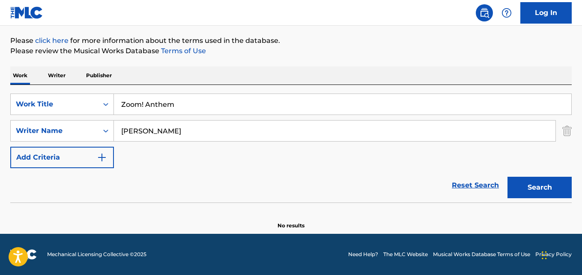
drag, startPoint x: 144, startPoint y: 102, endPoint x: 251, endPoint y: 99, distance: 106.7
click at [251, 99] on input "Zoom! Anthem" at bounding box center [343, 104] width 458 height 21
type input "Zoom!"
click at [508, 177] on button "Search" at bounding box center [540, 187] width 64 height 21
drag, startPoint x: 175, startPoint y: 125, endPoint x: 169, endPoint y: 126, distance: 6.1
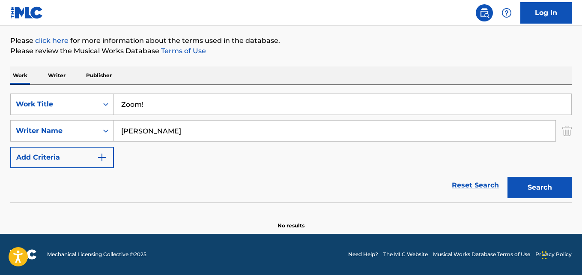
click at [169, 126] on input "Aydan C Omoyi" at bounding box center [335, 130] width 442 height 21
click at [165, 132] on input "Aydan C Omoyi" at bounding box center [335, 130] width 442 height 21
drag, startPoint x: 208, startPoint y: 132, endPoint x: 32, endPoint y: 135, distance: 176.1
click at [32, 135] on div "SearchWithCriteriafbd83571-ef35-4b43-8216-d56958abf57e Writer Name Aydan C Omoyi" at bounding box center [291, 130] width 562 height 21
paste input "Twontwon"
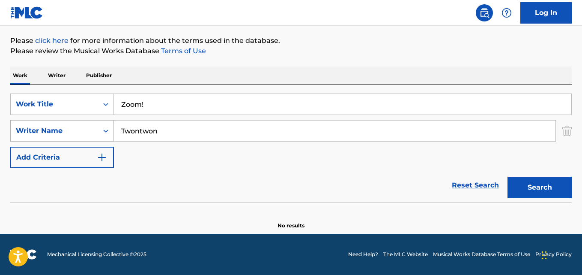
type input "Twontwon"
click at [508, 177] on button "Search" at bounding box center [540, 187] width 64 height 21
click at [80, 117] on div "SearchWithCriteria577ab31b-b140-42ed-ad04-f29557255124 Work Title Zoom! SearchW…" at bounding box center [291, 130] width 562 height 75
paste input "Chemicals"
type input "Chemicals"
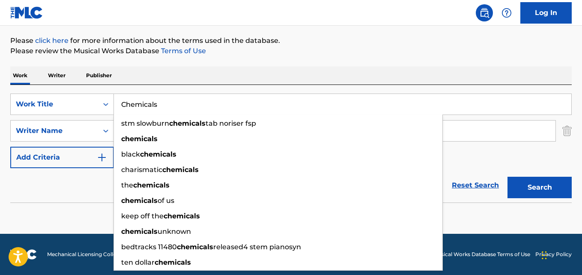
click at [81, 183] on div "Reset Search Search" at bounding box center [291, 185] width 562 height 34
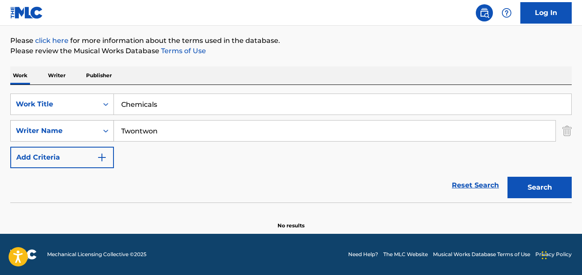
drag, startPoint x: 176, startPoint y: 132, endPoint x: 72, endPoint y: 130, distance: 104.6
click at [72, 130] on div "SearchWithCriteriafbd83571-ef35-4b43-8216-d56958abf57e Writer Name Twontwon" at bounding box center [291, 130] width 562 height 21
paste input "Nick Mira"
click at [508, 177] on button "Search" at bounding box center [540, 187] width 64 height 21
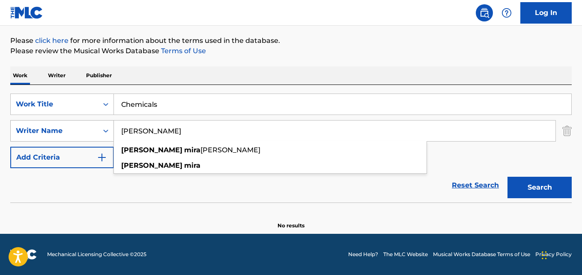
drag, startPoint x: 140, startPoint y: 133, endPoint x: 14, endPoint y: 131, distance: 125.6
click at [14, 131] on div "SearchWithCriteriafbd83571-ef35-4b43-8216-d56958abf57e Writer Name Nick Mira ni…" at bounding box center [291, 130] width 562 height 21
click at [508, 177] on button "Search" at bounding box center [540, 187] width 64 height 21
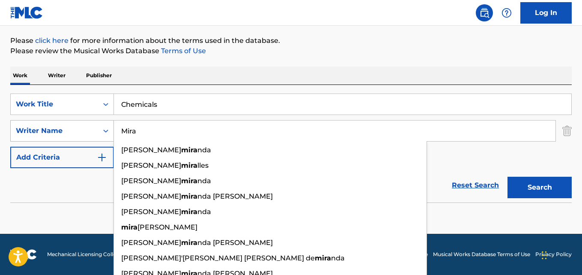
drag, startPoint x: 160, startPoint y: 136, endPoint x: 50, endPoint y: 136, distance: 109.7
click at [50, 136] on div "SearchWithCriteriafbd83571-ef35-4b43-8216-d56958abf57e Writer Name Mira rafael …" at bounding box center [291, 130] width 562 height 21
paste input "Uzumaki"
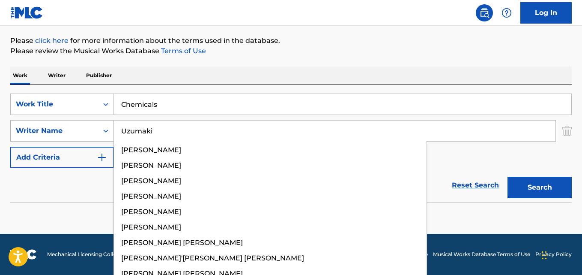
click at [508, 177] on button "Search" at bounding box center [540, 187] width 64 height 21
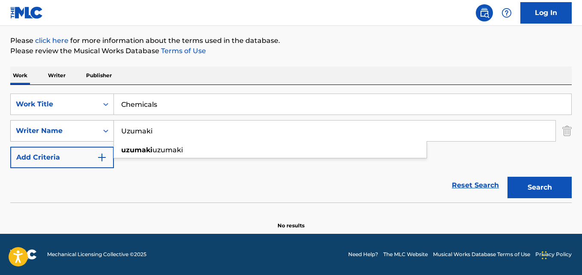
drag, startPoint x: 184, startPoint y: 129, endPoint x: 90, endPoint y: 133, distance: 93.9
click at [90, 133] on div "SearchWithCriteriafbd83571-ef35-4b43-8216-d56958abf57e Writer Name Uzumaki uzum…" at bounding box center [291, 130] width 562 height 21
paste input "Jackz"
click at [508, 177] on button "Search" at bounding box center [540, 187] width 64 height 21
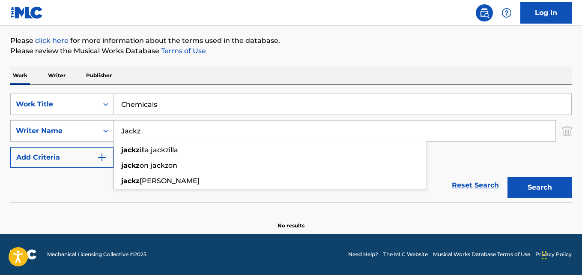
drag, startPoint x: 145, startPoint y: 128, endPoint x: 41, endPoint y: 128, distance: 104.5
click at [41, 128] on div "SearchWithCriteriafbd83571-ef35-4b43-8216-d56958abf57e Writer Name Jackz jackz …" at bounding box center [291, 130] width 562 height 21
paste input "Hoodie Rob Uzumaki"
type input "Hoodie Rob Uzumaki"
click at [508, 177] on button "Search" at bounding box center [540, 187] width 64 height 21
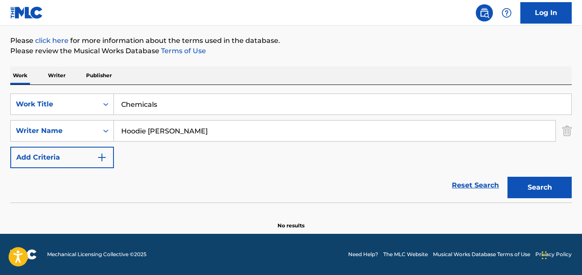
click at [526, 183] on button "Search" at bounding box center [540, 187] width 64 height 21
drag, startPoint x: 139, startPoint y: 107, endPoint x: 69, endPoint y: 103, distance: 70.3
click at [69, 103] on div "SearchWithCriteria577ab31b-b140-42ed-ad04-f29557255124 Work Title Chemicals" at bounding box center [291, 103] width 562 height 21
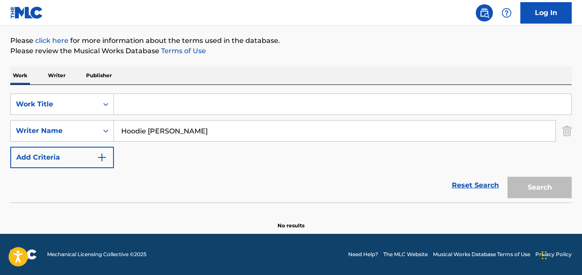
click at [252, 209] on section "No results" at bounding box center [291, 218] width 562 height 22
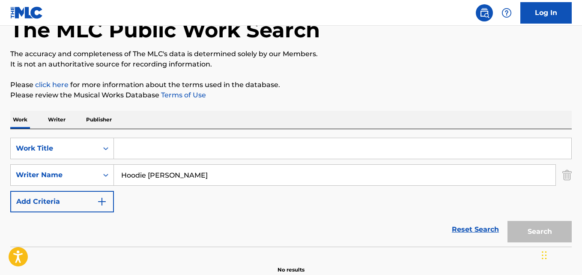
scroll to position [46, 0]
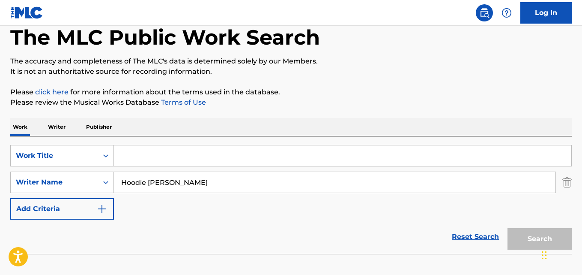
click at [284, 223] on div "Reset Search Search" at bounding box center [291, 236] width 562 height 34
click at [477, 238] on link "Reset Search" at bounding box center [476, 236] width 56 height 19
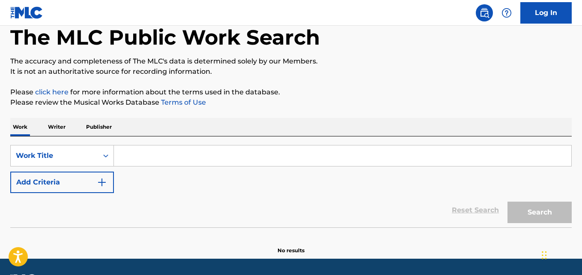
click at [222, 156] on input "Search Form" at bounding box center [343, 155] width 458 height 21
paste input "2-Tone"
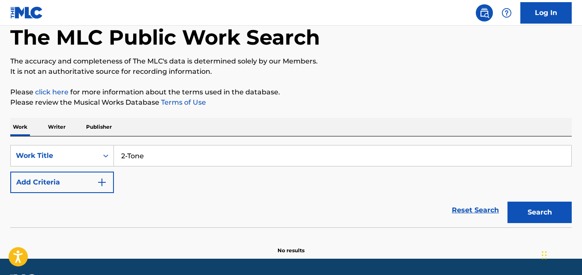
type input "2-Tone"
click at [126, 190] on div "SearchWithCriteria577ab31b-b140-42ed-ad04-f29557255124 Work Title 2-Tone Add Cr…" at bounding box center [291, 169] width 562 height 48
click at [89, 174] on button "Add Criteria" at bounding box center [62, 181] width 104 height 21
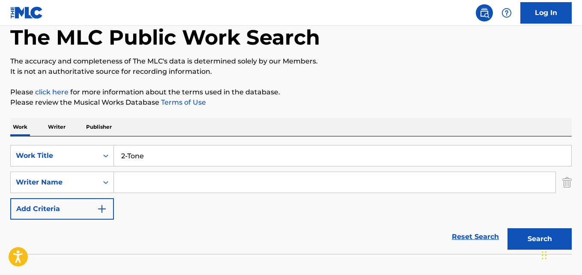
click at [123, 180] on input "Search Form" at bounding box center [335, 182] width 442 height 21
paste input "Mira"
click at [508, 228] on button "Search" at bounding box center [540, 238] width 64 height 21
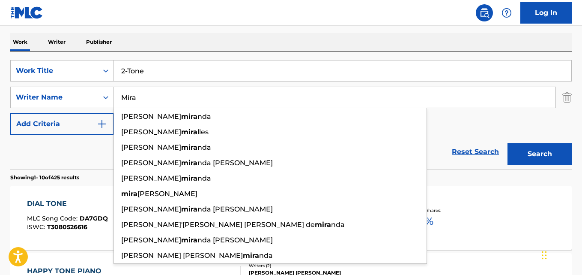
scroll to position [132, 0]
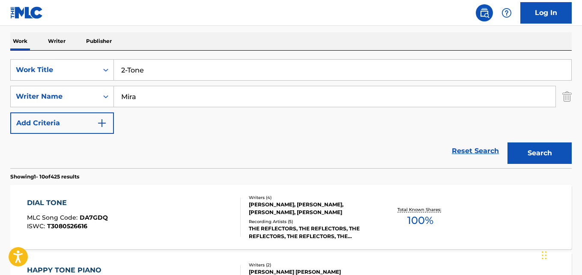
click at [252, 39] on div "Work Writer Publisher" at bounding box center [291, 41] width 562 height 18
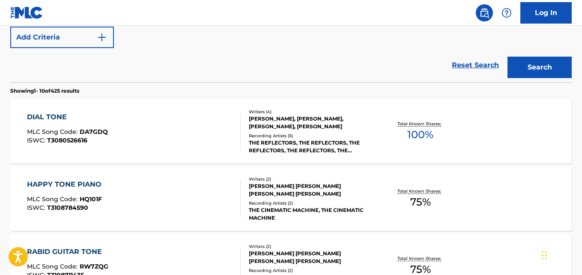
scroll to position [174, 0]
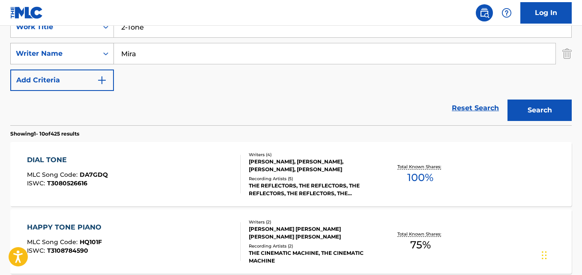
drag, startPoint x: 81, startPoint y: 51, endPoint x: 63, endPoint y: 51, distance: 17.6
click at [63, 51] on div "SearchWithCriteriafbd83571-ef35-4b43-8216-d56958abf57e Writer Name Mira" at bounding box center [291, 53] width 562 height 21
paste input "jordan"
type input "jordan"
click at [508, 99] on button "Search" at bounding box center [540, 109] width 64 height 21
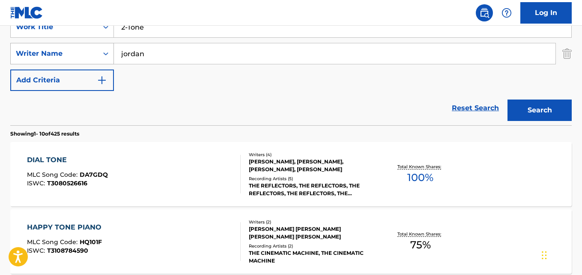
scroll to position [125, 0]
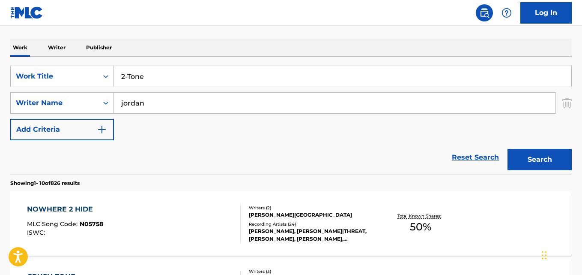
click at [231, 46] on div "Work Writer Publisher" at bounding box center [291, 48] width 562 height 18
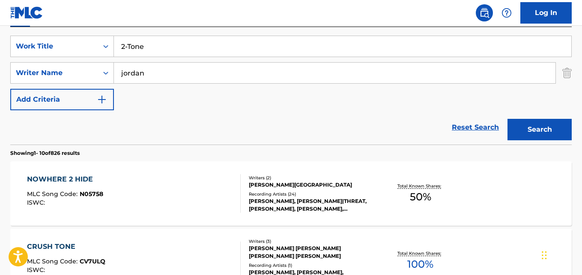
scroll to position [168, 0]
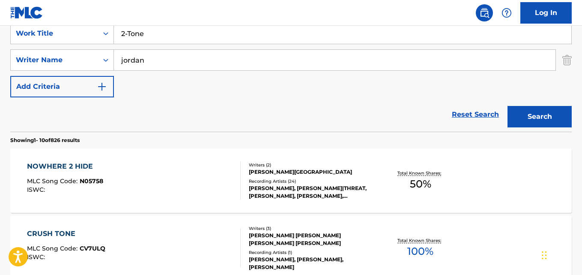
click at [474, 115] on link "Reset Search" at bounding box center [476, 114] width 56 height 19
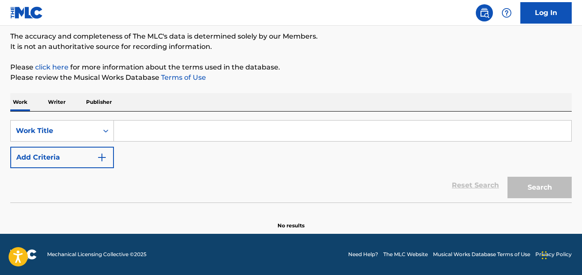
click at [187, 130] on input "Search Form" at bounding box center [343, 130] width 458 height 21
paste input "Stay Here"
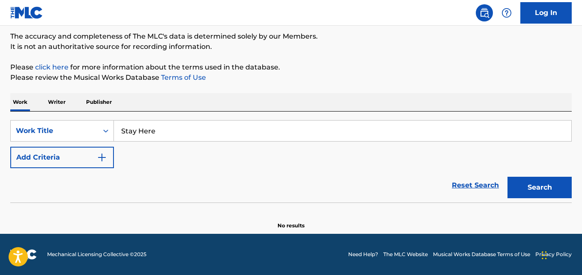
type input "Stay Here"
click at [105, 153] on img "Search Form" at bounding box center [102, 157] width 10 height 10
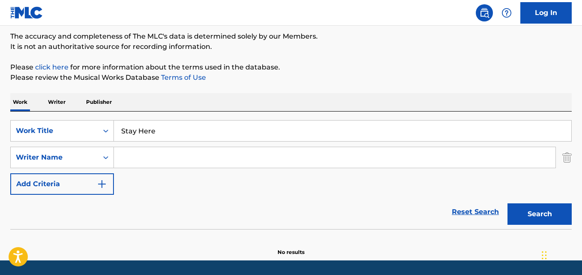
click at [141, 152] on input "Search Form" at bounding box center [335, 157] width 442 height 21
click at [508, 203] on button "Search" at bounding box center [540, 213] width 64 height 21
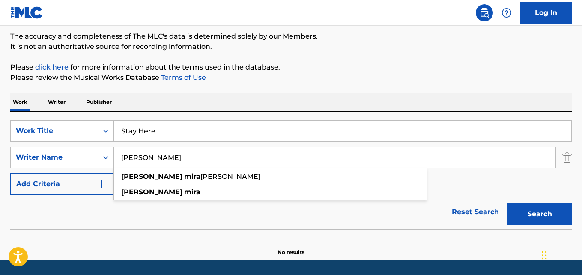
click at [74, 215] on div "Reset Search Search" at bounding box center [291, 212] width 562 height 34
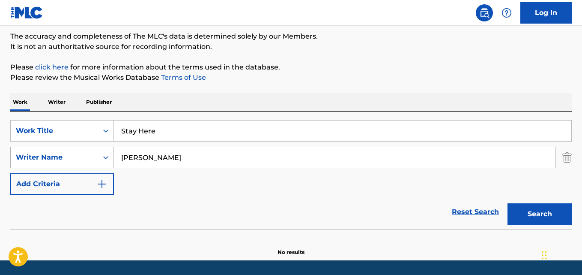
drag, startPoint x: 174, startPoint y: 158, endPoint x: 81, endPoint y: 157, distance: 93.0
click at [81, 157] on div "SearchWithCriteriafbd83571-ef35-4b43-8216-d56958abf57e Writer Name Nick Mira" at bounding box center [291, 157] width 562 height 21
paste input "Leonardo Maisano"
click at [508, 203] on button "Search" at bounding box center [540, 213] width 64 height 21
drag, startPoint x: 156, startPoint y: 157, endPoint x: 69, endPoint y: 157, distance: 87.4
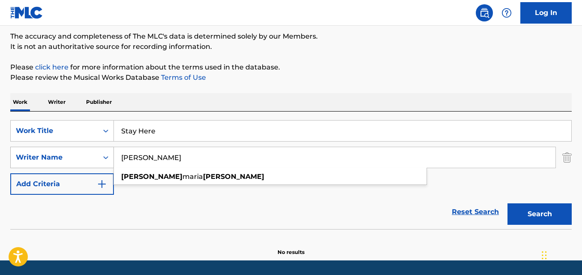
click at [69, 157] on div "SearchWithCriteriafbd83571-ef35-4b43-8216-d56958abf57e Writer Name Leonardo Mai…" at bounding box center [291, 157] width 562 height 21
click at [508, 203] on button "Search" at bounding box center [540, 213] width 64 height 21
click at [317, 74] on p "Please review the Musical Works Database Terms of Use" at bounding box center [291, 77] width 562 height 10
drag, startPoint x: 49, startPoint y: 160, endPoint x: 44, endPoint y: 161, distance: 5.6
click at [44, 161] on div "SearchWithCriteriafbd83571-ef35-4b43-8216-d56958abf57e Writer Name Maisano" at bounding box center [291, 157] width 562 height 21
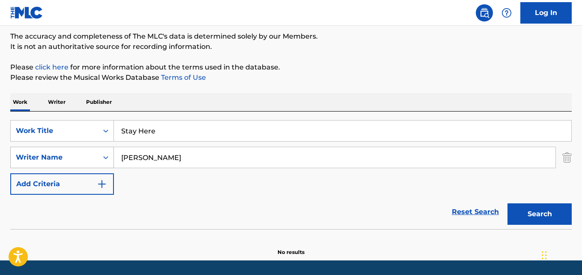
paste input "Leonardo"
type input "Leonardo Maisano"
click at [508, 203] on button "Search" at bounding box center [540, 213] width 64 height 21
drag, startPoint x: 204, startPoint y: 129, endPoint x: 76, endPoint y: 134, distance: 128.2
click at [78, 133] on div "SearchWithCriteria577ab31b-b140-42ed-ad04-f29557255124 Work Title Stay Here" at bounding box center [291, 130] width 562 height 21
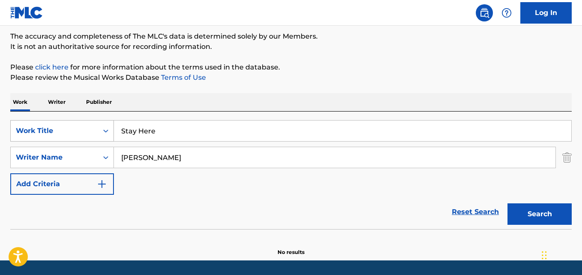
paste input "Ok That Min"
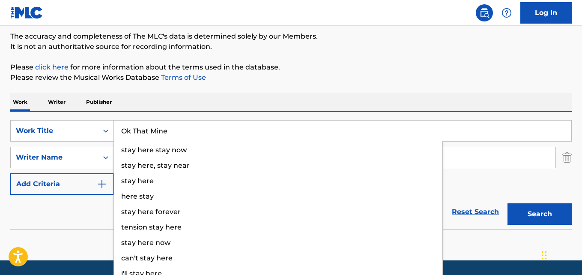
type input "Ok That Mine"
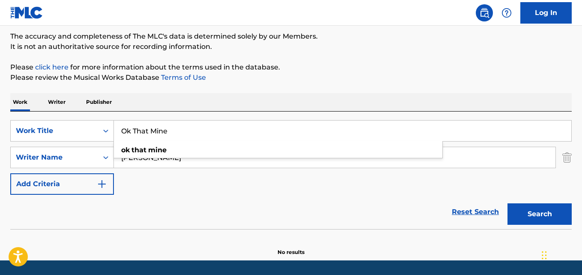
click at [271, 105] on div "Work Writer Publisher" at bounding box center [291, 102] width 562 height 18
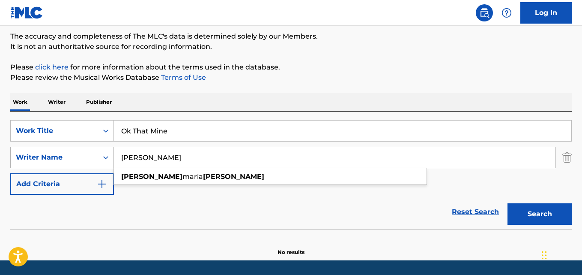
drag, startPoint x: 202, startPoint y: 162, endPoint x: 69, endPoint y: 155, distance: 133.5
click at [69, 155] on div "SearchWithCriteriafbd83571-ef35-4b43-8216-d56958abf57e Writer Name Leonardo Mai…" at bounding box center [291, 157] width 562 height 21
paste input "Joshua Wood Oxha"
type input "Joshua Wood Oxha"
click at [527, 218] on button "Search" at bounding box center [540, 213] width 64 height 21
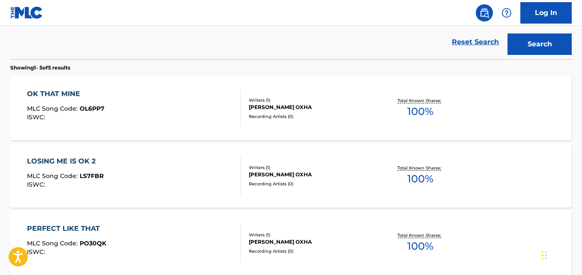
scroll to position [242, 0]
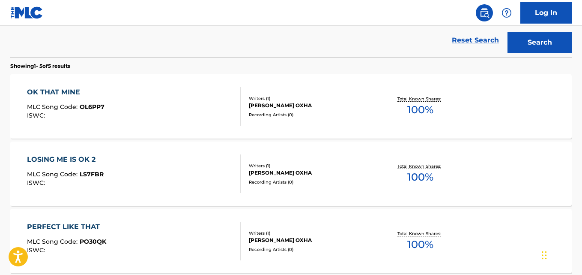
click at [256, 115] on div "Recording Artists ( 0 )" at bounding box center [311, 114] width 125 height 6
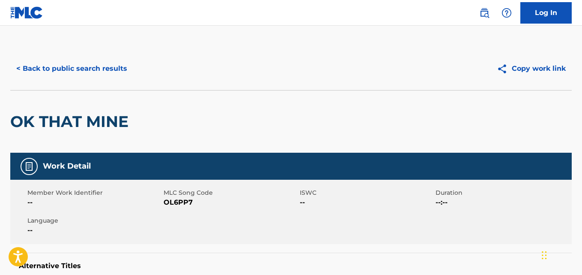
drag, startPoint x: 113, startPoint y: 76, endPoint x: 91, endPoint y: 76, distance: 21.4
click at [91, 76] on button "< Back to public search results" at bounding box center [71, 68] width 123 height 21
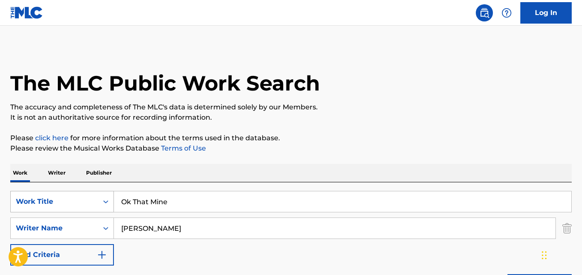
drag, startPoint x: 201, startPoint y: 203, endPoint x: 42, endPoint y: 203, distance: 158.1
click at [42, 203] on div "SearchWithCriteria577ab31b-b140-42ed-ad04-f29557255124 Work Title Ok That Mine" at bounding box center [291, 201] width 562 height 21
paste input "Stand Ups"
type input "Stand Ups"
drag, startPoint x: 237, startPoint y: 231, endPoint x: 58, endPoint y: 229, distance: 178.7
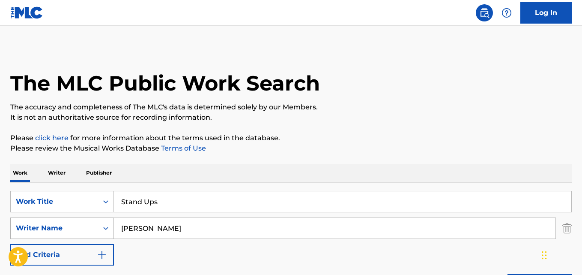
click at [58, 229] on div "SearchWithCriteriafbd83571-ef35-4b43-8216-d56958abf57e Writer Name Joshua Wood …" at bounding box center [291, 227] width 562 height 21
click at [138, 227] on input "Search Form" at bounding box center [335, 228] width 442 height 21
paste input "Joshua Wood Oxha"
type input "Joshua Wood Oxha"
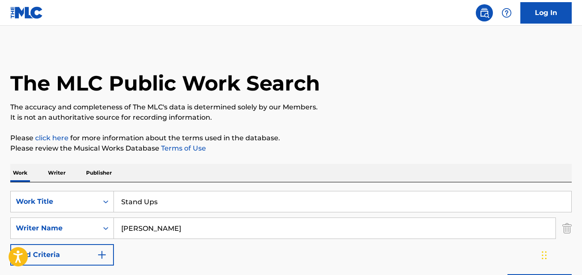
click at [336, 131] on div "The MLC Public Work Search The accuracy and completeness of The MLC's data is d…" at bounding box center [291, 234] width 582 height 374
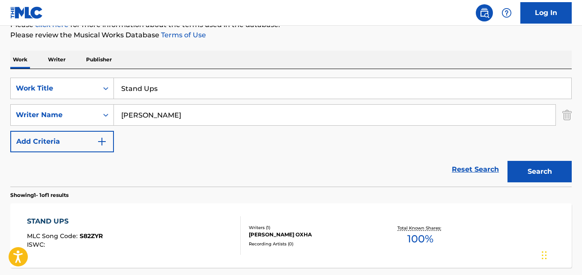
scroll to position [129, 0]
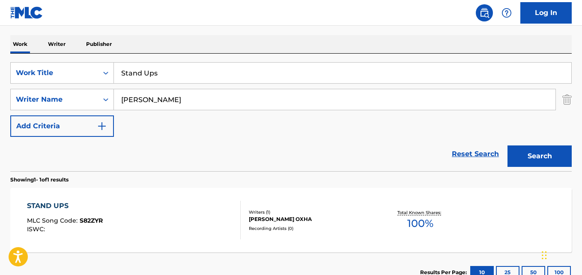
click at [267, 213] on div "Writers ( 1 )" at bounding box center [311, 212] width 125 height 6
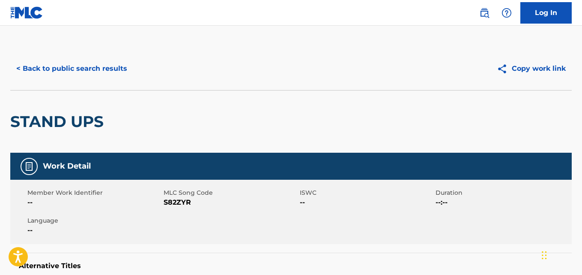
drag, startPoint x: 68, startPoint y: 55, endPoint x: 66, endPoint y: 78, distance: 22.8
click at [67, 56] on div "< Back to public search results Copy work link" at bounding box center [291, 68] width 562 height 43
click at [66, 78] on button "< Back to public search results" at bounding box center [71, 68] width 123 height 21
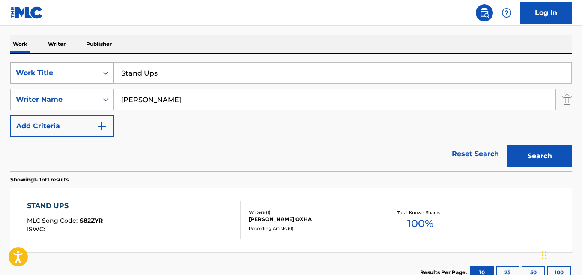
drag, startPoint x: 164, startPoint y: 72, endPoint x: 15, endPoint y: 70, distance: 148.7
click at [15, 70] on div "SearchWithCriteria577ab31b-b140-42ed-ad04-f29557255124 Work Title Stand Ups" at bounding box center [291, 72] width 562 height 21
paste input "Migoule Likes Thi"
type input "Migoule Likes This"
click at [508, 145] on button "Search" at bounding box center [540, 155] width 64 height 21
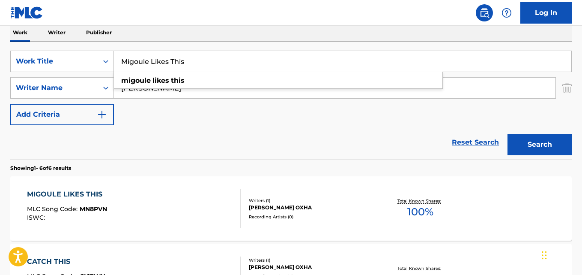
scroll to position [125, 0]
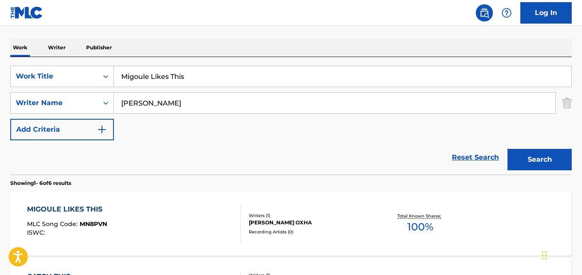
click at [86, 202] on div "MIGOULE LIKES THIS MLC Song Code : MN8PVN ISWC : Writers ( 1 ) JOSHUA WOOD OXHA…" at bounding box center [291, 223] width 562 height 64
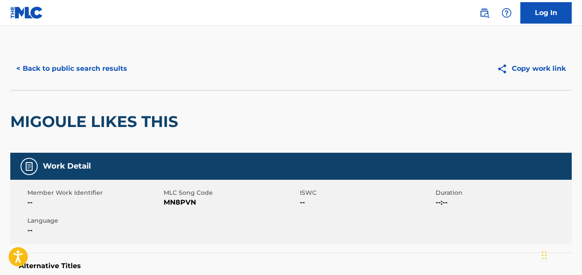
click at [97, 75] on button "< Back to public search results" at bounding box center [71, 68] width 123 height 21
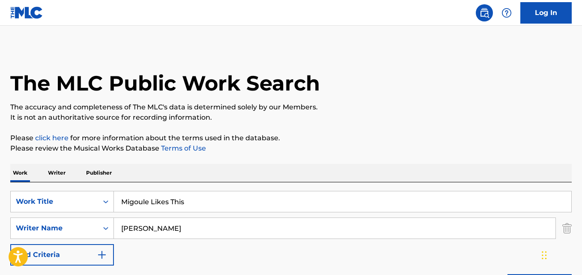
scroll to position [125, 0]
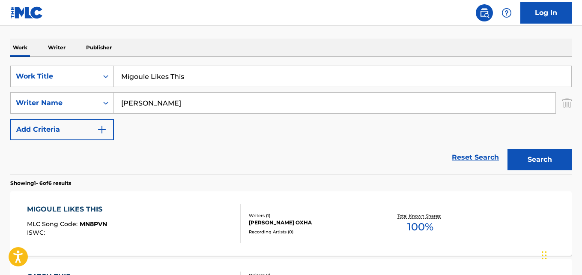
drag, startPoint x: 216, startPoint y: 79, endPoint x: 31, endPoint y: 79, distance: 185.1
click at [31, 79] on div "SearchWithCriteria577ab31b-b140-42ed-ad04-f29557255124 Work Title Migoule Likes…" at bounding box center [291, 76] width 562 height 21
paste input "Solve Me"
type input "Solve Me"
drag, startPoint x: 235, startPoint y: 101, endPoint x: 42, endPoint y: 97, distance: 193.3
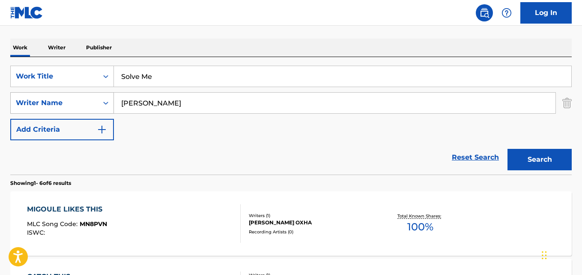
click at [42, 97] on div "SearchWithCriteriafbd83571-ef35-4b43-8216-d56958abf57e Writer Name Joshua Wood …" at bounding box center [291, 102] width 562 height 21
paste input "Louis Power"
click at [508, 149] on button "Search" at bounding box center [540, 159] width 64 height 21
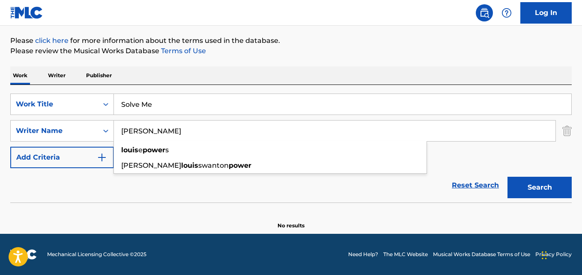
scroll to position [97, 0]
drag, startPoint x: 140, startPoint y: 131, endPoint x: 282, endPoint y: 131, distance: 142.2
click at [282, 131] on input "Louis Power" at bounding box center [335, 130] width 442 height 21
click at [508, 177] on button "Search" at bounding box center [540, 187] width 64 height 21
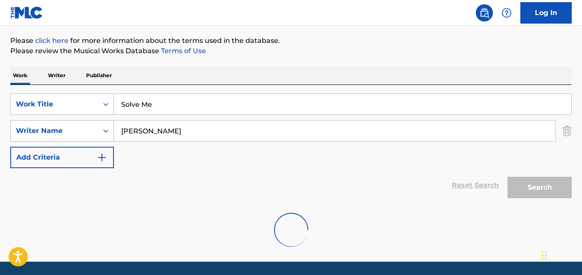
drag, startPoint x: 147, startPoint y: 134, endPoint x: 98, endPoint y: 135, distance: 48.9
click at [98, 135] on div "SearchWithCriteriafbd83571-ef35-4b43-8216-d56958abf57e Writer Name Louis" at bounding box center [291, 130] width 562 height 21
paste input "Humblebee"
type input "Humblebee"
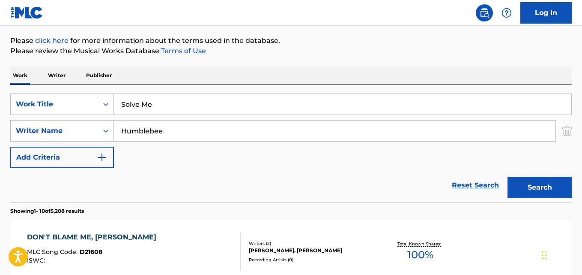
drag, startPoint x: 96, startPoint y: 107, endPoint x: 239, endPoint y: 70, distance: 146.9
click at [239, 70] on div "Work Writer Publisher" at bounding box center [291, 75] width 562 height 18
drag, startPoint x: 198, startPoint y: 98, endPoint x: 96, endPoint y: 99, distance: 102.4
click at [96, 99] on div "SearchWithCriteria577ab31b-b140-42ed-ad04-f29557255124 Work Title Solve Me" at bounding box center [291, 103] width 562 height 21
paste input "Gucci Knif"
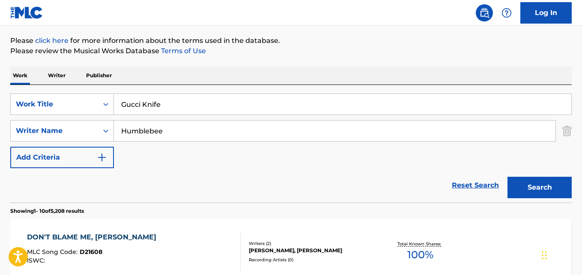
type input "Gucci Knife"
click at [224, 77] on div "Work Writer Publisher" at bounding box center [291, 75] width 562 height 18
drag, startPoint x: 128, startPoint y: 132, endPoint x: 93, endPoint y: 130, distance: 35.6
click at [93, 130] on div "SearchWithCriteriafbd83571-ef35-4b43-8216-d56958abf57e Writer Name Humblebee" at bounding box center [291, 130] width 562 height 21
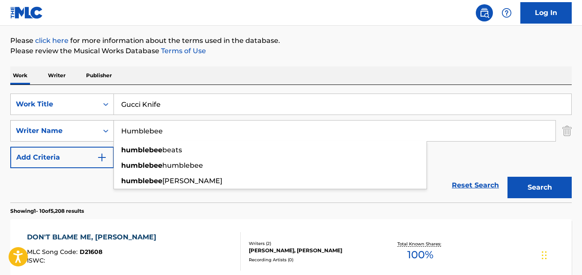
click at [93, 130] on div "Writer Name" at bounding box center [54, 131] width 77 height 10
paste input "Search Form"
click at [171, 126] on input "Humblebee" at bounding box center [335, 130] width 442 height 21
drag, startPoint x: 186, startPoint y: 127, endPoint x: 87, endPoint y: 125, distance: 99.0
click at [87, 125] on div "SearchWithCriteriafbd83571-ef35-4b43-8216-d56958abf57e Writer Name Humblebee hu…" at bounding box center [291, 130] width 562 height 21
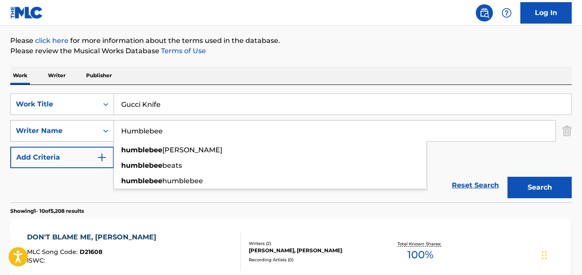
paste input "Rupper"
type input "Rupper"
click at [508, 177] on button "Search" at bounding box center [540, 187] width 64 height 21
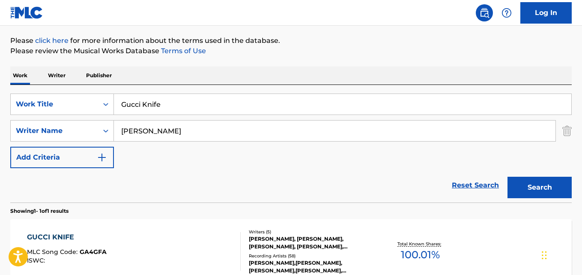
click at [243, 69] on div "Work Writer Publisher" at bounding box center [291, 75] width 562 height 18
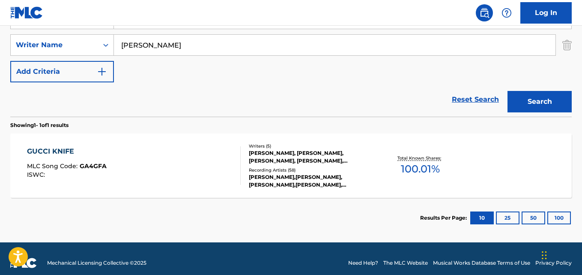
click at [42, 154] on div "GUCCI KNIFE" at bounding box center [67, 151] width 80 height 10
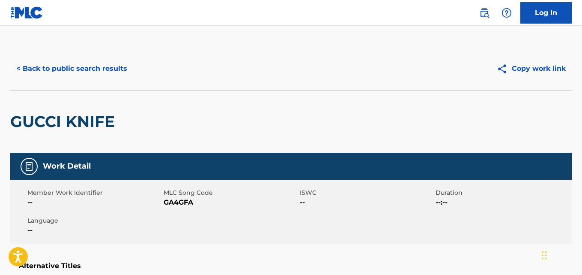
click at [283, 78] on div "< Back to public search results" at bounding box center [150, 68] width 281 height 21
drag, startPoint x: 283, startPoint y: 78, endPoint x: 176, endPoint y: 146, distance: 126.8
click at [176, 146] on div "GUCCI KNIFE" at bounding box center [291, 121] width 562 height 63
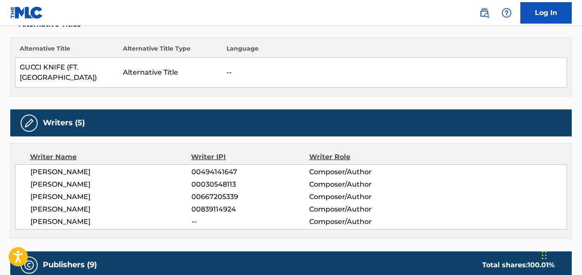
scroll to position [257, 0]
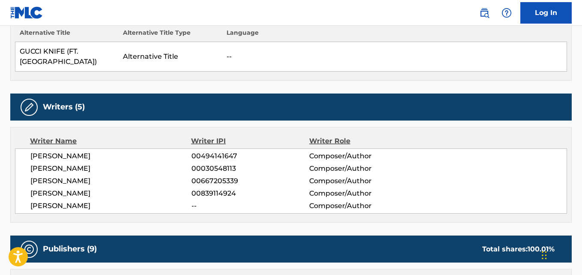
click at [75, 176] on span "MICHAEL MATOSIC" at bounding box center [110, 181] width 161 height 10
copy span "MATOSIC"
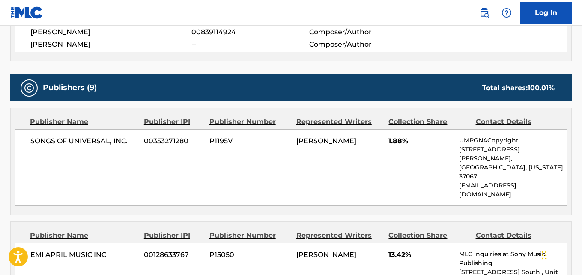
scroll to position [428, 0]
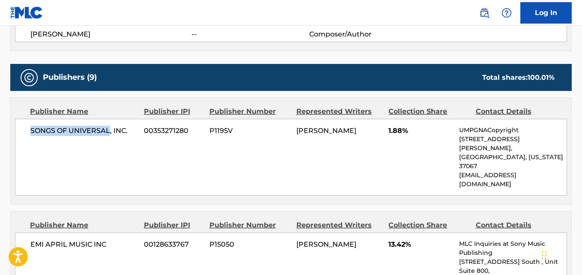
drag, startPoint x: 30, startPoint y: 121, endPoint x: 108, endPoint y: 122, distance: 78.4
click at [108, 122] on div "SONGS OF UNIVERSAL, INC. 00353271280 P1195V NICHOLAS MIRA 1.88% UMPGNACopyright…" at bounding box center [291, 157] width 552 height 77
copy span "SONGS OF UNIVERSAL"
click at [22, 120] on div "SONGS OF UNIVERSAL, INC. 00353271280 P1195V NICHOLAS MIRA 1.88% UMPGNACopyright…" at bounding box center [291, 157] width 552 height 77
drag, startPoint x: 28, startPoint y: 120, endPoint x: 148, endPoint y: 120, distance: 120.0
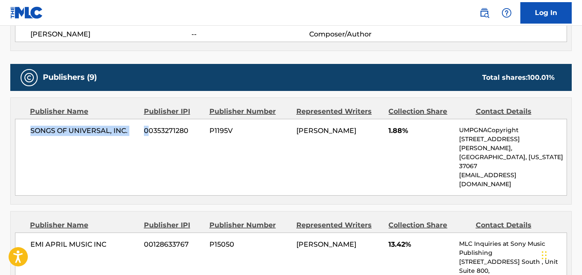
drag, startPoint x: 148, startPoint y: 120, endPoint x: 114, endPoint y: 151, distance: 45.8
click at [115, 150] on div "SONGS OF UNIVERSAL, INC. 00353271280 P1195V NICHOLAS MIRA 1.88% UMPGNACopyright…" at bounding box center [291, 157] width 552 height 77
drag, startPoint x: 28, startPoint y: 124, endPoint x: 131, endPoint y: 126, distance: 102.8
click at [131, 126] on div "SONGS OF UNIVERSAL, INC. 00353271280 P1195V NICHOLAS MIRA 1.88% UMPGNACopyright…" at bounding box center [291, 157] width 552 height 77
copy span "SONGS OF UNIVERSAL, INC."
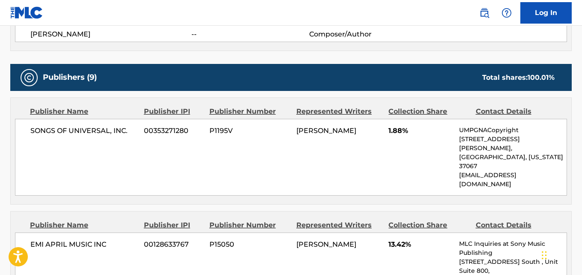
click at [395, 126] on span "1.88%" at bounding box center [421, 131] width 64 height 10
copy span "1.88"
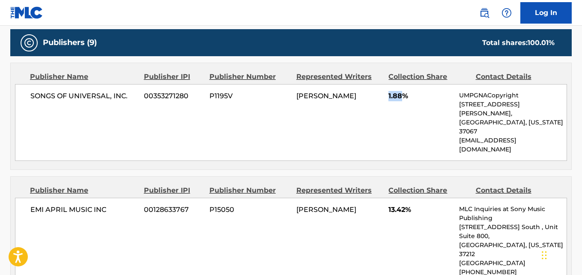
scroll to position [514, 0]
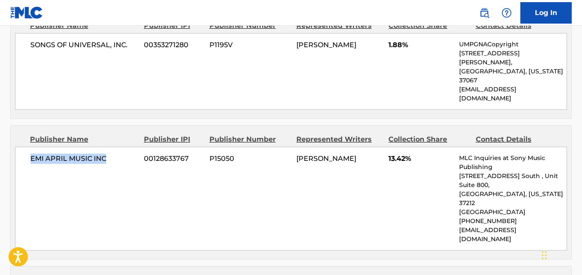
drag, startPoint x: 31, startPoint y: 120, endPoint x: 106, endPoint y: 121, distance: 75.0
click at [106, 153] on span "EMI APRIL MUSIC INC" at bounding box center [83, 158] width 107 height 10
copy span "EMI APRIL MUSIC INC"
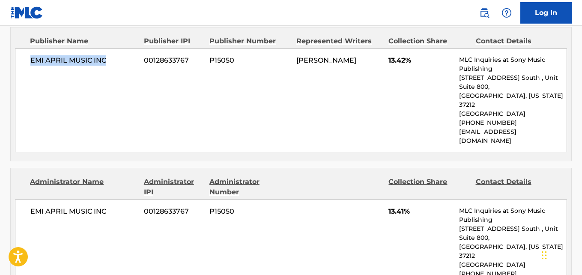
scroll to position [643, 0]
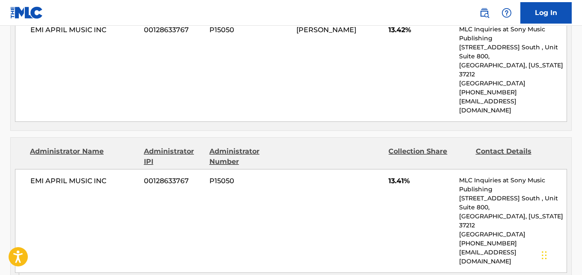
drag, startPoint x: 38, startPoint y: 228, endPoint x: 98, endPoint y: 243, distance: 62.5
copy span "BOB OCHOA'S HOMEMADE SALSA"
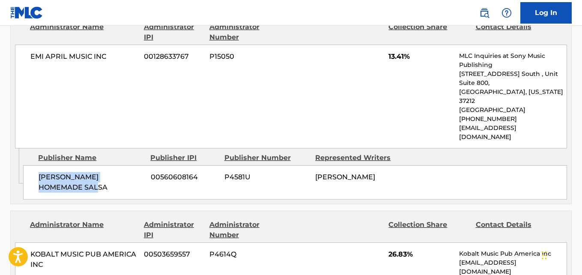
scroll to position [771, 0]
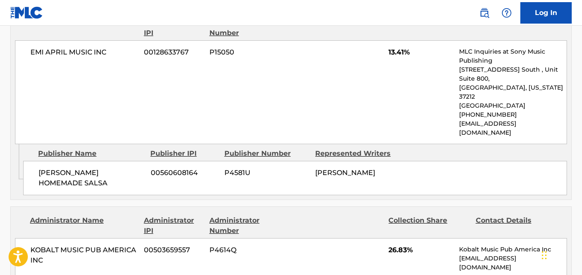
drag, startPoint x: 36, startPoint y: 231, endPoint x: 122, endPoint y: 237, distance: 85.9
copy span "MATOSIC MUSIC"
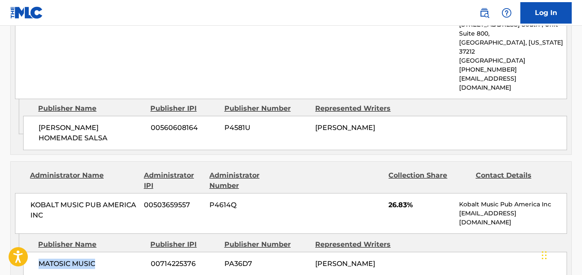
scroll to position [900, 0]
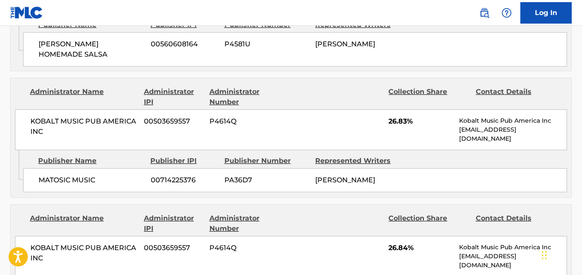
drag, startPoint x: 36, startPoint y: 235, endPoint x: 127, endPoint y: 242, distance: 91.1
copy span "SIMPLE IS PERFEKT"
click at [399, 242] on span "26.84%" at bounding box center [421, 247] width 64 height 10
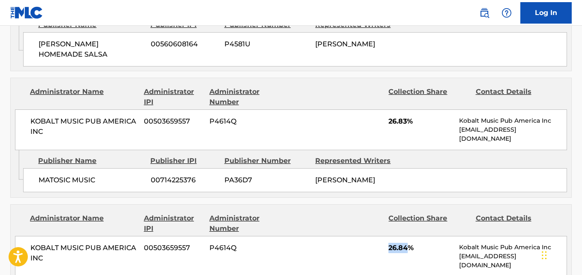
copy span "26.84"
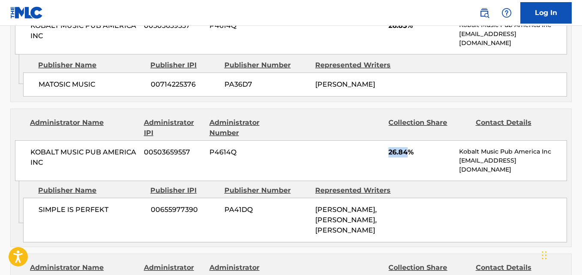
scroll to position [1071, 0]
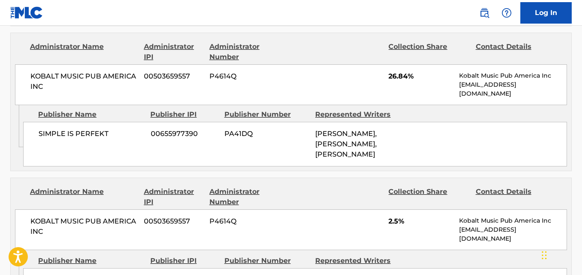
drag, startPoint x: 34, startPoint y: 214, endPoint x: 121, endPoint y: 218, distance: 86.6
click at [121, 268] on div "TAZ TAYLOR BEATS 00829349600 PA36C1 NICHOLAS MIRA" at bounding box center [295, 280] width 544 height 24
copy span "[PERSON_NAME] BEATS"
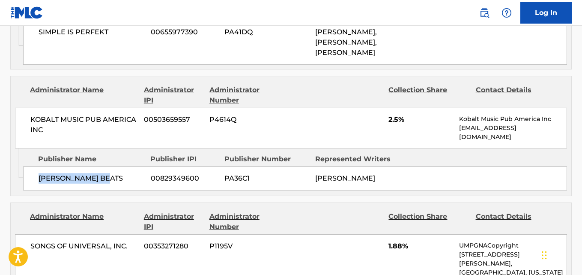
scroll to position [1200, 0]
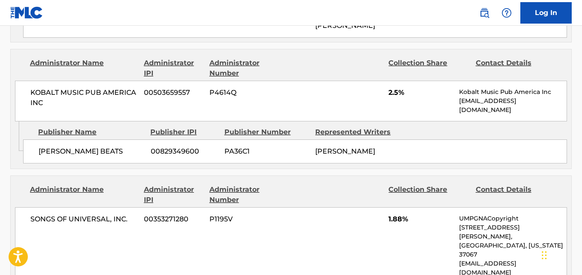
drag, startPoint x: 39, startPoint y: 224, endPoint x: 122, endPoint y: 226, distance: 82.7
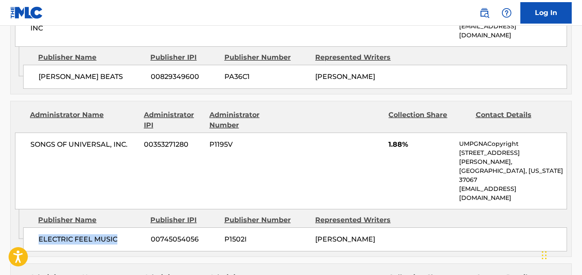
scroll to position [1285, 0]
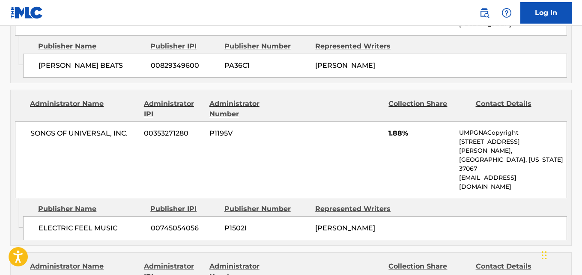
click at [397, 128] on span "1.88%" at bounding box center [421, 133] width 64 height 10
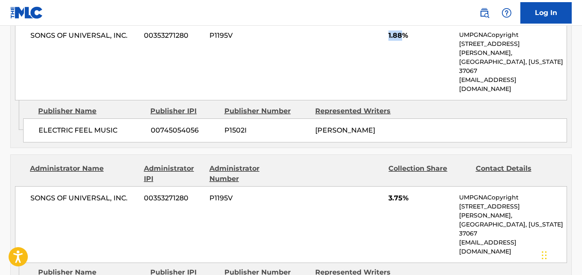
scroll to position [1414, 0]
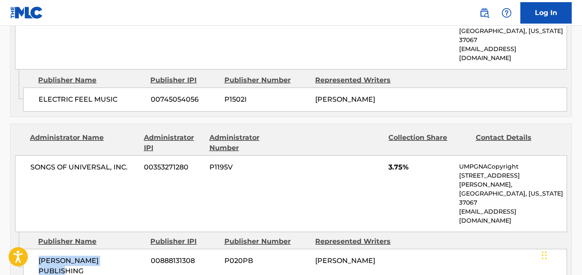
drag, startPoint x: 31, startPoint y: 147, endPoint x: 125, endPoint y: 144, distance: 94.3
click at [125, 248] on div "NICK MIRA PUBLISHING 00888131308 P020PB NICHOLAS MIRA" at bounding box center [295, 265] width 544 height 34
click at [396, 162] on span "3.75%" at bounding box center [421, 167] width 64 height 10
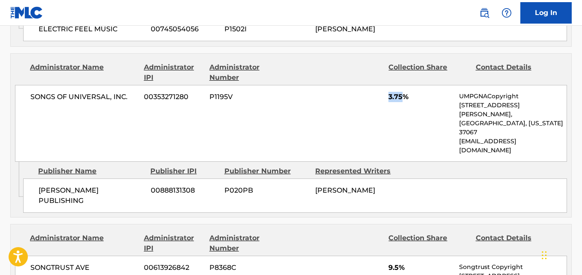
scroll to position [1500, 0]
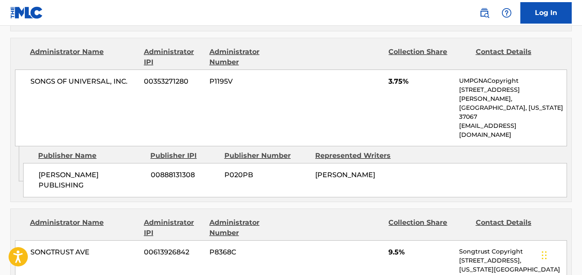
drag, startPoint x: 32, startPoint y: 214, endPoint x: 132, endPoint y: 215, distance: 100.3
click at [395, 247] on span "9.5%" at bounding box center [421, 252] width 64 height 10
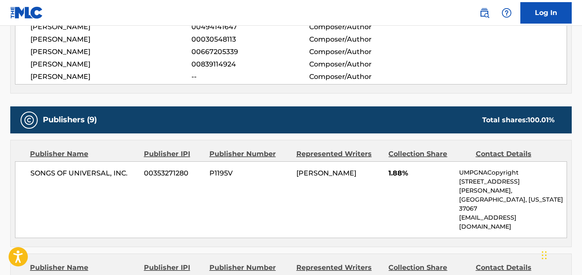
scroll to position [386, 0]
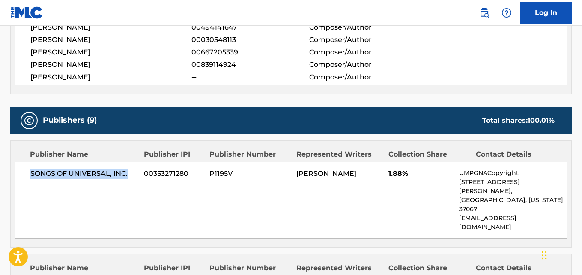
drag, startPoint x: 26, startPoint y: 162, endPoint x: 129, endPoint y: 161, distance: 103.7
click at [129, 162] on div "SONGS OF UNIVERSAL, INC. 00353271280 P1195V NICHOLAS MIRA 1.88% UMPGNACopyright…" at bounding box center [291, 200] width 552 height 77
click at [395, 168] on span "1.88%" at bounding box center [421, 173] width 64 height 10
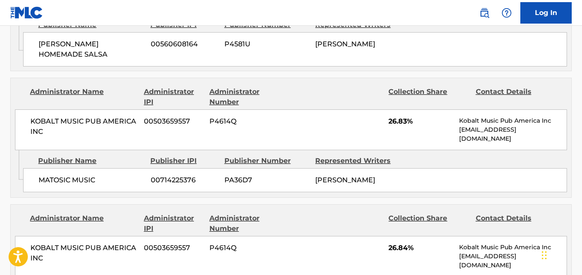
scroll to position [985, 0]
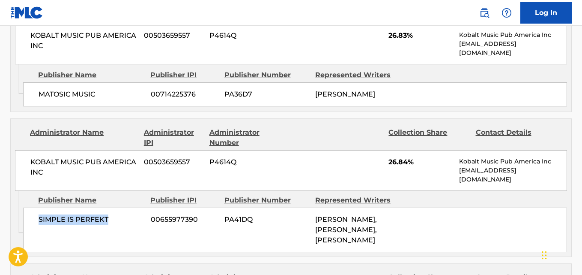
drag, startPoint x: 38, startPoint y: 150, endPoint x: 126, endPoint y: 150, distance: 87.4
click at [126, 207] on div "SIMPLE IS PERFEKT 00655977390 PA41DQ BRETT LELAND MCLAUGHLIN, MICHAEL MATOSIC, …" at bounding box center [295, 229] width 544 height 45
click at [397, 150] on div "KOBALT MUSIC PUB AMERICA INC 00503659557 P4614Q 26.84% Kobalt Music Pub America…" at bounding box center [291, 170] width 552 height 41
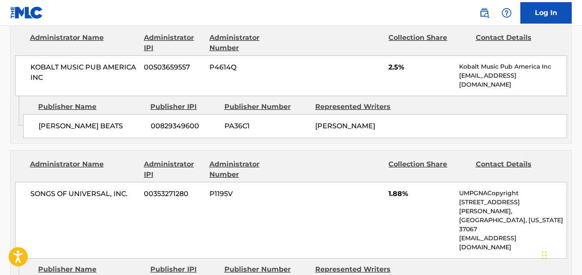
scroll to position [1242, 0]
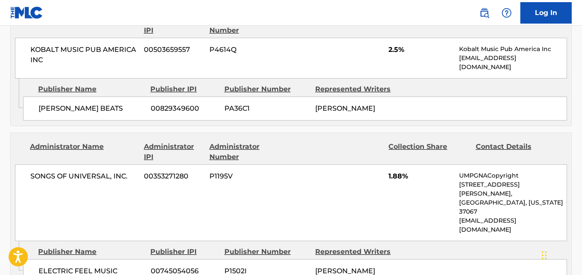
click at [41, 266] on span "ELECTRIC FEEL MUSIC" at bounding box center [92, 271] width 106 height 10
click at [389, 171] on span "1.88%" at bounding box center [421, 176] width 64 height 10
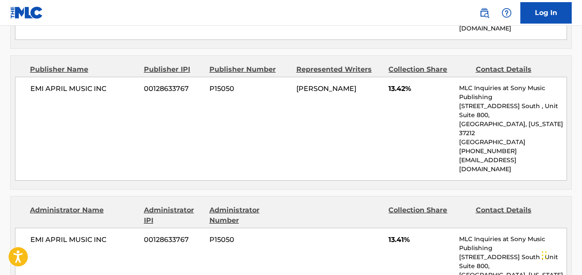
scroll to position [440, 0]
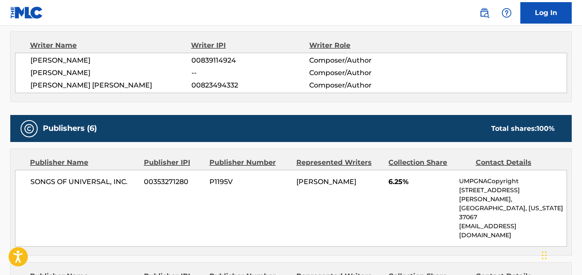
scroll to position [300, 0]
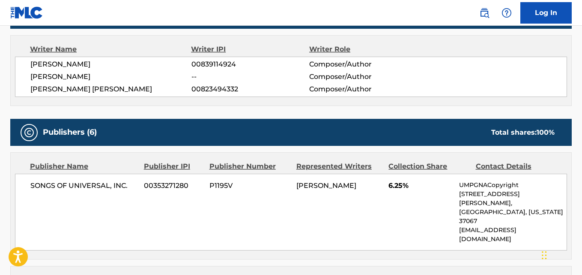
click at [78, 76] on span "[PERSON_NAME]" at bounding box center [110, 77] width 161 height 10
copy span "[PERSON_NAME]"
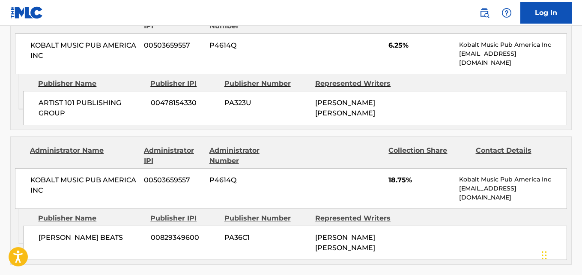
scroll to position [1028, 0]
